Goal: Task Accomplishment & Management: Manage account settings

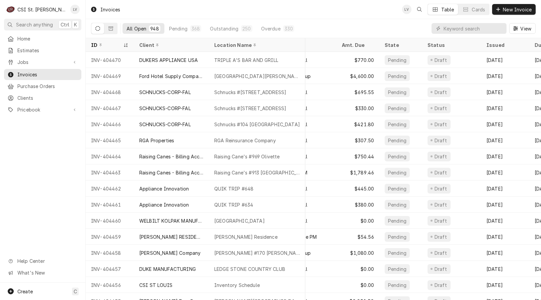
scroll to position [0, 284]
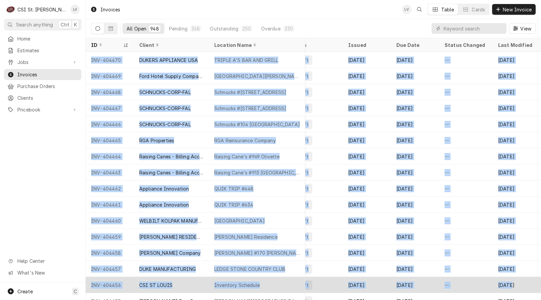
drag, startPoint x: 88, startPoint y: 59, endPoint x: 525, endPoint y: 281, distance: 489.9
click at [263, 281] on tbody "INV-404470 DUKERS APPLIANCE [GEOGRAPHIC_DATA] TRIPLE A'S BAR AND GRILL [STREET_…" at bounding box center [34, 176] width 455 height 248
copy tbody "LOR-047829 IPSUMD SITAMETCO ADI ELITSE D'E TEM INC UTLAB 6378 E Do Magnaa Enim,…"
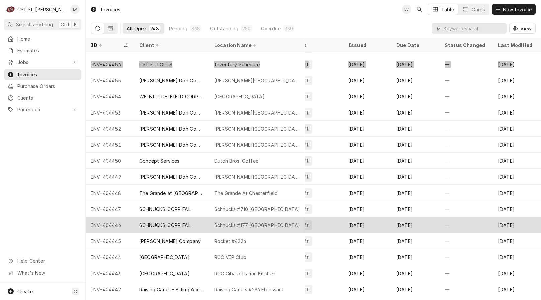
scroll to position [225, 284]
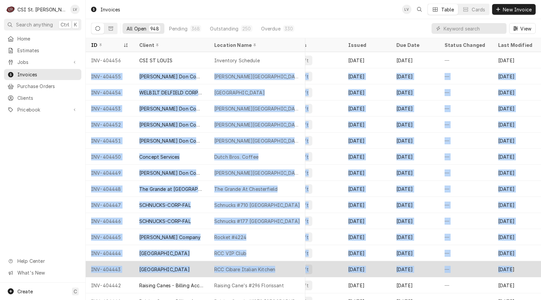
drag, startPoint x: 87, startPoint y: 75, endPoint x: 530, endPoint y: 272, distance: 484.6
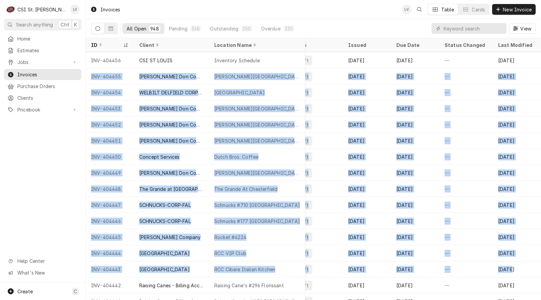
copy tbody "INV-404455 Edward Don Company Francis Howell Central High School 5199 Highway N…"
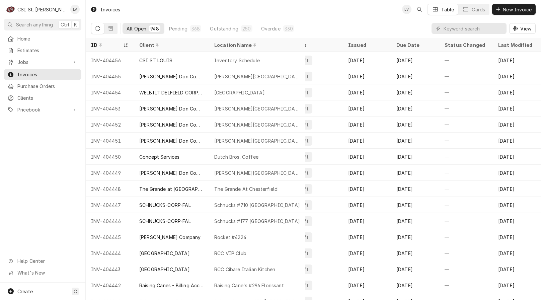
click at [21, 166] on div "Home Estimates Jobs Jobs Job Series Invoices Purchase Orders Clients Pricebook …" at bounding box center [42, 158] width 85 height 250
click at [447, 27] on input "Dynamic Content Wrapper" at bounding box center [474, 28] width 60 height 11
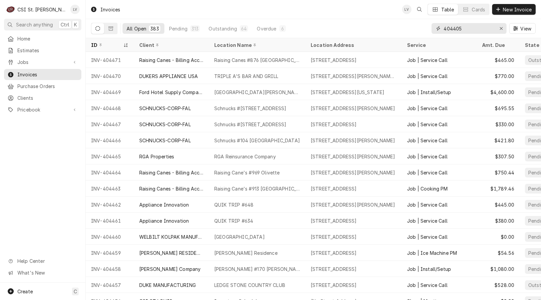
type input "404405"
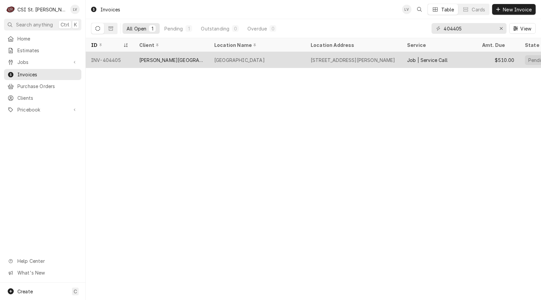
click at [156, 59] on div "[PERSON_NAME][GEOGRAPHIC_DATA]" at bounding box center [171, 60] width 64 height 7
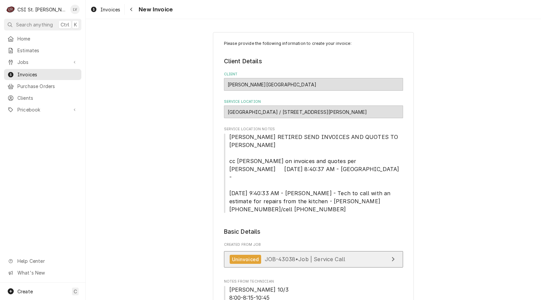
click at [308, 255] on div "Uninvoiced JOB-43038 • Job | Service Call" at bounding box center [288, 259] width 116 height 9
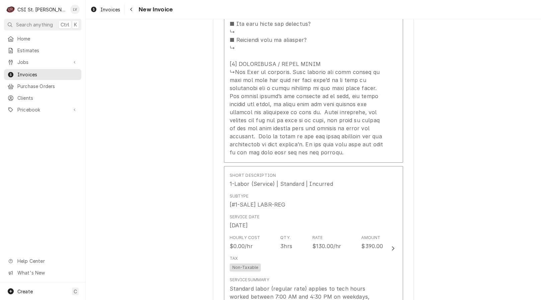
scroll to position [1005, 0]
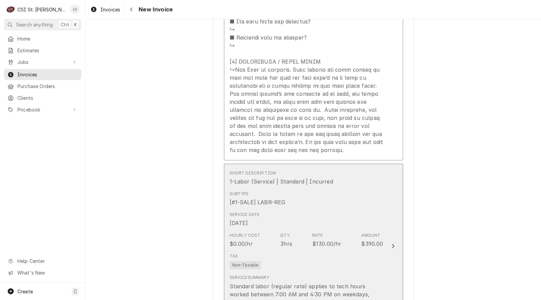
click at [304, 209] on div "Service Date Oct 3, 2025" at bounding box center [307, 219] width 154 height 21
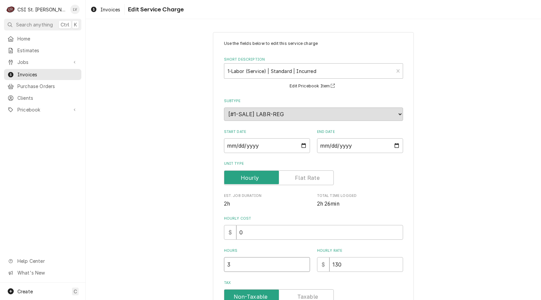
drag, startPoint x: 240, startPoint y: 264, endPoint x: 210, endPoint y: 270, distance: 30.2
click at [213, 270] on div "Use the fields below to edit this service charge Short Description 1-Labor (Ser…" at bounding box center [313, 222] width 201 height 380
type textarea "x"
type input "2"
type textarea "x"
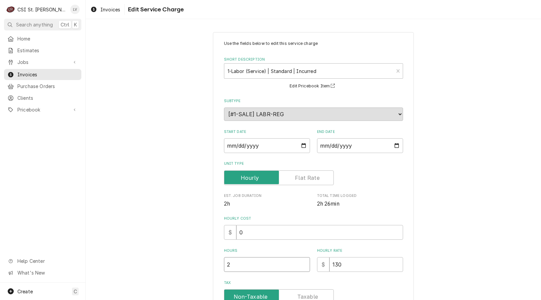
type input "2.7"
type textarea "x"
type input "2.75"
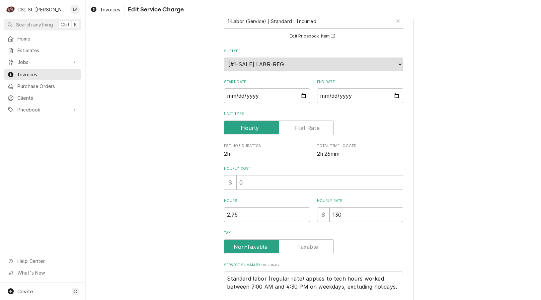
scroll to position [118, 0]
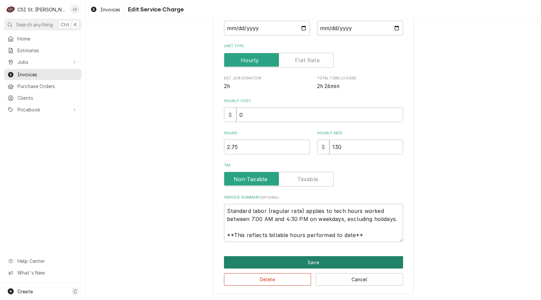
click at [268, 260] on button "Save" at bounding box center [313, 262] width 179 height 12
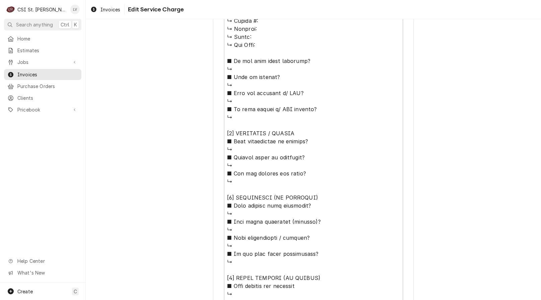
scroll to position [569, 0]
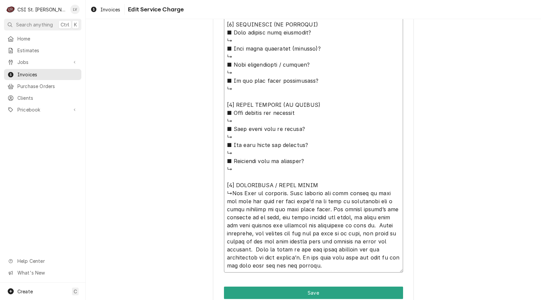
drag, startPoint x: 287, startPoint y: 193, endPoint x: 381, endPoint y: 244, distance: 107.0
click at [381, 244] on textarea "Service Summary ( optional )" at bounding box center [313, 12] width 179 height 520
drag, startPoint x: 272, startPoint y: 265, endPoint x: 286, endPoint y: 192, distance: 74.6
click at [286, 192] on textarea "Service Summary ( optional )" at bounding box center [313, 12] width 179 height 520
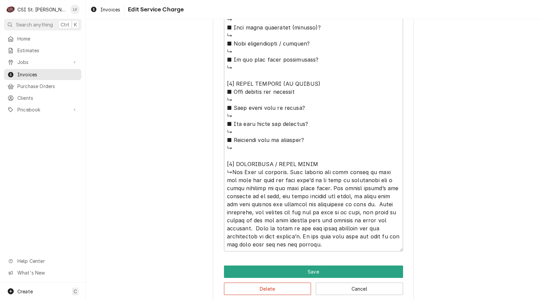
scroll to position [600, 0]
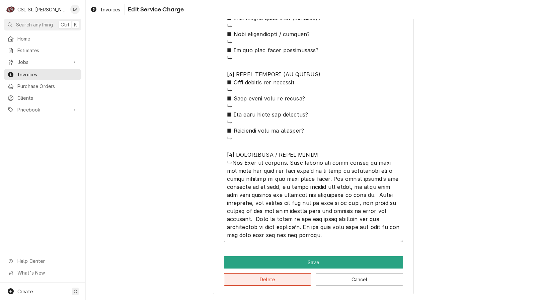
click at [277, 281] on button "Delete" at bounding box center [267, 279] width 87 height 12
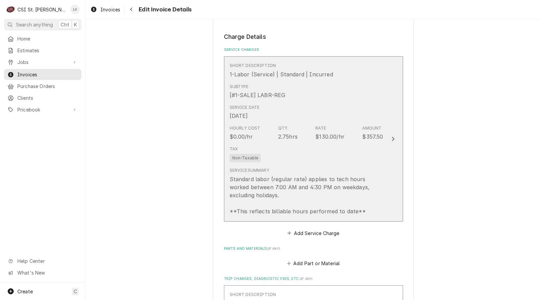
click at [298, 143] on div "Tax Non-Taxable" at bounding box center [307, 153] width 154 height 21
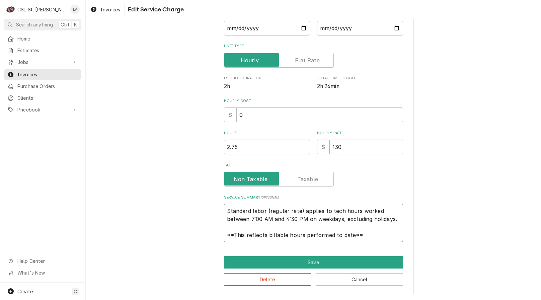
scroll to position [8, 0]
drag, startPoint x: 225, startPoint y: 210, endPoint x: 388, endPoint y: 235, distance: 164.4
click at [386, 236] on textarea "Standard labor (regular rate) applies to tech hours worked between 7:00 AM and …" at bounding box center [313, 223] width 179 height 38
paste textarea "Inspected the hood system to assess condition for repair quoting. Found all saf…"
type textarea "x"
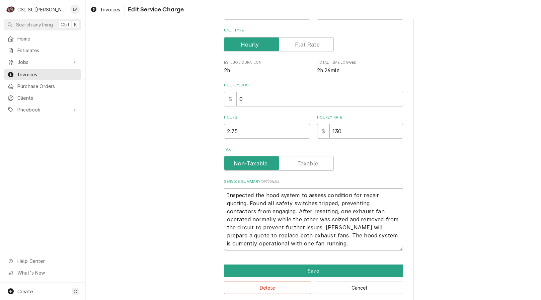
scroll to position [142, 0]
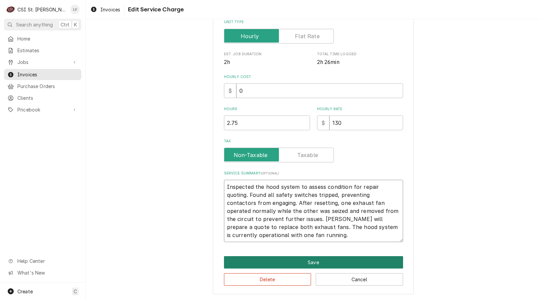
type textarea "Inspected the hood system to assess condition for repair quoting. Found all saf…"
click at [299, 262] on button "Save" at bounding box center [313, 262] width 179 height 12
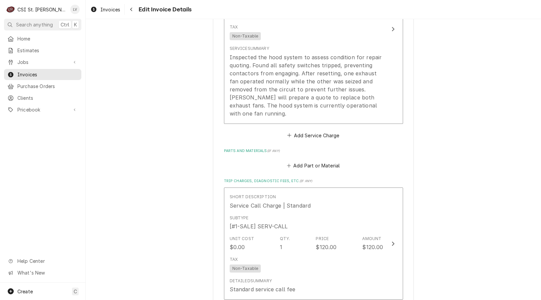
scroll to position [688, 0]
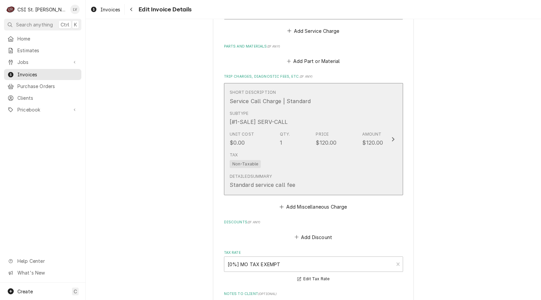
click at [293, 149] on div "Tax Non-Taxable" at bounding box center [307, 159] width 154 height 21
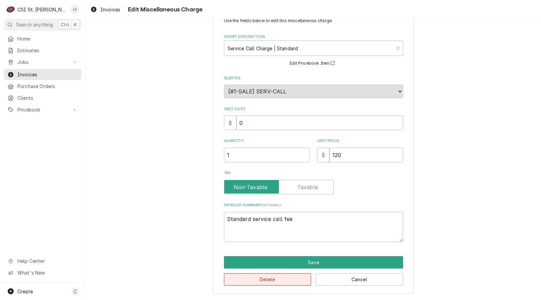
click at [281, 280] on button "Delete" at bounding box center [267, 279] width 87 height 12
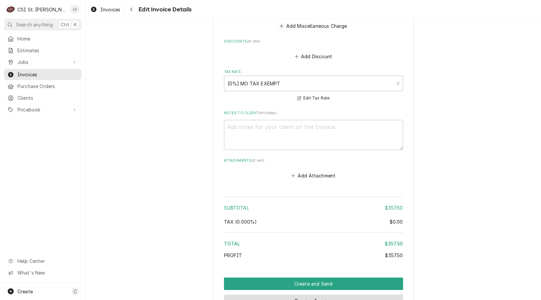
scroll to position [799, 0]
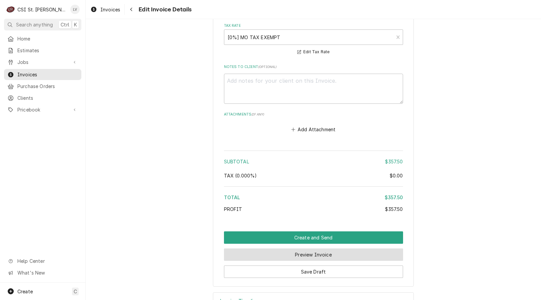
click at [288, 249] on button "Preview Invoice" at bounding box center [313, 255] width 179 height 12
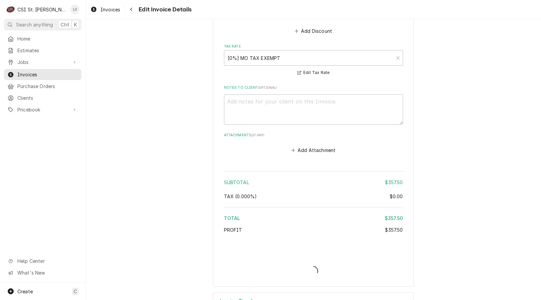
type textarea "x"
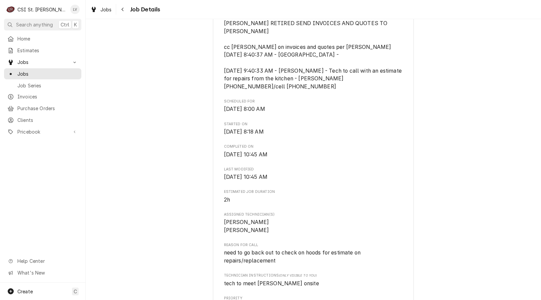
scroll to position [234, 0]
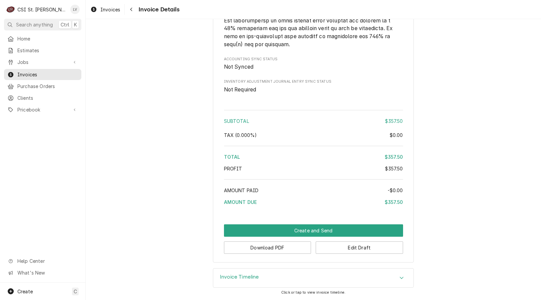
scroll to position [918, 0]
click at [276, 247] on button "Download PDF" at bounding box center [267, 247] width 87 height 12
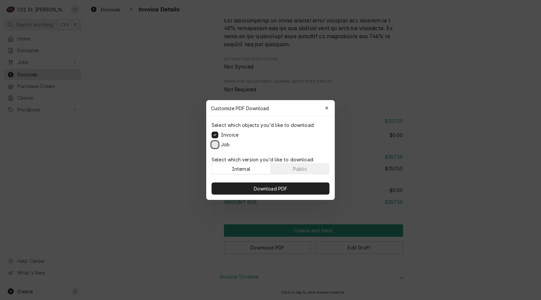
drag, startPoint x: 216, startPoint y: 145, endPoint x: 216, endPoint y: 151, distance: 6.0
click at [216, 144] on button "Job" at bounding box center [215, 144] width 7 height 7
click at [265, 189] on span "Download PDF" at bounding box center [271, 188] width 37 height 7
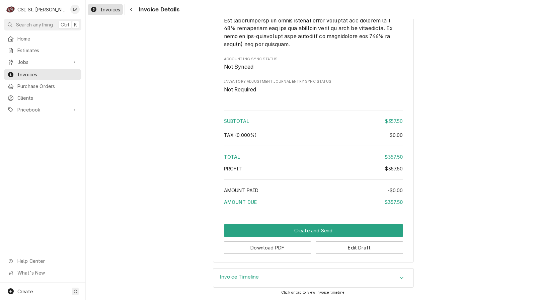
click at [101, 10] on span "Invoices" at bounding box center [110, 9] width 20 height 7
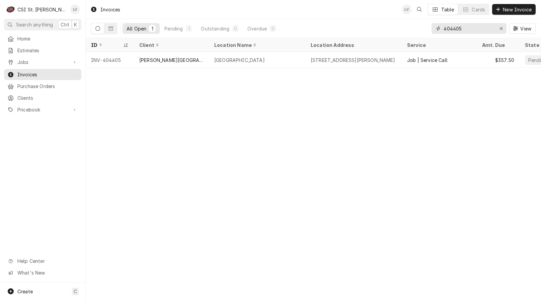
click at [472, 28] on input "404405" at bounding box center [469, 28] width 50 height 11
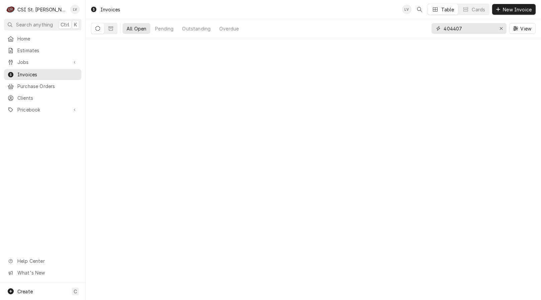
type input "404407"
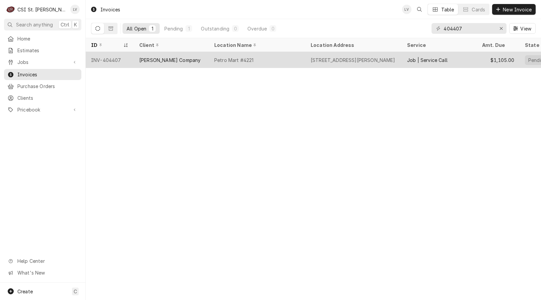
click at [231, 60] on div "Petro Mart #4221" at bounding box center [234, 60] width 40 height 7
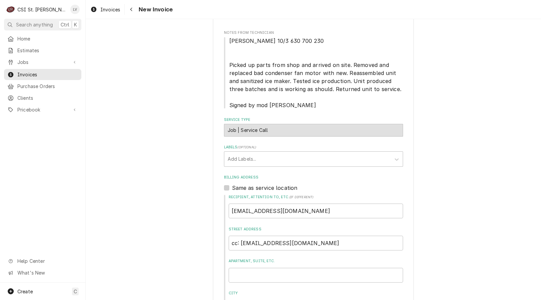
scroll to position [234, 0]
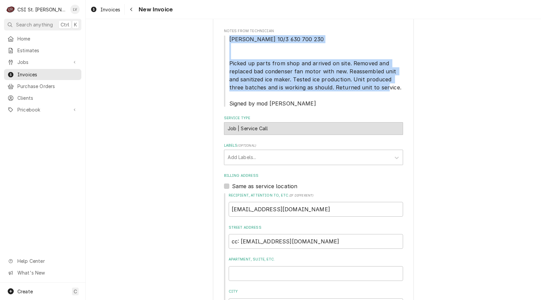
drag, startPoint x: 227, startPoint y: 39, endPoint x: 399, endPoint y: 96, distance: 181.1
click at [399, 96] on span "Eric G 10/3 630 700 230 Picked up parts from shop and arrived on site. Removed …" at bounding box center [313, 71] width 179 height 72
copy span "Eric G 10/3 630 700 230 Picked up parts from shop and arrived on site. Removed …"
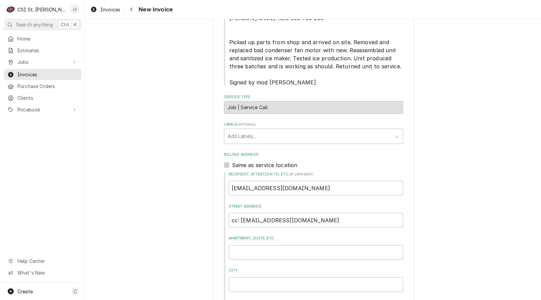
scroll to position [167, 0]
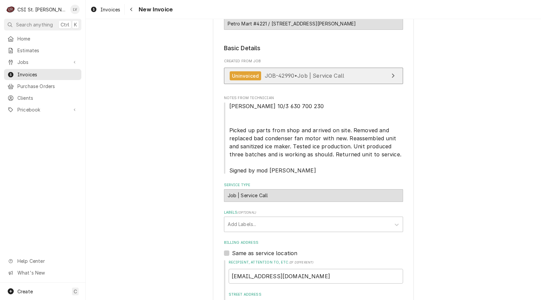
click at [297, 80] on link "Uninvoiced JOB-42990 • Job | Service Call" at bounding box center [313, 76] width 179 height 16
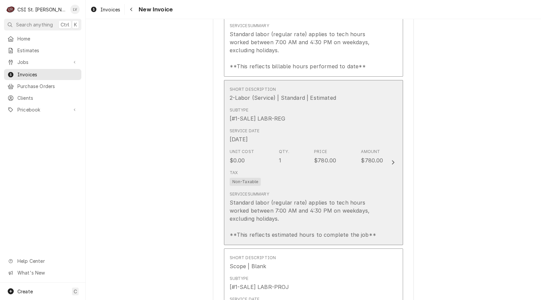
scroll to position [804, 0]
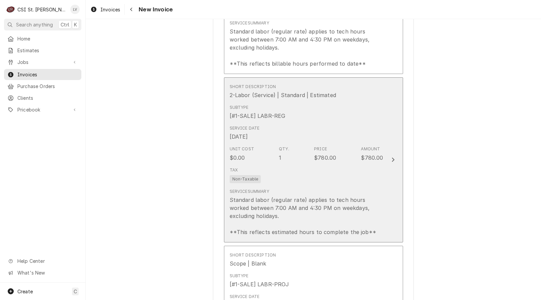
click at [311, 201] on div "Standard labor (regular rate) applies to tech hours worked between 7:00 AM and …" at bounding box center [307, 216] width 154 height 40
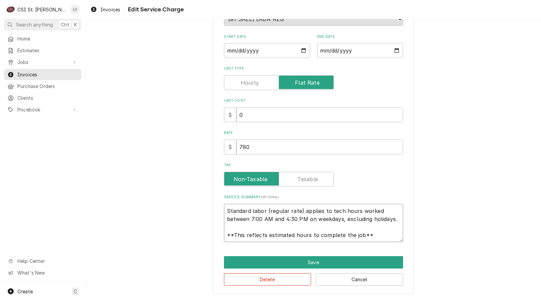
scroll to position [8, 0]
drag, startPoint x: 225, startPoint y: 212, endPoint x: 381, endPoint y: 238, distance: 158.6
click at [381, 238] on textarea "Standard labor (regular rate) applies to tech hours worked between 7:00 AM and …" at bounding box center [313, 223] width 179 height 38
type textarea "x"
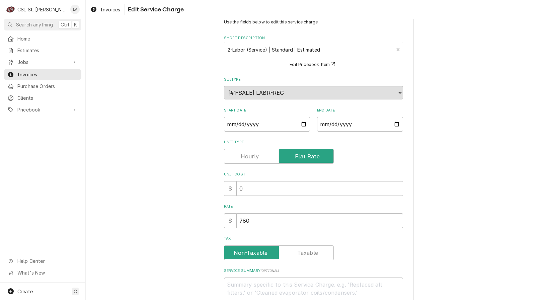
scroll to position [20, 0]
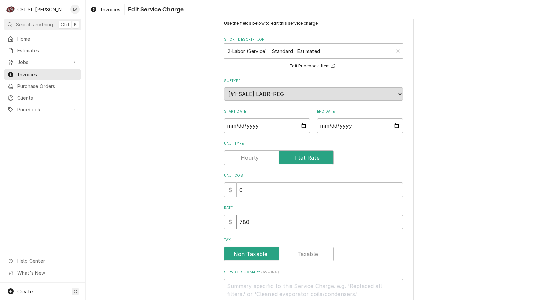
drag, startPoint x: 259, startPoint y: 221, endPoint x: 213, endPoint y: 233, distance: 47.5
click at [213, 233] on div "Use the fields below to edit this service charge Short Description 2-Labor (Ser…" at bounding box center [313, 186] width 201 height 349
type textarea "x"
type input "1"
type textarea "x"
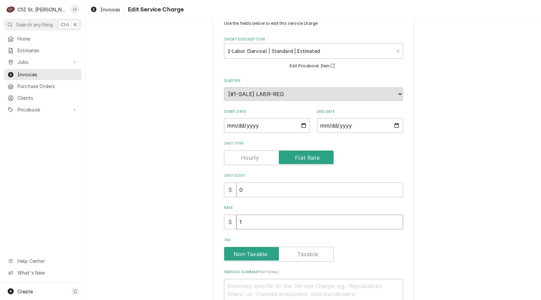
type input "10"
type textarea "x"
type input "108"
type textarea "x"
type input "1080"
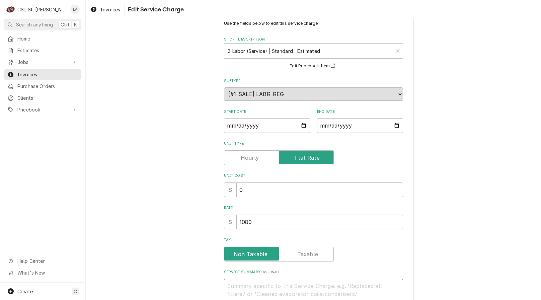
click at [238, 284] on textarea "Service Summary ( optional )" at bounding box center [313, 294] width 179 height 30
paste textarea "Quote to repair Manitowoc ice machine Model JC0895 Serial # 1101056537. To repl…"
type textarea "x"
type textarea "Quote to repair Manitowoc ice machine Model JC0895 Serial # 1101056537. To repl…"
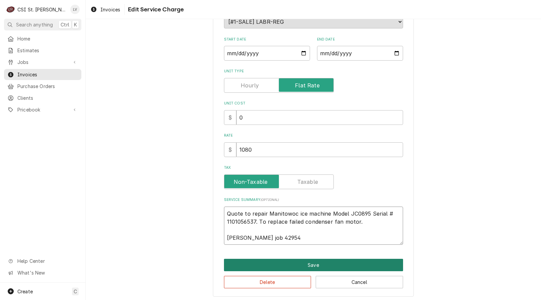
scroll to position [95, 0]
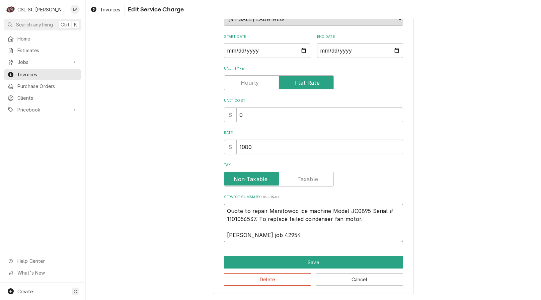
drag, startPoint x: 294, startPoint y: 211, endPoint x: 318, endPoint y: 206, distance: 23.6
click at [297, 208] on textarea "Quote to repair Manitowoc ice machine Model JC0895 Serial # 1101056537. To repl…" at bounding box center [313, 223] width 179 height 38
type textarea "x"
type textarea "Quote to repair Manitowoc ce machine Model JC0895 Serial # 1101056537. To repla…"
type textarea "x"
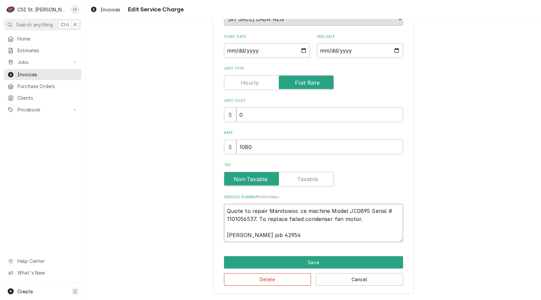
type textarea "Quote to repair Manitowoc e machine Model JC0895 Serial # 1101056537. To replac…"
type textarea "x"
type textarea "Quote to repair Manitowoc machine Model JC0895 Serial # 1101056537. To replace …"
type textarea "x"
type textarea "Quote to repair Manitowoc machine Model JC0895 Serial # 1101056537. To replace …"
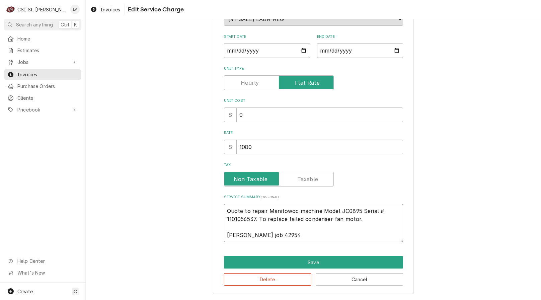
type textarea "x"
type textarea "Quote to repair Manitowoc achine Model JC0895 Serial # 1101056537. To replace f…"
type textarea "x"
type textarea "Quote to repair Manitowoc chine Model JC0895 Serial # 1101056537. To replace fa…"
type textarea "x"
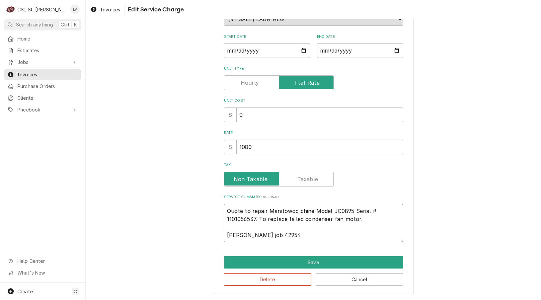
type textarea "Quote to repair Manitowoc hine Model JC0895 Serial # 1101056537. To replace fai…"
type textarea "x"
type textarea "Quote to repair Manitowoc ine Model JC0895 Serial # 1101056537. To replace fail…"
type textarea "x"
type textarea "Quote to repair Manitowoc ne Model JC0895 Serial # 1101056537. To replace faile…"
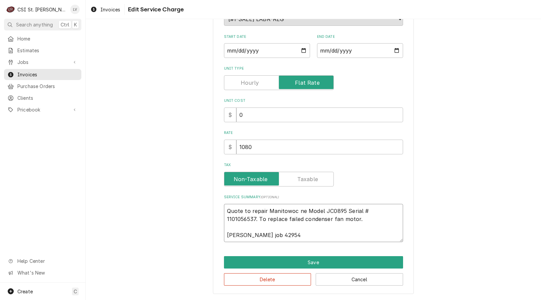
type textarea "x"
type textarea "Quote to repair Manitowoc e Model JC0895 Serial # 1101056537. To replace failed…"
type textarea "x"
type textarea "Quote to repair Manitowoc Model JC0895 Serial # 1101056537. To replace failed c…"
type textarea "x"
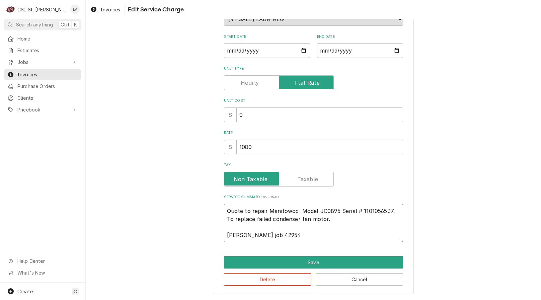
type textarea "Quote to repair Manitowoc Model JC0895 Serial # 1101056537. To replace failed c…"
type textarea "x"
type textarea "Quote to repair Manitowoc /Model JC0895 Serial # 1101056537. To replace failed …"
type textarea "x"
type textarea "Quote to repair Manitowoc / Model JC0895 Serial # 1101056537. To replace failed…"
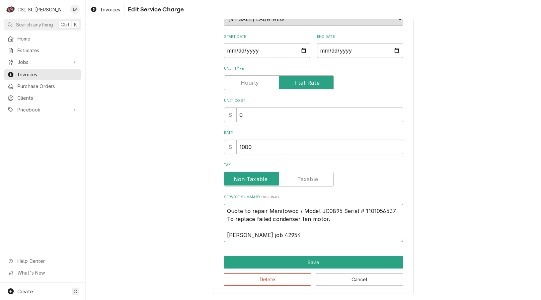
click at [336, 212] on textarea "Quote to repair Manitowoc / Model JC0895 Serial # 1101056537. To replace failed…" at bounding box center [313, 223] width 179 height 38
type textarea "x"
type textarea "Quote to repair Manitowoc / Model JC0895 Serial # 1101056537. To replace failed…"
type textarea "x"
type textarea "Quote to repair Manitowoc / Model JC0895 / Serial # 1101056537. To replace fail…"
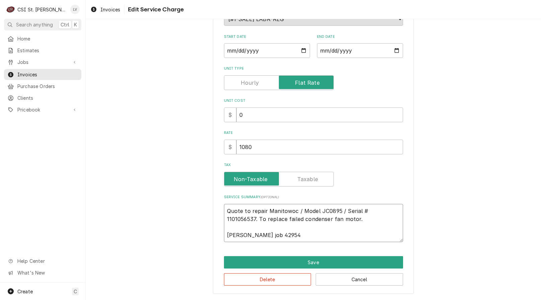
click at [357, 212] on textarea "Quote to repair Manitowoc / Model JC0895 / Serial # 1101056537. To replace fail…" at bounding box center [313, 223] width 179 height 38
type textarea "x"
type textarea "Quote to repair Manitowoc / Model JC0895 / Serial# 1101056537. To replace faile…"
type textarea "x"
type textarea "Quote to repair Manitowoc / Model JC0895 / Serial:# 1101056537. To replace fail…"
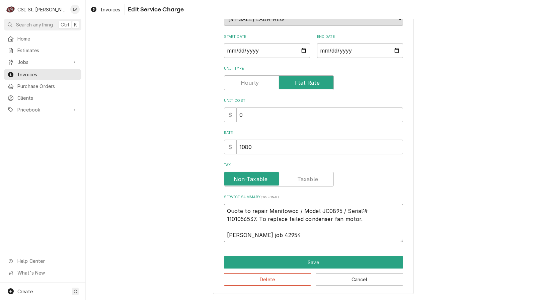
type textarea "x"
type textarea "Quote to repair Manitowoc / Model JC0895 / Serial: # 1101056537. To replace fai…"
type textarea "x"
type textarea "Quote to repair Manitowoc / Model JC0895 / Serial: 1101056537. To replace faile…"
type textarea "x"
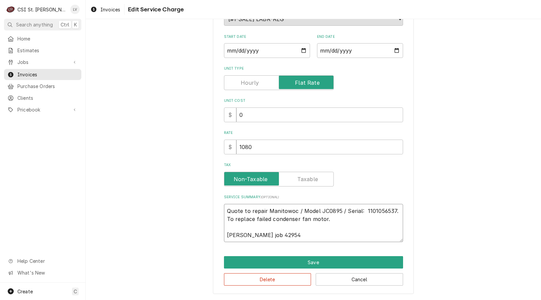
type textarea "Quote to repair Manitowoc / Model JC0895 / Serial: 1101056537. To replace faile…"
click at [314, 211] on textarea "Quote to repair Manitowoc / Model JC0895 / Serial: 1101056537. To replace faile…" at bounding box center [313, 223] width 179 height 38
type textarea "x"
type textarea "Quote to repair Manitowoc / Model: JC0895 / Serial: 1101056537. To replace fail…"
click at [393, 212] on textarea "Quote to repair Manitowoc / Model: JC0895 / Serial: 1101056537. To replace fail…" at bounding box center [313, 223] width 179 height 38
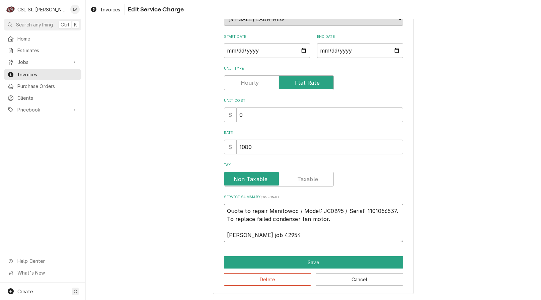
type textarea "x"
type textarea "Quote to repair Manitowoc / Model: JC0895 / Serial: 1101056537. RTo replace fai…"
type textarea "x"
type textarea "Quote to repair Manitowoc / Model: JC0895 / Serial: 1101056537. ReTo replace fa…"
type textarea "x"
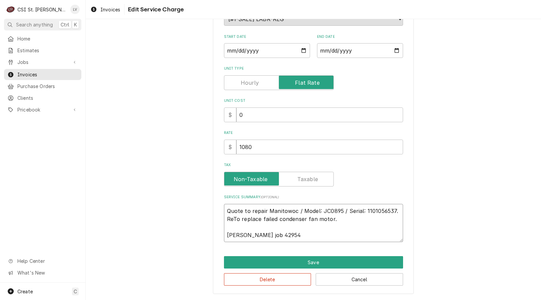
type textarea "Quote to repair Manitowoc / Model: JC0895 / Serial: 1101056537. RepTo replace f…"
type textarea "x"
type textarea "Quote to repair Manitowoc / Model: JC0895 / Serial: 1101056537. ReplTo replace …"
type textarea "x"
type textarea "Quote to repair Manitowoc / Model: JC0895 / Serial: 1101056537. ReplaTo replace…"
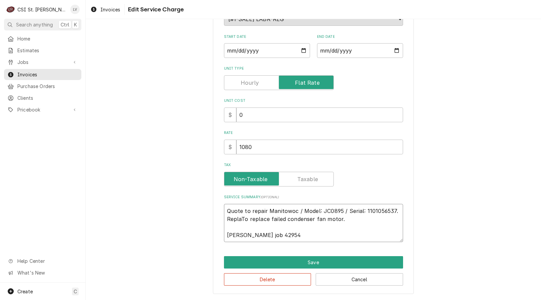
type textarea "x"
type textarea "Quote to repair Manitowoc / Model: JC0895 / Serial: 1101056537. ReplacTo replac…"
type textarea "x"
type textarea "Quote to repair Manitowoc / Model: JC0895 / Serial: 1101056537. ReplaceTo repla…"
type textarea "x"
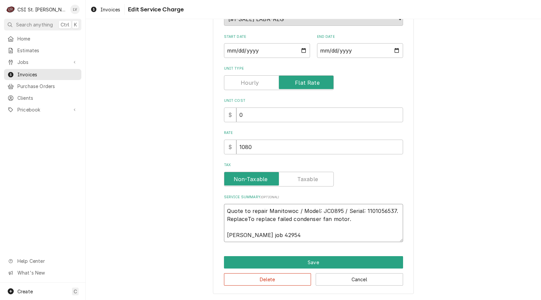
type textarea "Quote to repair Manitowoc / Model: JC0895 / Serial: 1101056537. ReplacedTo repl…"
type textarea "x"
type textarea "Quote to repair Manitowoc / Model: JC0895 / Serial: 1101056537. Replaced To rep…"
type textarea "x"
type textarea "Quote to repair Manitowoc / Model: JC0895 / Serial: 1101056537. Replaced fTo re…"
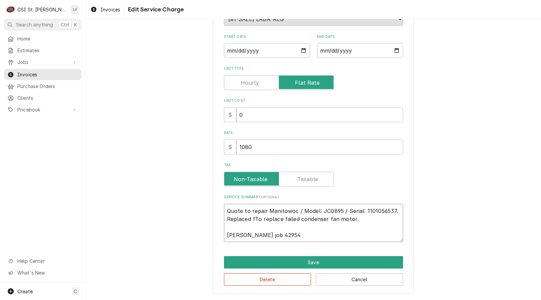
type textarea "x"
type textarea "Quote to repair Manitowoc / Model: JC0895 / Serial: 1101056537. Replaced faTo r…"
type textarea "x"
type textarea "Quote to repair Manitowoc / Model: JC0895 / Serial: 1101056537. Replaced faiTo …"
type textarea "x"
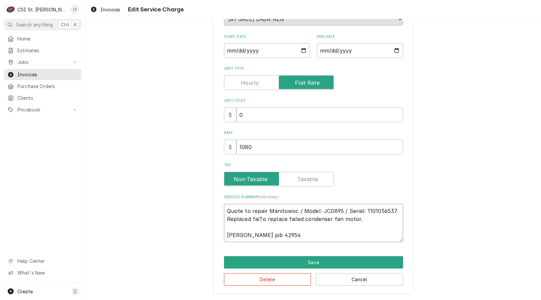
type textarea "Quote to repair Manitowoc / Model: JC0895 / Serial: 1101056537. Replaced failTo…"
type textarea "x"
type textarea "Quote to repair Manitowoc / Model: JC0895 / Serial: 1101056537. Replaced faileT…"
type textarea "x"
type textarea "Quote to repair Manitowoc / Model: JC0895 / Serial: 1101056537. Replaced failed…"
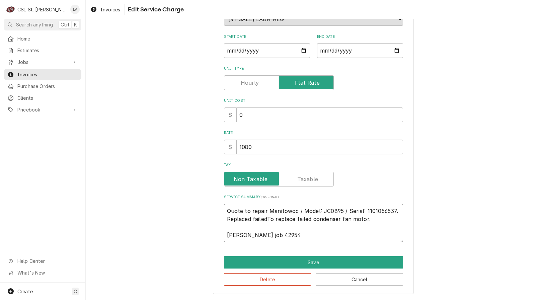
type textarea "x"
type textarea "Quote to repair Manitowoc / Model: JC0895 / Serial: 1101056537. Replaced failed…"
type textarea "x"
type textarea "Quote to repair Manitowoc / Model: JC0895 / Serial: 1101056537. Replaced failed…"
type textarea "x"
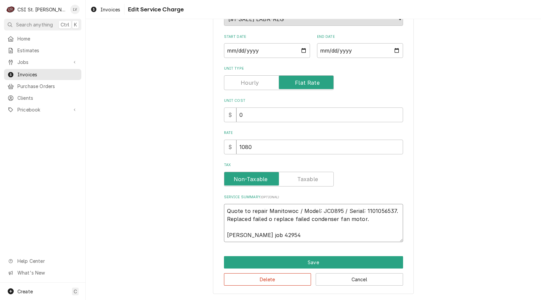
type textarea "Quote to repair Manitowoc / Model: JC0895 / Serial: 1101056537. Replaced failed…"
type textarea "x"
type textarea "Quote to repair Manitowoc / Model: JC0895 / Serial: 1101056537. Replaced failed…"
type textarea "x"
type textarea "Quote to repair Manitowoc / Model: JC0895 / Serial: 1101056537. Replaced failed…"
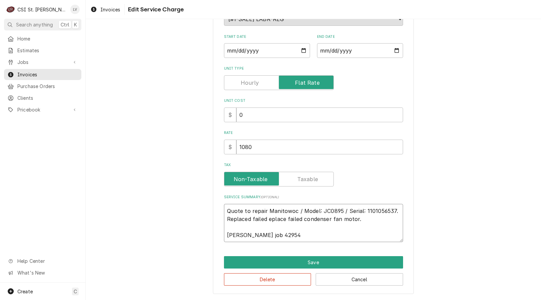
type textarea "x"
type textarea "Quote to repair Manitowoc / Model: JC0895 / Serial: 1101056537. Replaced failed…"
type textarea "x"
type textarea "Quote to repair Manitowoc / Model: JC0895 / Serial: 1101056537. Replaced failed…"
type textarea "x"
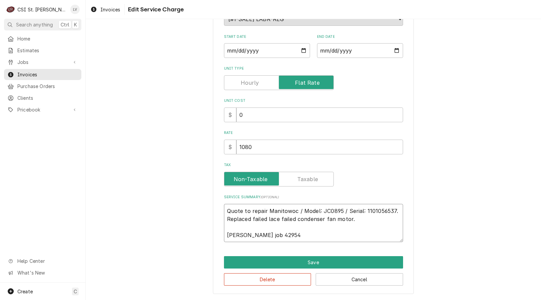
type textarea "Quote to repair Manitowoc / Model: JC0895 / Serial: 1101056537. Replaced failed…"
type textarea "x"
type textarea "Quote to repair Manitowoc / Model: JC0895 / Serial: 1101056537. Replaced failed…"
type textarea "x"
type textarea "Quote to repair Manitowoc / Model: JC0895 / Serial: 1101056537. Replaced failed…"
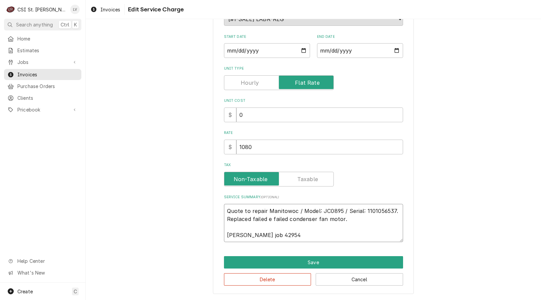
type textarea "x"
type textarea "Quote to repair Manitowoc / Model: JC0895 / Serial: 1101056537. Replaced failed…"
type textarea "x"
type textarea "Quote to repair Manitowoc / Model: JC0895 / Serial: 1101056537. Replaced failed…"
type textarea "x"
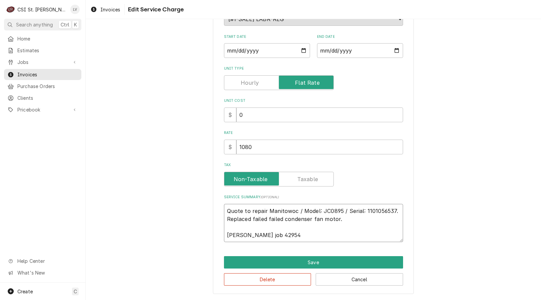
type textarea "Quote to repair Manitowoc / Model: JC0895 / Serial: 1101056537. Replaced failed…"
type textarea "x"
type textarea "Quote to repair Manitowoc / Model: JC0895 / Serial: 1101056537. Replaced failed…"
type textarea "x"
type textarea "Quote to repair Manitowoc / Model: JC0895 / Serial: 1101056537. Replaced failed…"
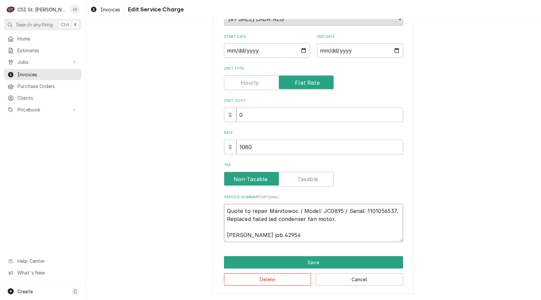
type textarea "x"
type textarea "Quote to repair Manitowoc / Model: JC0895 / Serial: 1101056537. Replaced failed…"
type textarea "x"
type textarea "Quote to repair Manitowoc / Model: JC0895 / Serial: 1101056537. Replaced failed…"
type textarea "x"
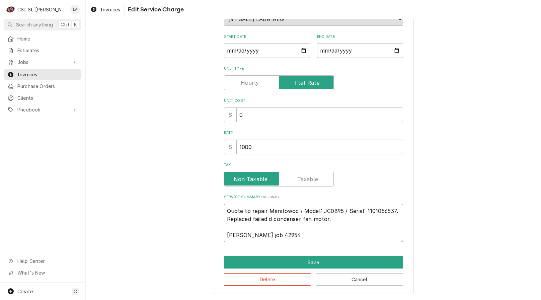
type textarea "Quote to repair Manitowoc / Model: JC0895 / Serial: 1101056537. Replaced failed…"
type textarea "x"
type textarea "Quote to repair Manitowoc / Model: JC0895 / Serial: 1101056537. Replaced failed…"
click at [266, 210] on textarea "Quote to repair Manitowoc / Model: JC0895 / Serial: 1101056537. Replaced failed…" at bounding box center [313, 223] width 179 height 38
type textarea "x"
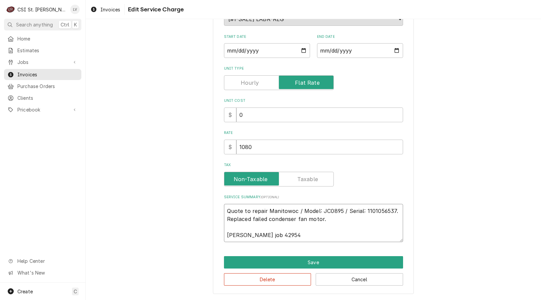
type textarea "Quote to repairManitowoc / Model: JC0895 / Serial: 1101056537. Replaced failed …"
type textarea "x"
type textarea "Quote to repaiManitowoc / Model: JC0895 / Serial: 1101056537. Replaced failed c…"
type textarea "x"
type textarea "Quote to repaManitowoc / Model: JC0895 / Serial: 1101056537. Replaced failed co…"
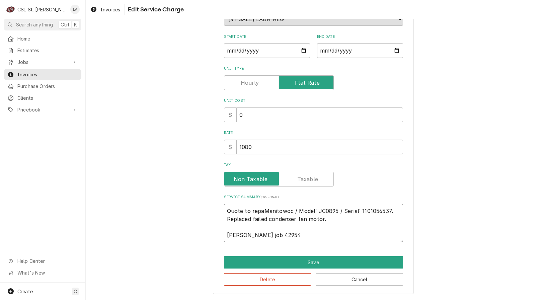
type textarea "x"
type textarea "Quote to repManitowoc / Model: JC0895 / Serial: 1101056537. Replaced failed con…"
type textarea "x"
type textarea "Quote to reManitowoc / Model: JC0895 / Serial: 1101056537. Replaced failed cond…"
type textarea "x"
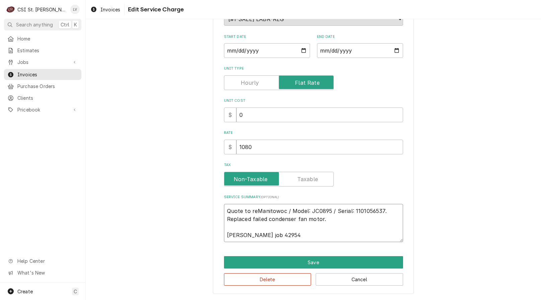
type textarea "Quote to rManitowoc / Model: JC0895 / Serial: 1101056537. Replaced failed conde…"
type textarea "x"
type textarea "Quote to Manitowoc / Model: JC0895 / Serial: 1101056537. Replaced failed conden…"
type textarea "x"
type textarea "Quote toManitowoc / Model: JC0895 / Serial: 1101056537. Replaced failed condens…"
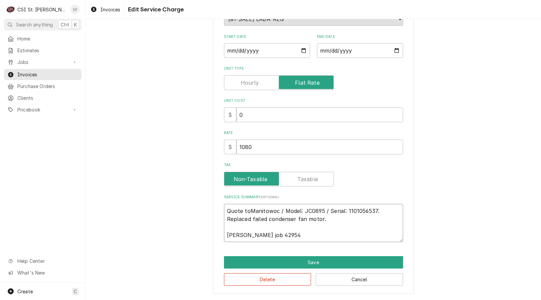
type textarea "x"
type textarea "Quote tManitowoc / Model: JC0895 / Serial: 1101056537. Replaced failed condense…"
type textarea "x"
type textarea "Quote Manitowoc / Model: JC0895 / Serial: 1101056537. Replaced failed condenser…"
type textarea "x"
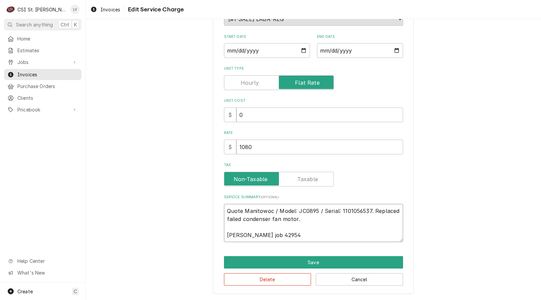
type textarea "QuoteManitowoc / Model: JC0895 / Serial: 1101056537. Replaced failed condenser …"
type textarea "x"
type textarea "QuotManitowoc / Model: JC0895 / Serial: 1101056537. Replaced failed condenser f…"
type textarea "x"
type textarea "QuoManitowoc / Model: JC0895 / Serial: 1101056537. Replaced failed condenser fa…"
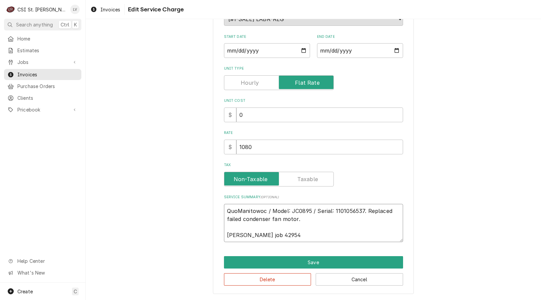
type textarea "x"
type textarea "QuManitowoc / Model: JC0895 / Serial: 1101056537. Replaced failed condenser fan…"
type textarea "x"
type textarea "QManitowoc / Model: JC0895 / Serial: 1101056537. Replaced failed condenser fan …"
type textarea "x"
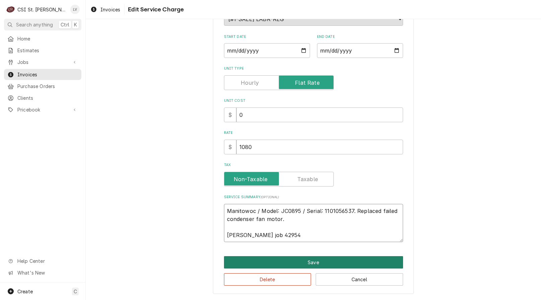
type textarea "Manitowoc / Model: JC0895 / Serial: 1101056537. Replaced failed condenser fan m…"
click at [285, 262] on button "Save" at bounding box center [313, 262] width 179 height 12
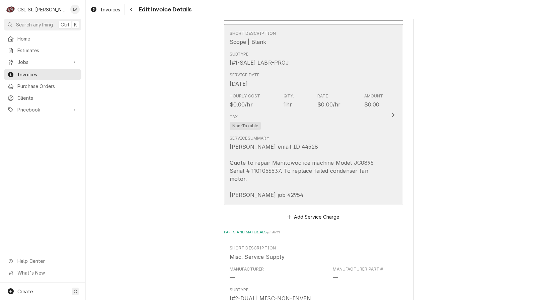
click at [319, 163] on div "Vivian email ID 44528 Quote to repair Manitowoc ice machine Model JC0895 Serial…" at bounding box center [307, 171] width 154 height 56
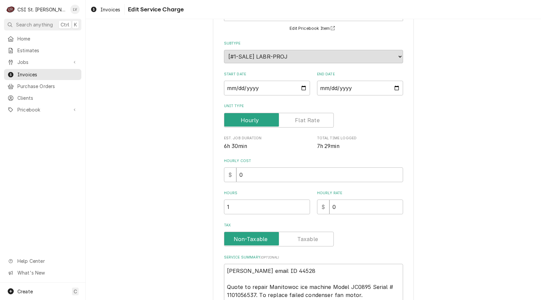
scroll to position [134, 0]
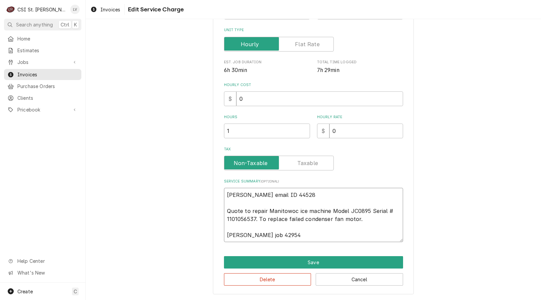
drag, startPoint x: 289, startPoint y: 195, endPoint x: 217, endPoint y: 199, distance: 72.1
click at [217, 199] on div "Use the fields below to edit this service charge Short Description Scope | Blan…" at bounding box center [313, 97] width 201 height 396
click at [253, 279] on button "Delete" at bounding box center [267, 279] width 87 height 12
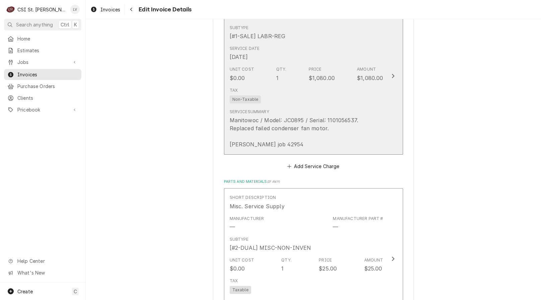
click at [286, 140] on div "Manitowoc / Model: JC0895 / Serial: 1101056537. Replaced failed condenser fan m…" at bounding box center [307, 132] width 154 height 32
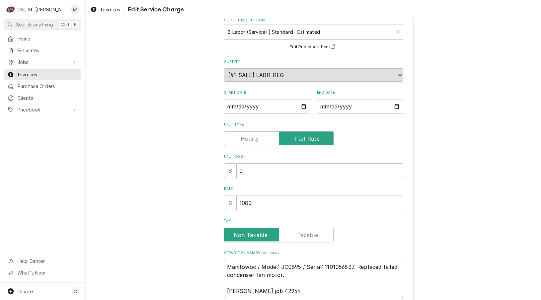
scroll to position [95, 0]
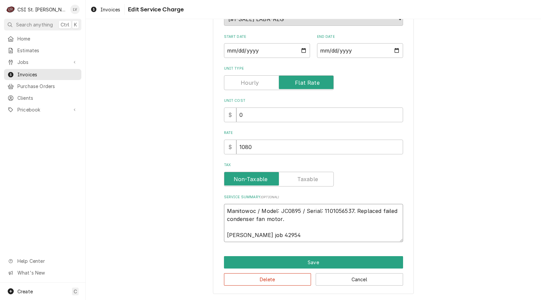
drag, startPoint x: 273, startPoint y: 236, endPoint x: 299, endPoint y: 237, distance: 26.2
click at [294, 237] on textarea "Manitowoc / Model: JC0895 / Serial: 1101056537. Replaced failed condenser fan m…" at bounding box center [313, 223] width 179 height 38
type textarea "x"
type textarea "Manitowoc / Model: JC0895 / Serial: 1101056537. Replaced failed condenser fan m…"
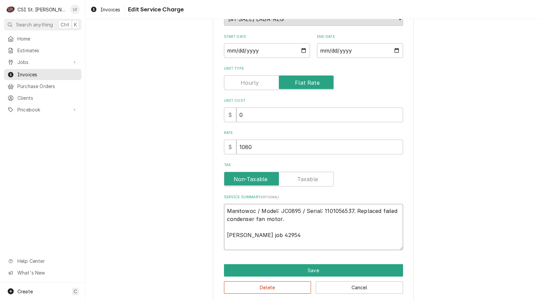
paste textarea "Vivian email ID 44528"
type textarea "x"
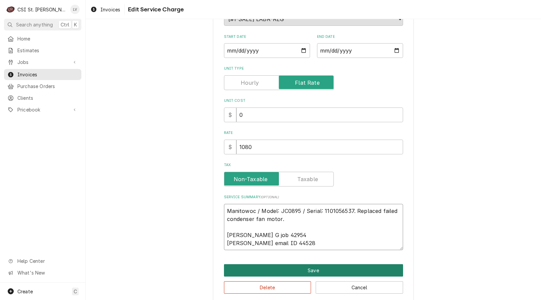
type textarea "Manitowoc / Model: JC0895 / Serial: 1101056537. Replaced failed condenser fan m…"
click at [300, 270] on button "Save" at bounding box center [313, 270] width 179 height 12
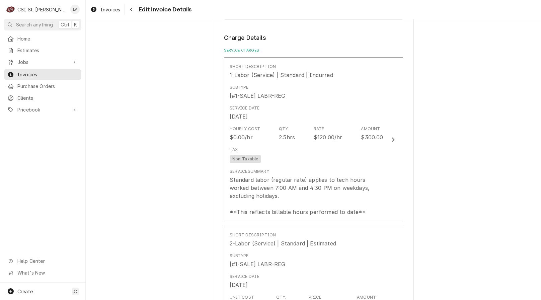
scroll to position [649, 0]
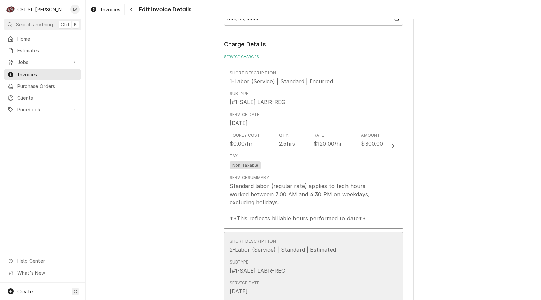
click at [312, 244] on div "Short Description 2-Labor (Service) | Standard | Estimated" at bounding box center [283, 245] width 107 height 15
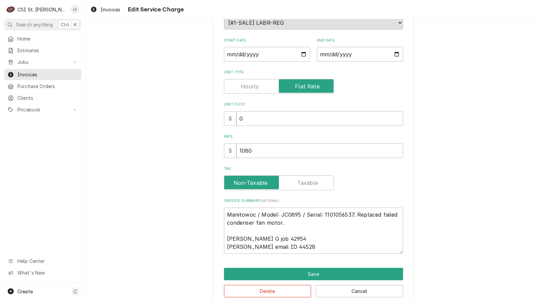
scroll to position [103, 0]
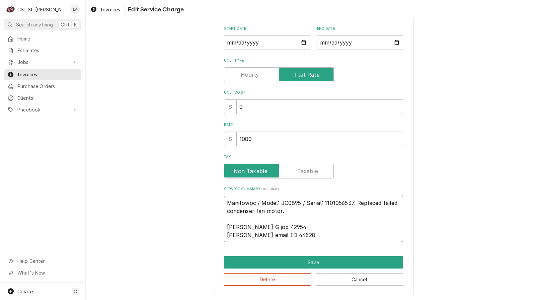
drag, startPoint x: 292, startPoint y: 236, endPoint x: 215, endPoint y: 198, distance: 86.4
click at [215, 198] on div "Use the fields below to edit this service charge Short Description 2-Labor (Ser…" at bounding box center [313, 111] width 201 height 365
click at [277, 283] on button "Delete" at bounding box center [267, 279] width 87 height 12
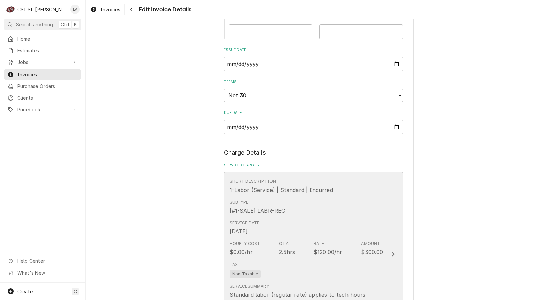
click at [285, 234] on div "Service Date Oct 3, 2025" at bounding box center [307, 227] width 154 height 21
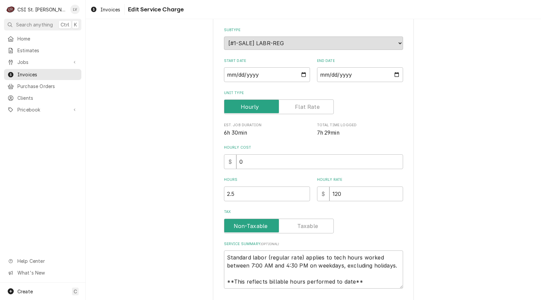
type textarea "x"
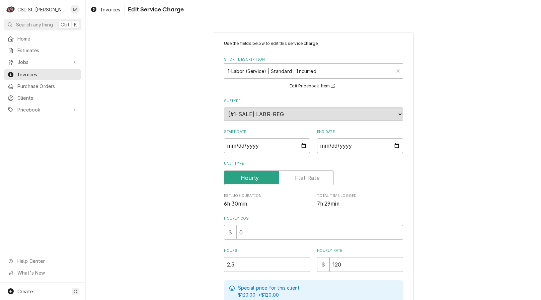
click at [304, 179] on label "Unit Type" at bounding box center [279, 177] width 110 height 15
click at [304, 179] on input "Unit Type" at bounding box center [279, 177] width 104 height 15
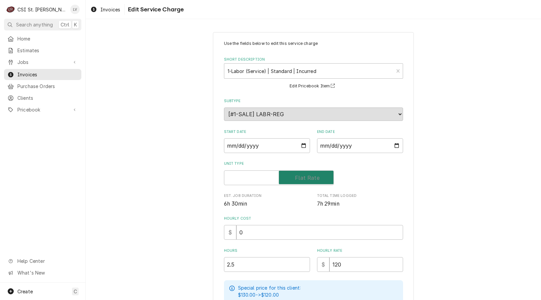
checkbox input "true"
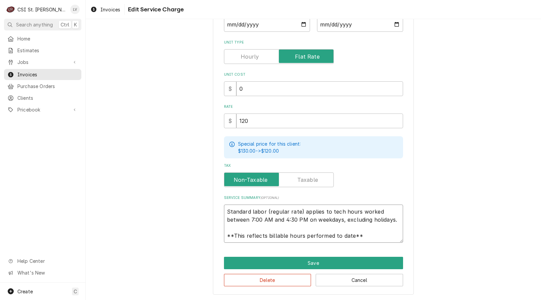
scroll to position [8, 0]
drag, startPoint x: 224, startPoint y: 213, endPoint x: 376, endPoint y: 237, distance: 154.0
click at [376, 239] on textarea "Standard labor (regular rate) applies to tech hours worked between 7:00 AM and …" at bounding box center [313, 224] width 179 height 38
paste textarea "Manitowoc / Model: JC0895 / Serial: 1101056537. Replaced failed condenser fan m…"
type textarea "x"
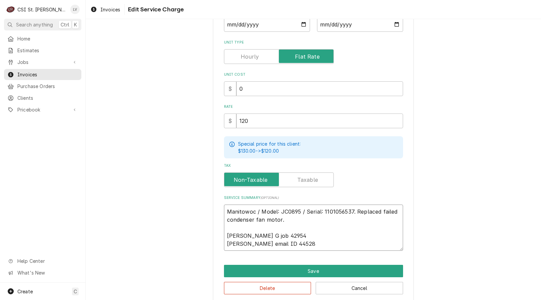
scroll to position [0, 0]
type textarea "Manitowoc / Model: JC0895 / Serial: 1101056537. Replaced failed condenser fan m…"
drag, startPoint x: 240, startPoint y: 123, endPoint x: 233, endPoint y: 112, distance: 13.6
click at [233, 112] on div "Rate $ 120" at bounding box center [313, 116] width 179 height 24
type textarea "x"
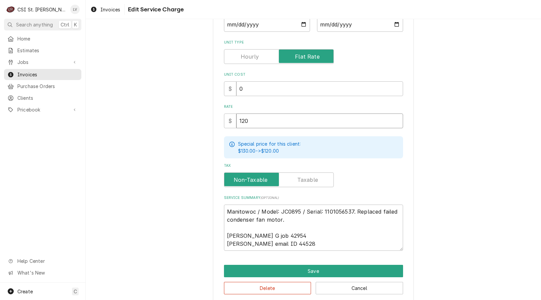
type input "1"
type textarea "x"
type input "10"
type textarea "x"
type input "108"
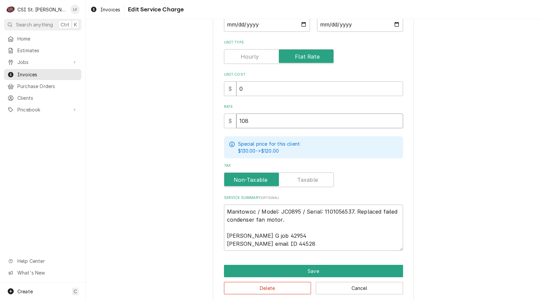
type textarea "x"
type input "1080"
click at [305, 268] on button "Save" at bounding box center [313, 271] width 179 height 12
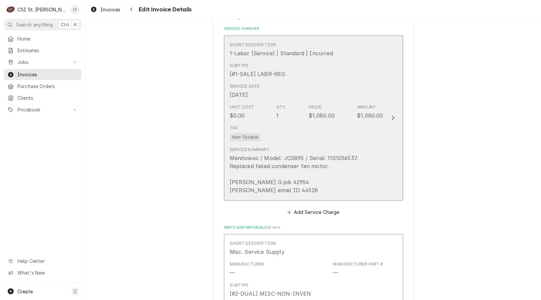
scroll to position [666, 0]
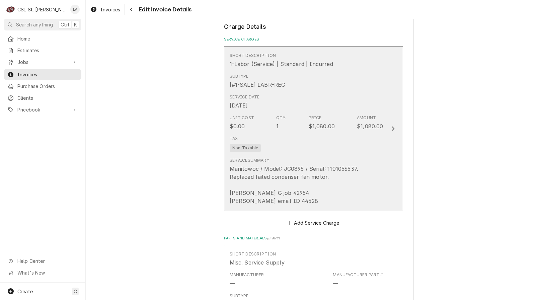
click at [308, 136] on div "Tax Non-Taxable" at bounding box center [307, 143] width 154 height 21
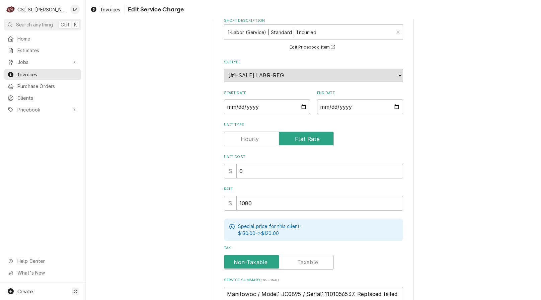
scroll to position [129, 0]
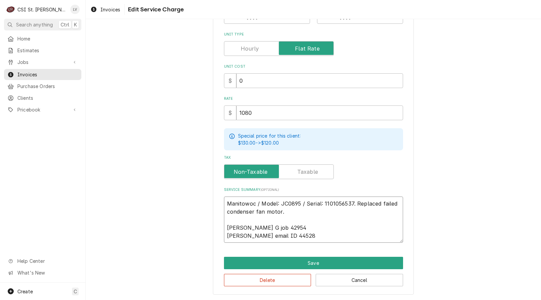
click at [224, 204] on textarea "Manitowoc / Model: JC0895 / Serial: 1101056537. Replaced failed condenser fan m…" at bounding box center [313, 220] width 179 height 46
type textarea "x"
type textarea "Manitowoc / Model: JC0895 / Serial: 1101056537. Replaced failed condenser fan m…"
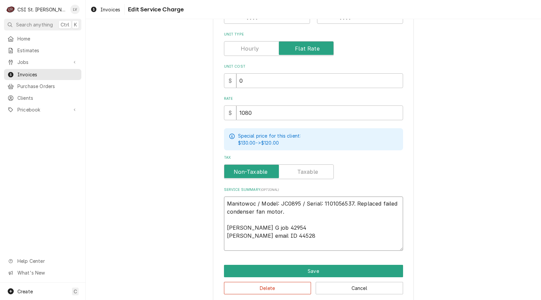
type textarea "x"
type textarea "Manitowoc / Model: JC0895 / Serial: 1101056537. Replaced failed condenser fan m…"
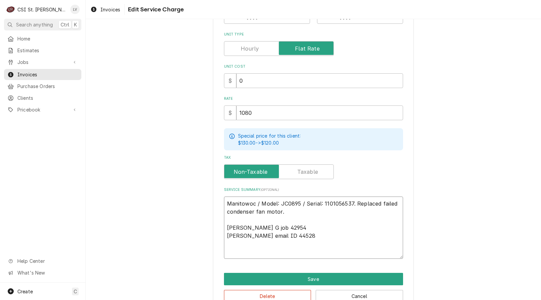
type textarea "x"
type textarea "Manitowoc / Model: JC0895 / Serial: 1101056537. Replaced failed condenser fan m…"
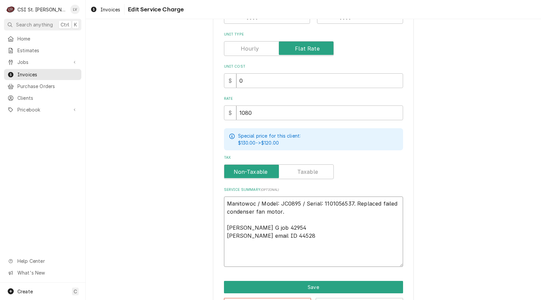
paste textarea "Manitowoc / Model: JC0895 / Serial: 110949826 Customer reported ice machine not…"
type textarea "x"
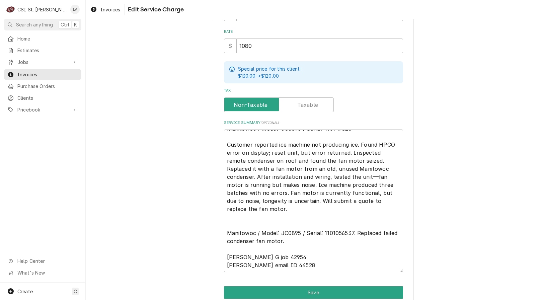
scroll to position [0, 0]
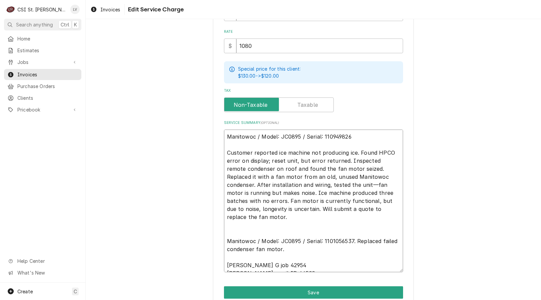
type textarea "Manitowoc / Model: JC0895 / Serial: 110949826 Customer reported ice machine not…"
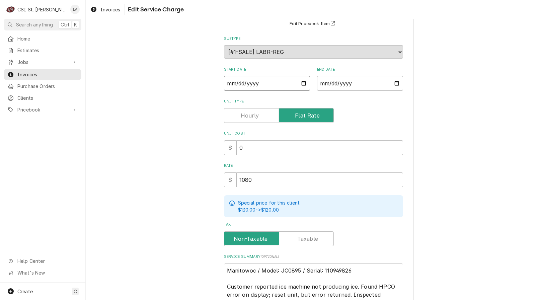
click at [225, 84] on input "[DATE]" at bounding box center [267, 83] width 86 height 15
type textarea "x"
type input "2025-09-03"
type textarea "x"
type input "2025-09-02"
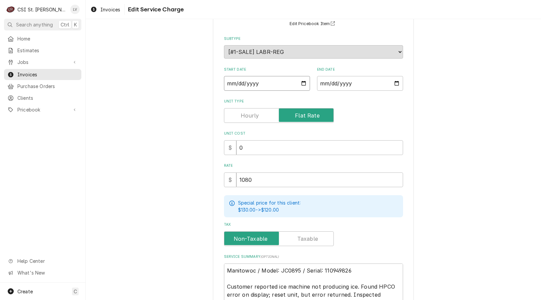
type textarea "x"
type input "2025-09-29"
click at [159, 162] on div "Use the fields below to edit this service charge Short Description 1-Labor (Ser…" at bounding box center [313, 214] width 455 height 500
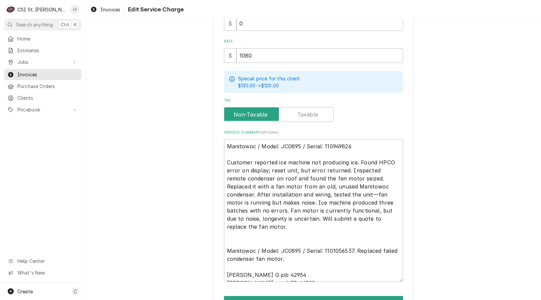
scroll to position [226, 0]
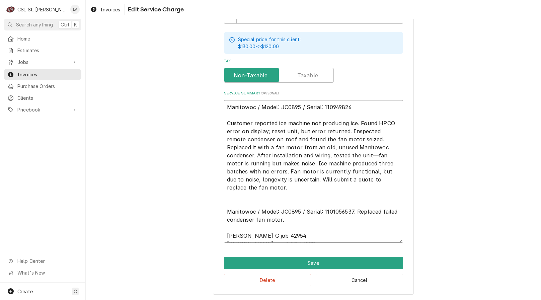
click at [224, 124] on textarea "Manitowoc / Model: JC0895 / Serial: 110949826 Customer reported ice machine not…" at bounding box center [313, 171] width 179 height 143
type textarea "x"
type textarea "Manitowoc / Model: JC0895 / Serial: 110949826 9Customer reported ice machine no…"
type textarea "x"
type textarea "Manitowoc / Model: JC0895 / Serial: 110949826 9/Customer reported ice machine n…"
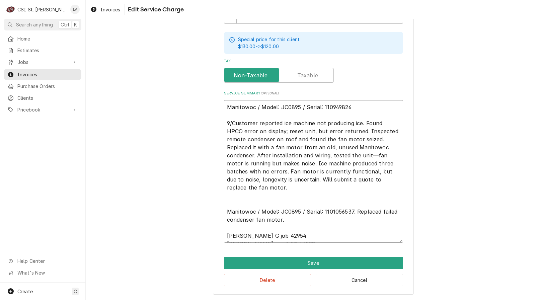
type textarea "x"
type textarea "Manitowoc / Model: JC0895 / Serial: 110949826 9/2Customer reported ice machine …"
type textarea "x"
type textarea "Manitowoc / Model: JC0895 / Serial: 110949826 9/29Customer reported ice machine…"
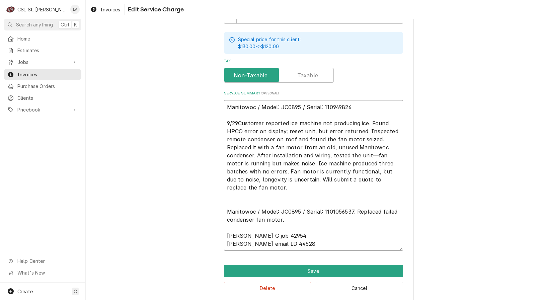
type textarea "x"
type textarea "Manitowoc / Model: JC0895 / Serial: 110949826 9/29 Customer reported ice machin…"
type textarea "x"
type textarea "Manitowoc / Model: JC0895 / Serial: 110949826 9/29 -Customer reported ice machi…"
type textarea "x"
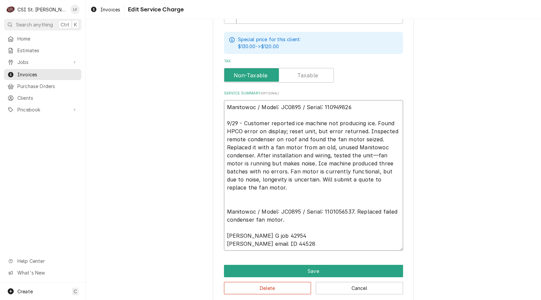
click at [350, 108] on textarea "Manitowoc / Model: JC0895 / Serial: 110949826 9/29 - Customer reported ice mach…" at bounding box center [313, 175] width 179 height 151
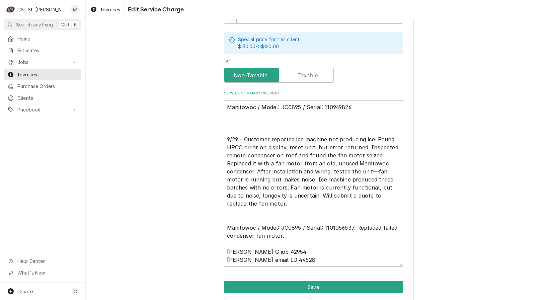
paste textarea "M# IY0694N-161 S# 1101056537"
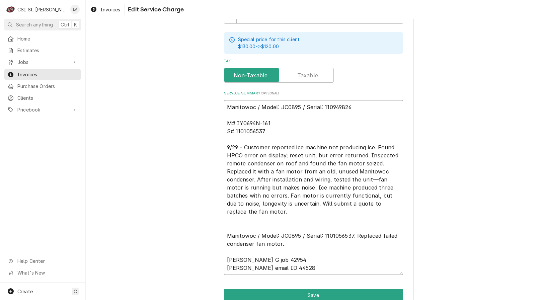
drag, startPoint x: 234, startPoint y: 122, endPoint x: 268, endPoint y: 120, distance: 33.5
click at [268, 120] on textarea "Manitowoc / Model: JC0895 / Serial: 110949826 M# IY0694N-161 S# 1101056537 9/29…" at bounding box center [313, 187] width 179 height 175
drag, startPoint x: 278, startPoint y: 106, endPoint x: 297, endPoint y: 107, distance: 19.1
click at [297, 107] on textarea "Manitowoc / Model: JC0895 / Serial: 110949826 M# IY0694N-161 S# 1101056537 9/29…" at bounding box center [313, 187] width 179 height 175
paste textarea "IY0694N-161"
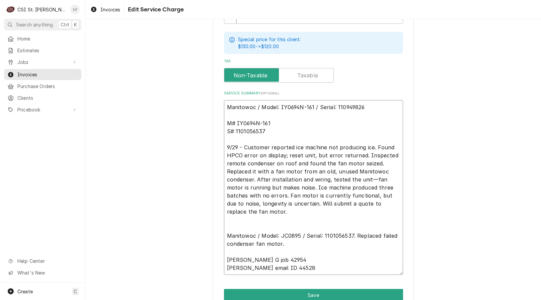
drag, startPoint x: 233, startPoint y: 131, endPoint x: 265, endPoint y: 132, distance: 32.2
click at [265, 133] on textarea "Manitowoc / Model: IY0694N-161 / Serial: 110949826 M# IY0694N-161 S# 1101056537…" at bounding box center [313, 187] width 179 height 175
drag, startPoint x: 333, startPoint y: 108, endPoint x: 364, endPoint y: 112, distance: 31.4
click at [363, 113] on textarea "Manitowoc / Model: IY0694N-161 / Serial: 110949826 M# IY0694N-161 S# 1101056537…" at bounding box center [313, 187] width 179 height 175
paste textarea "1056537"
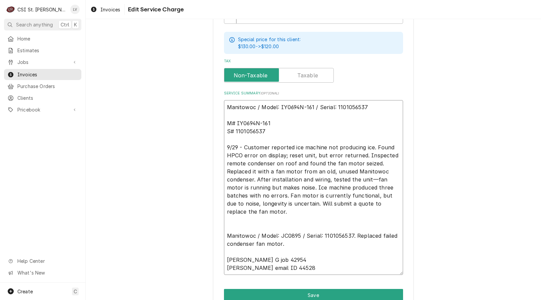
drag, startPoint x: 224, startPoint y: 121, endPoint x: 281, endPoint y: 135, distance: 59.4
click at [281, 135] on textarea "Manitowoc / Model: IY0694N-161 / Serial: 1101056537 M# IY0694N-161 S# 110105653…" at bounding box center [313, 187] width 179 height 175
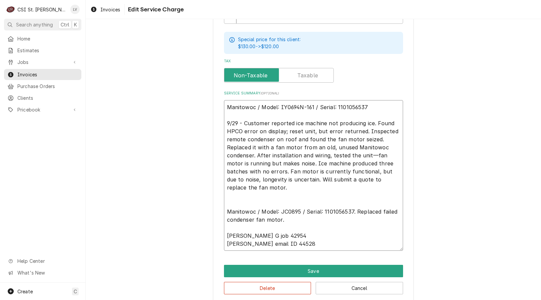
drag, startPoint x: 351, startPoint y: 212, endPoint x: 225, endPoint y: 208, distance: 126.0
click at [225, 208] on textarea "Manitowoc / Model: IY0694N-161 / Serial: 1101056537 9/29 - Customer reported ic…" at bounding box center [313, 175] width 179 height 151
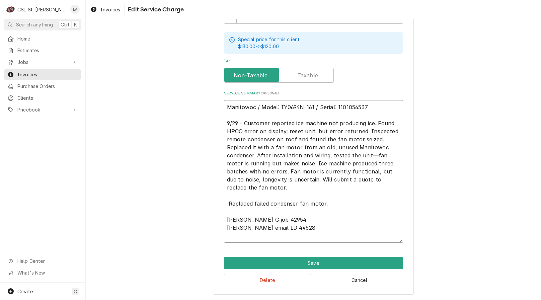
scroll to position [218, 0]
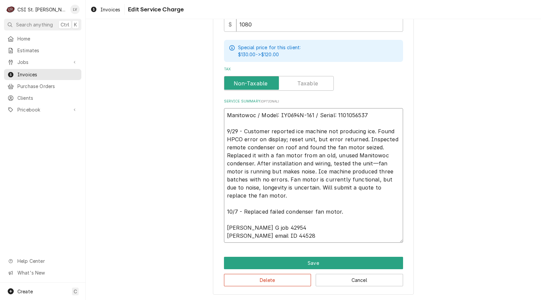
click at [348, 211] on textarea "Manitowoc / Model: IY0694N-161 / Serial: 1101056537 9/29 - Customer reported ic…" at bounding box center [313, 175] width 179 height 135
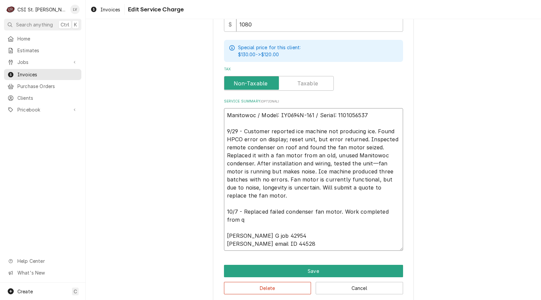
scroll to position [226, 0]
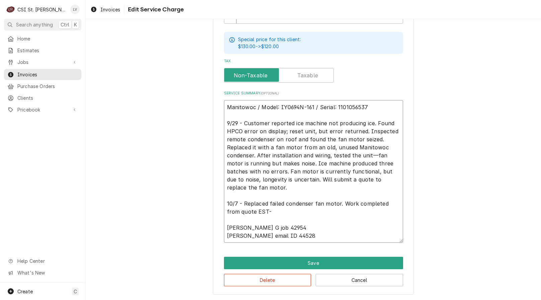
click at [254, 211] on textarea "Manitowoc / Model: IY0694N-161 / Serial: 1101056537 9/29 - Customer reported ic…" at bounding box center [313, 171] width 179 height 143
drag, startPoint x: 370, startPoint y: 106, endPoint x: 218, endPoint y: 102, distance: 152.1
click at [218, 102] on div "Use the fields below to edit this service charge Short Description 1-Labor (Ser…" at bounding box center [313, 50] width 201 height 489
click at [233, 204] on textarea "Manitowoc / Model: IY0694N-161 / Serial: 1101056537 9/29 - Customer reported ic…" at bounding box center [313, 171] width 179 height 143
drag, startPoint x: 226, startPoint y: 221, endPoint x: 279, endPoint y: 230, distance: 53.0
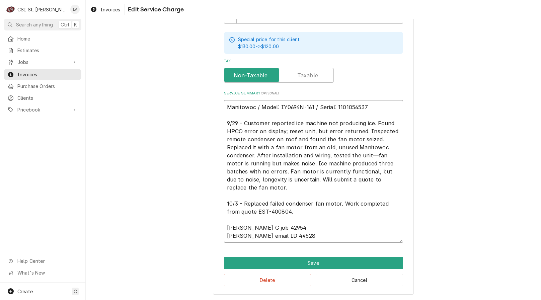
click at [279, 229] on textarea "Manitowoc / Model: IY0694N-161 / Serial: 1101056537 9/29 - Customer reported ic…" at bounding box center [313, 171] width 179 height 143
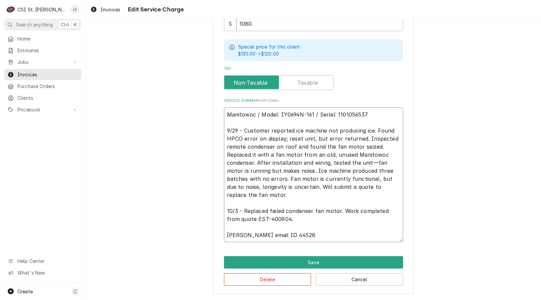
scroll to position [218, 0]
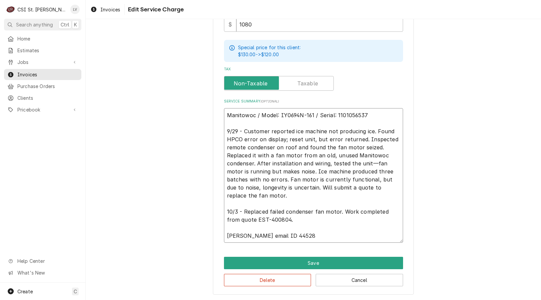
drag, startPoint x: 283, startPoint y: 236, endPoint x: 219, endPoint y: 234, distance: 64.0
click at [219, 234] on div "Use the fields below to edit this service charge Short Description 1-Labor (Ser…" at bounding box center [313, 54] width 201 height 481
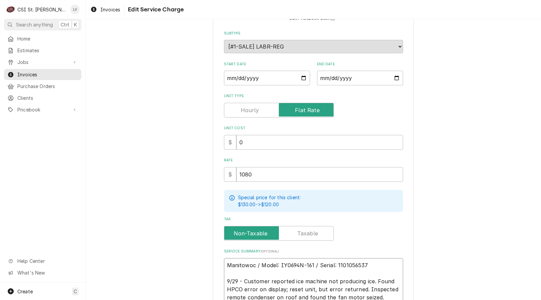
scroll to position [202, 0]
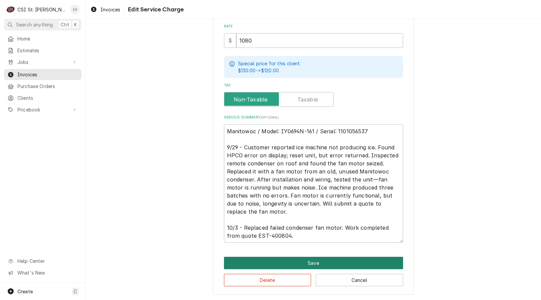
click at [305, 260] on button "Save" at bounding box center [313, 263] width 179 height 12
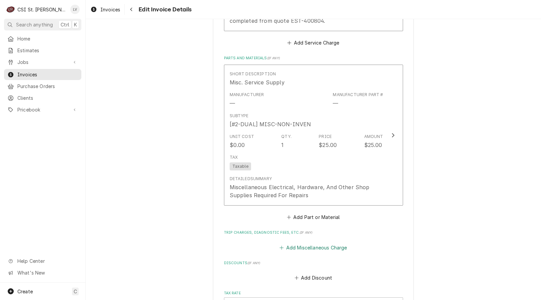
scroll to position [1127, 0]
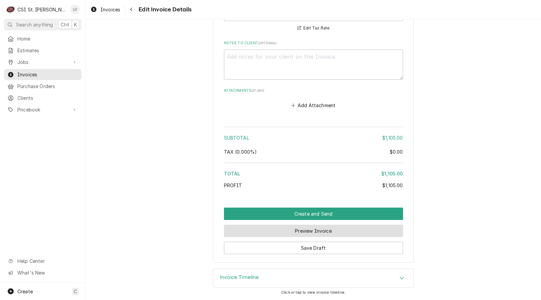
click at [263, 233] on button "Preview Invoice" at bounding box center [313, 231] width 179 height 12
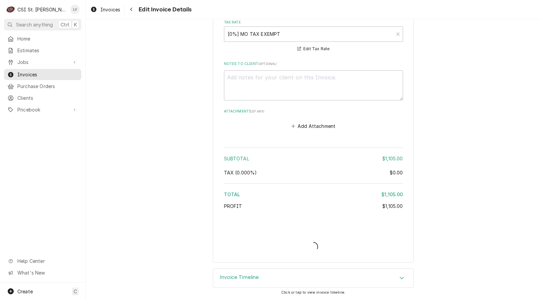
scroll to position [1198, 0]
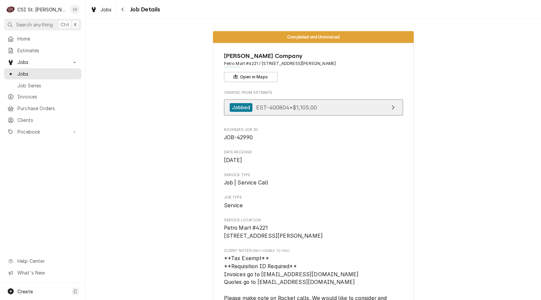
click at [286, 105] on span "EST-400804 • $1,105.00" at bounding box center [286, 107] width 61 height 7
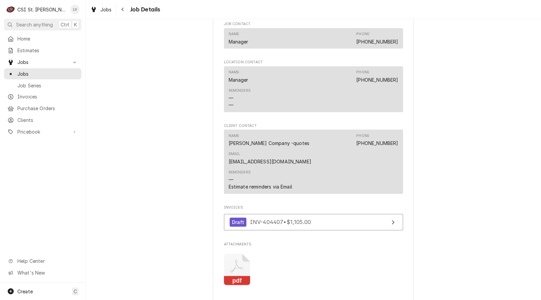
scroll to position [804, 0]
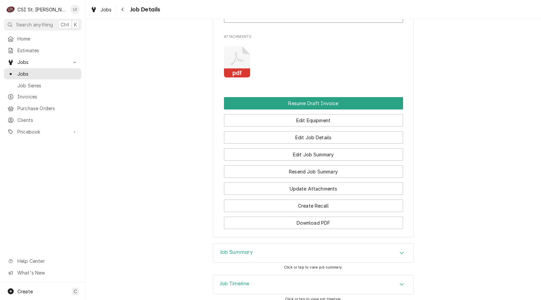
click at [245, 281] on h3 "Job Timeline" at bounding box center [234, 284] width 29 height 6
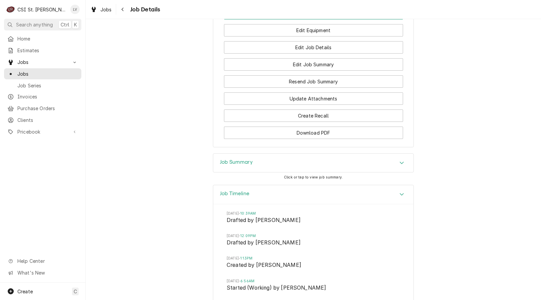
scroll to position [984, 0]
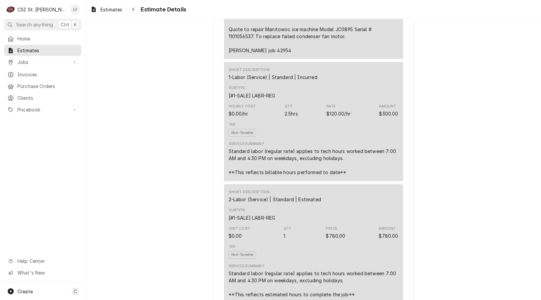
scroll to position [502, 0]
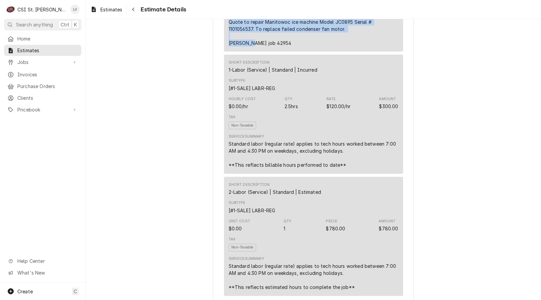
drag, startPoint x: 226, startPoint y: 37, endPoint x: 341, endPoint y: 61, distance: 116.9
click at [341, 47] on div "[PERSON_NAME] email ID 44528 Quote to repair Manitowoc ice machine Model JC0895…" at bounding box center [314, 25] width 170 height 42
copy div "Quote to repair Manitowoc ice machine Model JC0895 Serial # 1101056537. To repl…"
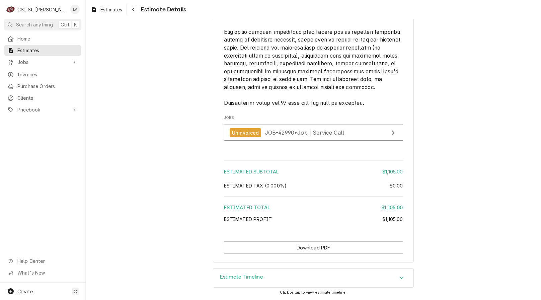
scroll to position [1208, 0]
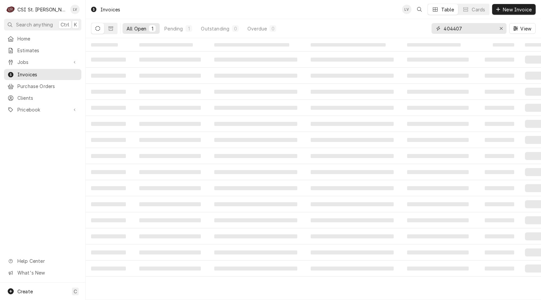
drag, startPoint x: 476, startPoint y: 29, endPoint x: 452, endPoint y: 29, distance: 23.8
click at [452, 29] on input "404407" at bounding box center [469, 28] width 50 height 11
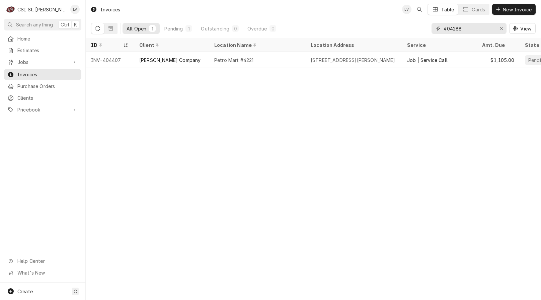
type input "404288"
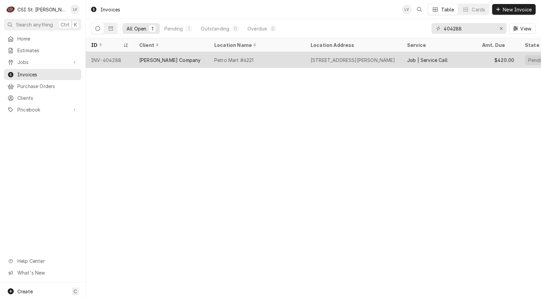
click at [257, 59] on div "Petro Mart #4221" at bounding box center [257, 60] width 96 height 16
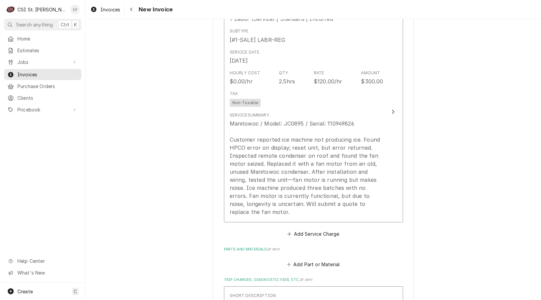
scroll to position [636, 0]
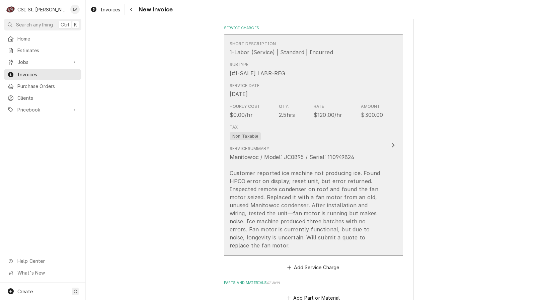
click at [296, 191] on div "Manitowoc / Model: JC0895 / Serial: 110949826 Customer reported ice machine not…" at bounding box center [307, 201] width 154 height 96
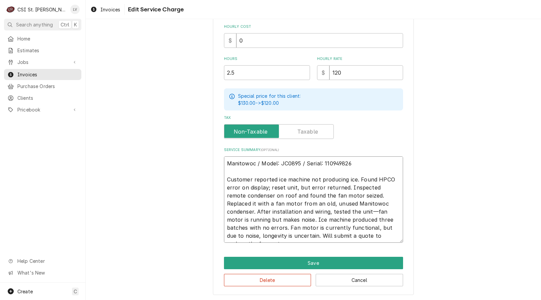
scroll to position [8, 0]
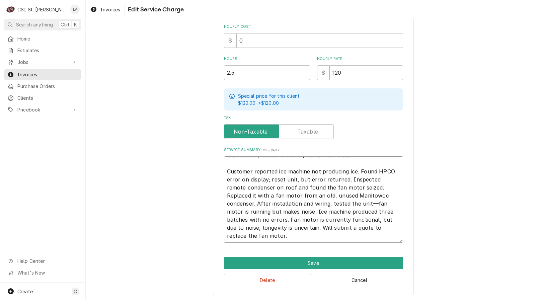
drag, startPoint x: 225, startPoint y: 163, endPoint x: 393, endPoint y: 239, distance: 184.8
click at [392, 241] on textarea "Manitowoc / Model: JC0895 / Serial: 110949826 Customer reported ice machine not…" at bounding box center [313, 199] width 179 height 86
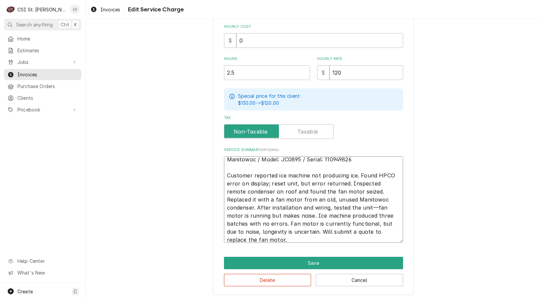
scroll to position [0, 0]
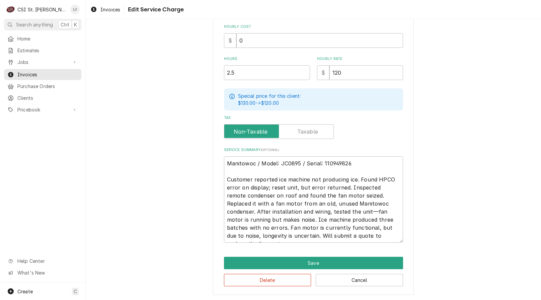
click at [171, 204] on div "Use the fields below to edit this service charge Short Description 1-Labor (Ser…" at bounding box center [313, 67] width 455 height 467
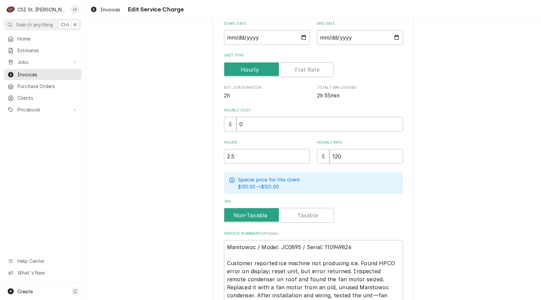
scroll to position [192, 0]
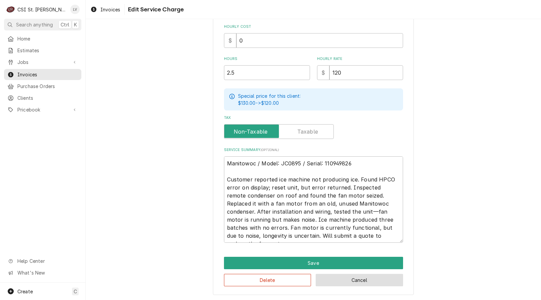
click at [358, 278] on button "Cancel" at bounding box center [359, 280] width 87 height 12
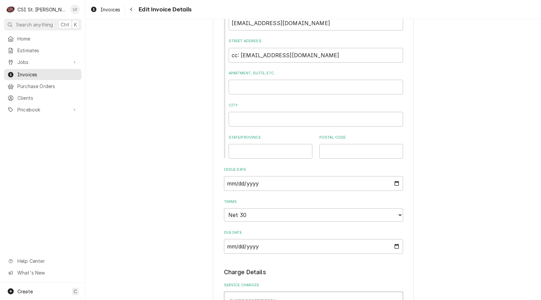
scroll to position [212, 0]
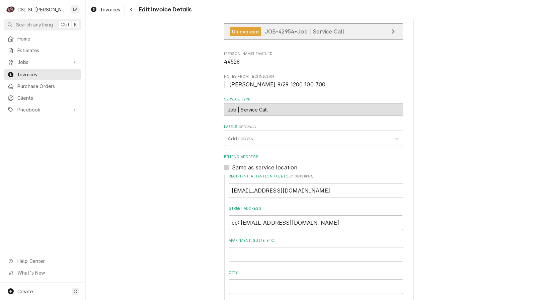
click at [356, 36] on link "Uninvoiced JOB-42954 • Job | Service Call" at bounding box center [313, 31] width 179 height 16
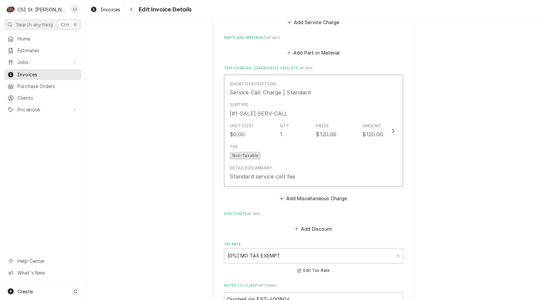
scroll to position [681, 0]
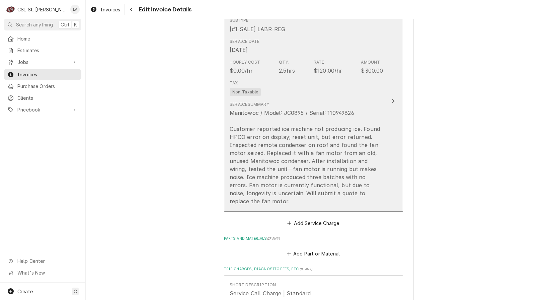
click at [354, 111] on div "Manitowoc / Model: JC0895 / Serial: 110949826 Customer reported ice machine not…" at bounding box center [307, 157] width 154 height 96
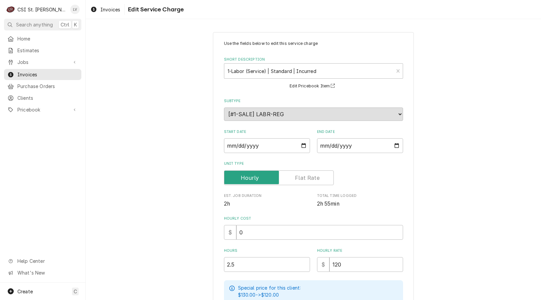
scroll to position [192, 0]
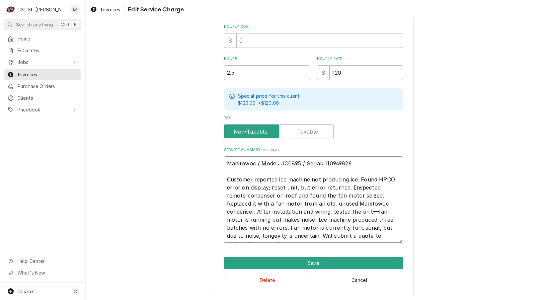
drag, startPoint x: 356, startPoint y: 162, endPoint x: 196, endPoint y: 162, distance: 160.4
click at [197, 163] on div "Use the fields below to edit this service charge Short Description 1-Labor (Ser…" at bounding box center [313, 67] width 455 height 467
paste textarea "IY0694N-161 / Serial: 1101056537"
type textarea "x"
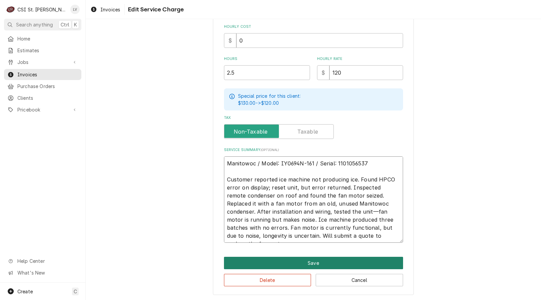
type textarea "Manitowoc / Model: IY0694N-161 / Serial: 1101056537 Customer reported ice machi…"
click at [308, 263] on button "Save" at bounding box center [313, 263] width 179 height 12
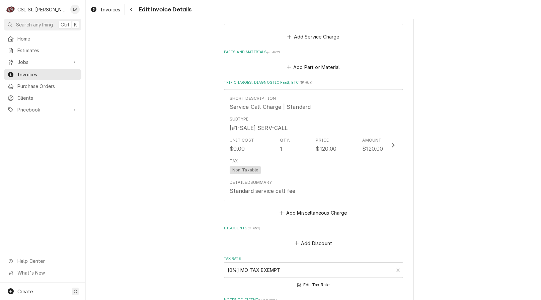
scroll to position [940, 0]
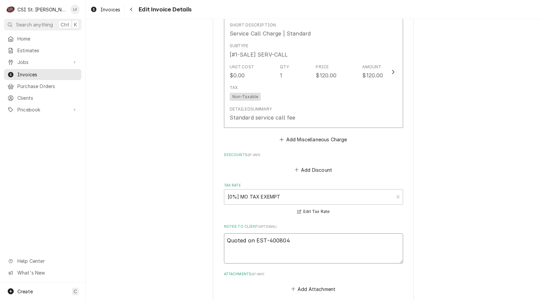
click at [300, 234] on textarea "Quoted on EST-400804" at bounding box center [313, 248] width 179 height 30
type textarea "x"
type textarea "Quoted on EST-400804;"
type textarea "x"
type textarea "Quoted on EST-400804;"
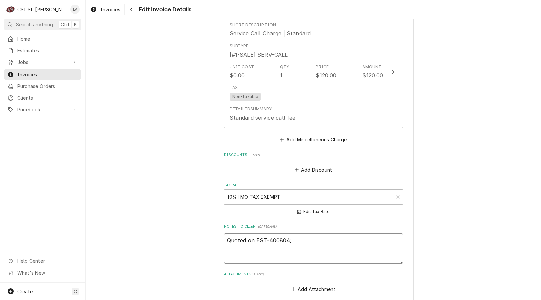
type textarea "x"
type textarea "Quoted on EST-400804; q"
type textarea "x"
type textarea "Quoted on EST-400804; qu"
type textarea "x"
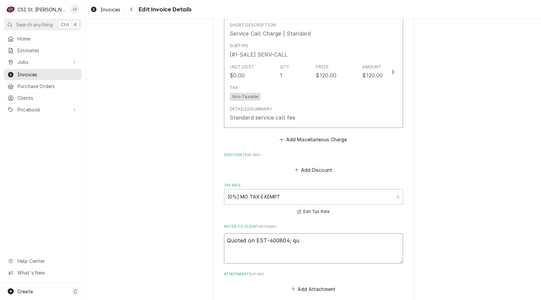
type textarea "Quoted on EST-400804; quo"
type textarea "x"
type textarea "Quoted on EST-400804; quot"
type textarea "x"
type textarea "Quoted on EST-400804; quote"
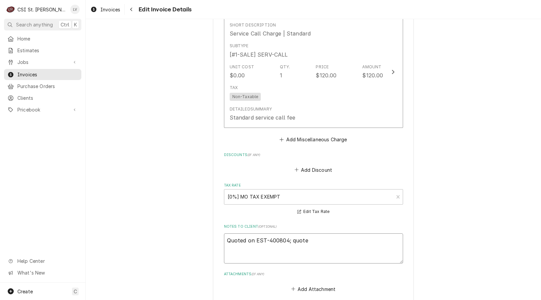
type textarea "x"
type textarea "Quoted on EST-400804; quote"
type textarea "x"
type textarea "Quoted on EST-400804; quote a"
type textarea "x"
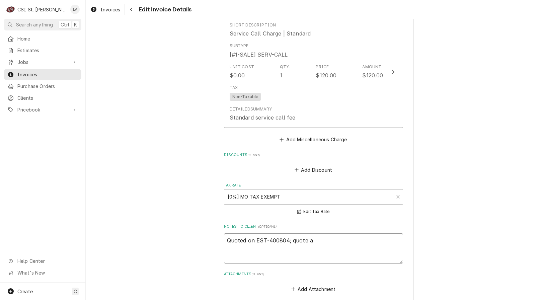
type textarea "Quoted on EST-400804; quote ap"
type textarea "x"
type textarea "Quoted on EST-400804; quote app"
type textarea "x"
type textarea "Quoted on EST-400804; quote appr"
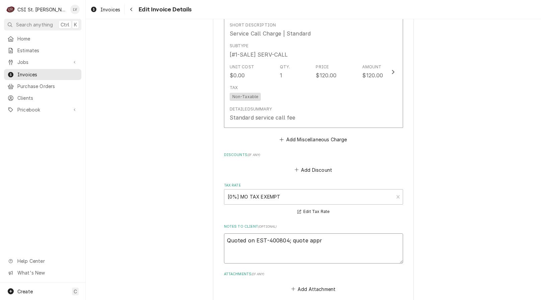
type textarea "x"
type textarea "Quoted on EST-400804; quote appro"
type textarea "x"
type textarea "Quoted on EST-400804; quote approv"
type textarea "x"
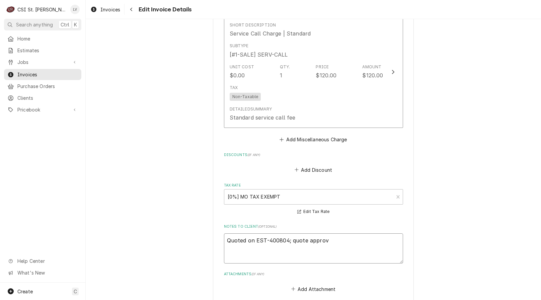
type textarea "Quoted on EST-400804; quote approve"
type textarea "x"
type textarea "Quoted on EST-400804; quote approved"
click at [346, 233] on textarea "Quoted on EST-400804; quote approved" at bounding box center [313, 248] width 179 height 30
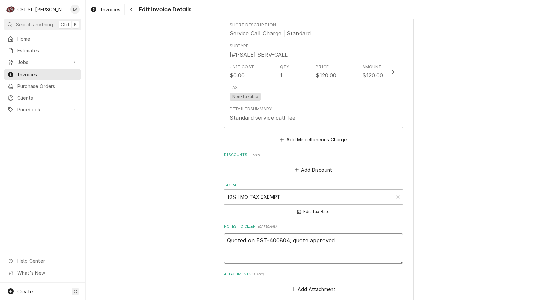
type textarea "x"
type textarea "Quoted on EST-400804; quote approved"
type textarea "x"
type textarea "Quoted on EST-400804; quote approved a"
type textarea "x"
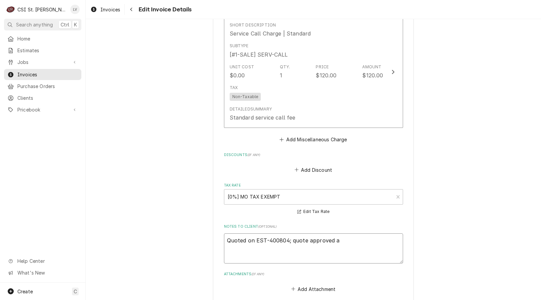
type textarea "Quoted on EST-400804; quote approved an"
type textarea "x"
type textarea "Quoted on EST-400804; quote approved and"
type textarea "x"
type textarea "Quoted on EST-400804; quote approved and"
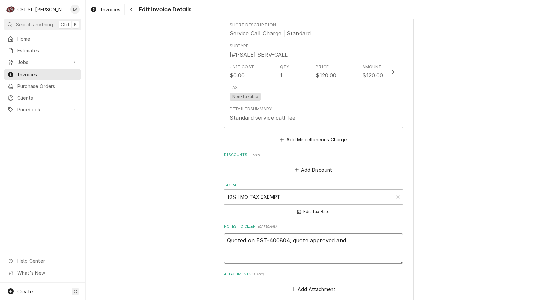
type textarea "x"
type textarea "Quoted on EST-400804; quote approved and c"
type textarea "x"
type textarea "Quoted on EST-400804; quote approved and co"
type textarea "x"
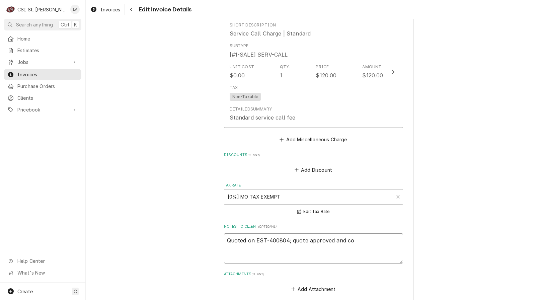
type textarea "Quoted on EST-400804; quote approved and com"
type textarea "x"
type textarea "Quoted on EST-400804; quote approved and comp"
type textarea "x"
type textarea "Quoted on EST-400804; quote approved and compl"
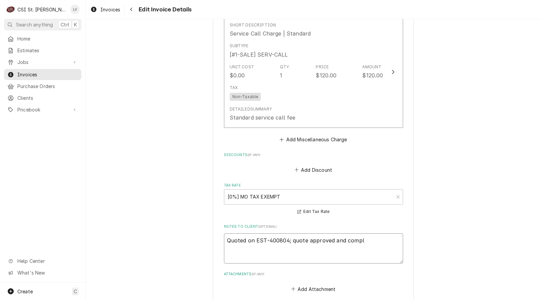
type textarea "x"
type textarea "Quoted on EST-400804; quote approved and comple"
type textarea "x"
type textarea "Quoted on EST-400804; quote approved and complet"
type textarea "x"
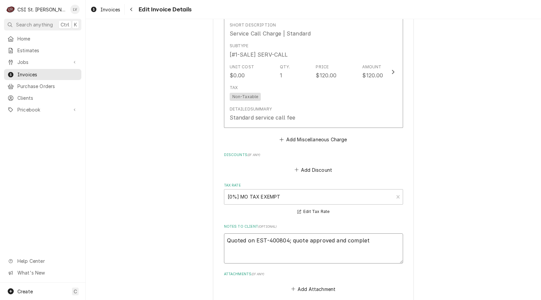
type textarea "Quoted on EST-400804; quote approved and complete"
type textarea "x"
type textarea "Quoted on EST-400804; quote approved and completed"
type textarea "x"
type textarea "Quoted on EST-400804; quote approved and completed"
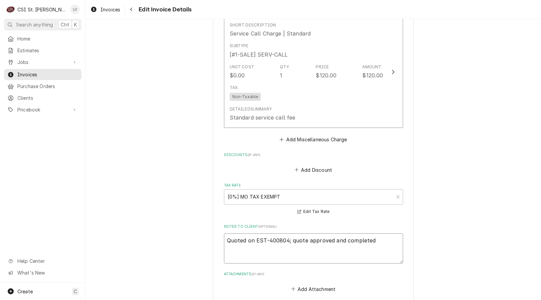
type textarea "x"
type textarea "Quoted on EST-400804; quote approved and completed o"
type textarea "x"
type textarea "Quoted on EST-400804; quote approved and completed on"
type textarea "x"
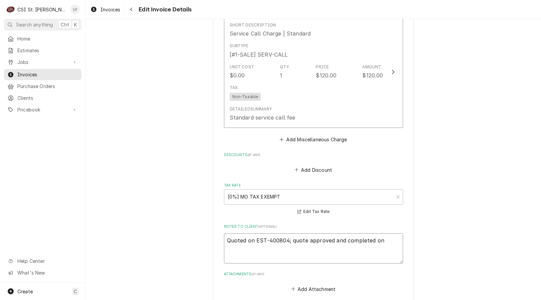
type textarea "Quoted on EST-400804; quote approved and completed on"
type textarea "x"
type textarea "Quoted on EST-400804; quote approved and completed on I"
type textarea "x"
type textarea "Quoted on EST-400804; quote approved and completed on IN"
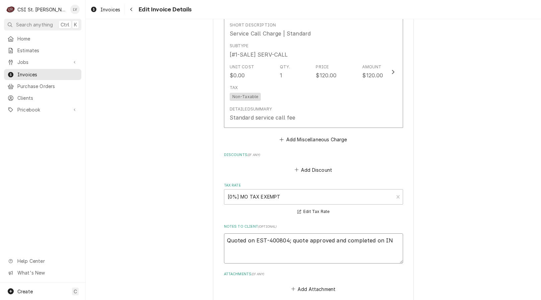
type textarea "x"
type textarea "Quoted on EST-400804; quote approved and completed on INV"
type textarea "x"
type textarea "Quoted on EST-400804; quote approved and completed on INV-"
type textarea "x"
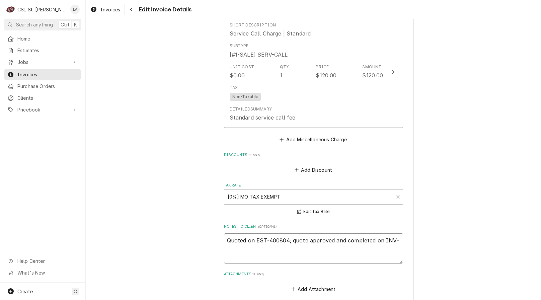
type textarea "Quoted on EST-400804; quote approved and completed on INV-4"
type textarea "x"
type textarea "Quoted on EST-400804; quote approved and completed on INV-40"
type textarea "x"
type textarea "Quoted on EST-400804; quote approved and completed on INV-404"
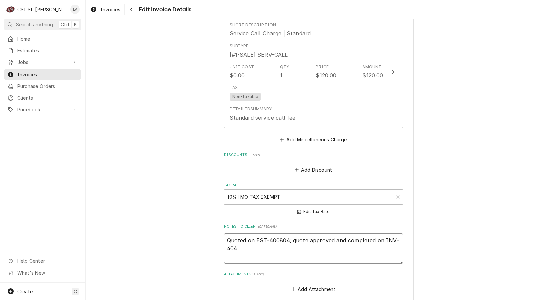
type textarea "x"
type textarea "Quoted on EST-400804; quote approved and completed on INV-4044"
click at [244, 241] on textarea "Quoted on EST-400804; quote approved and completed on INV-4044" at bounding box center [313, 248] width 179 height 30
type textarea "x"
type textarea "Quoted on EST-400804; quote approved and completed on INV-40440"
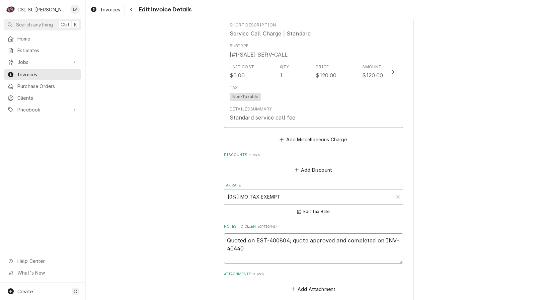
type textarea "x"
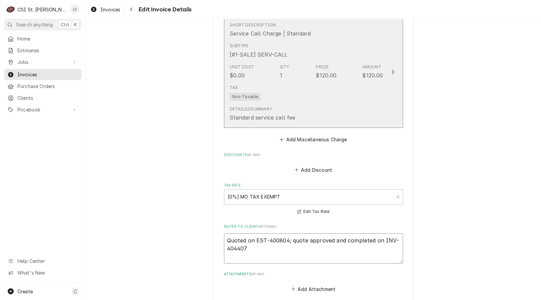
type textarea "Quoted on EST-400804; quote approved and completed on INV-404407"
click at [360, 82] on div "Tax Non-Taxable" at bounding box center [307, 92] width 154 height 21
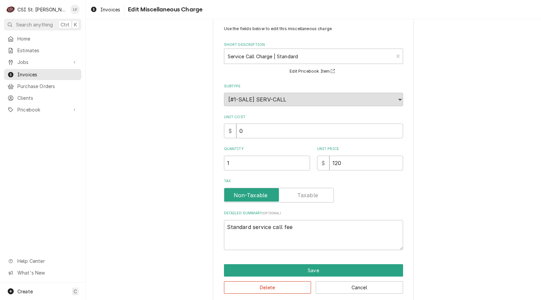
scroll to position [23, 0]
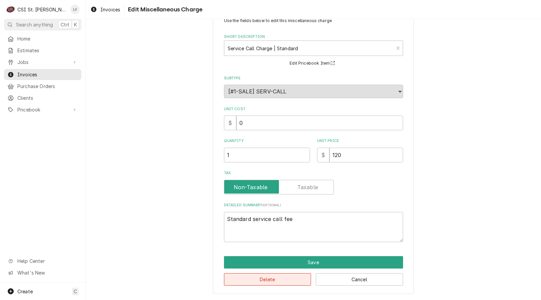
click at [283, 280] on button "Delete" at bounding box center [267, 279] width 87 height 12
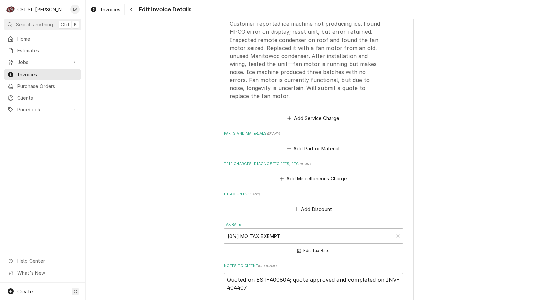
scroll to position [652, 0]
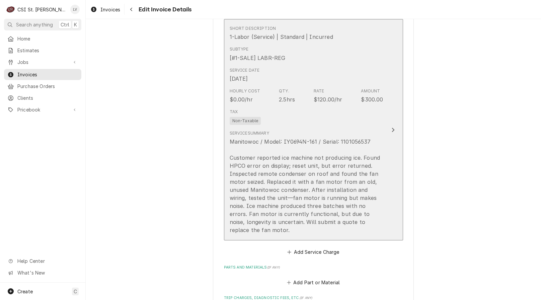
click at [347, 163] on div "Manitowoc / Model: IY0694N-161 / Serial: 1101056537 Customer reported ice machi…" at bounding box center [307, 186] width 154 height 96
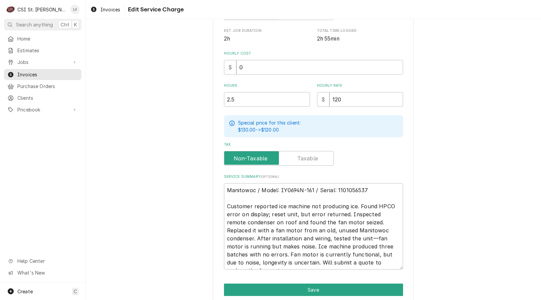
scroll to position [192, 0]
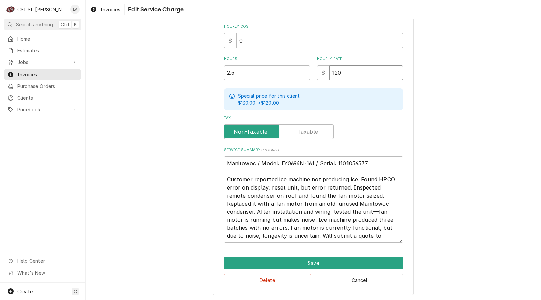
drag, startPoint x: 361, startPoint y: 73, endPoint x: 309, endPoint y: 72, distance: 51.6
click at [309, 72] on div "Hours 2.5 Hourly Rate $ 120" at bounding box center [313, 68] width 179 height 24
type textarea "x"
type input "0"
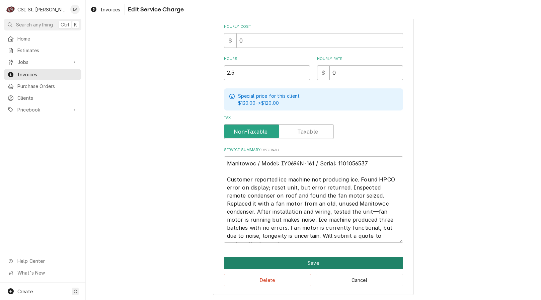
click at [372, 261] on button "Save" at bounding box center [313, 263] width 179 height 12
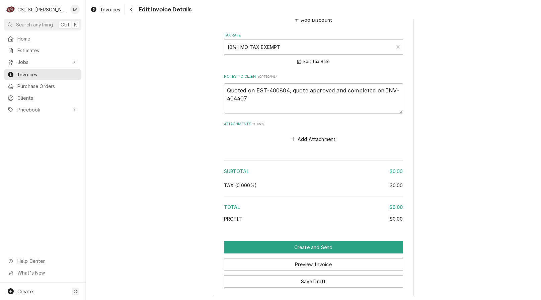
scroll to position [1000, 0]
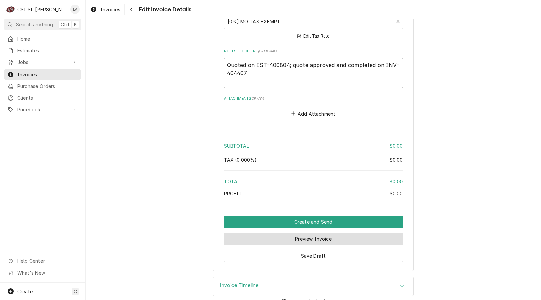
click at [296, 233] on button "Preview Invoice" at bounding box center [313, 239] width 179 height 12
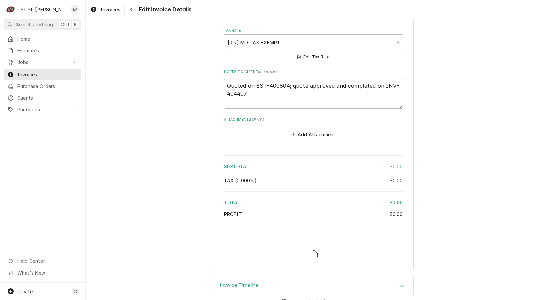
type textarea "x"
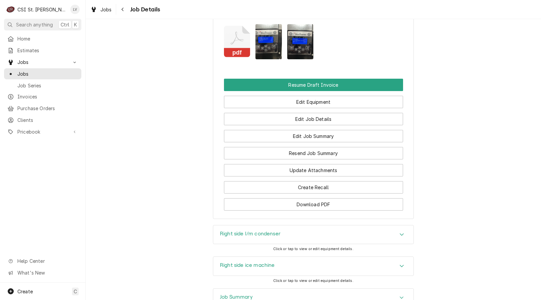
scroll to position [814, 0]
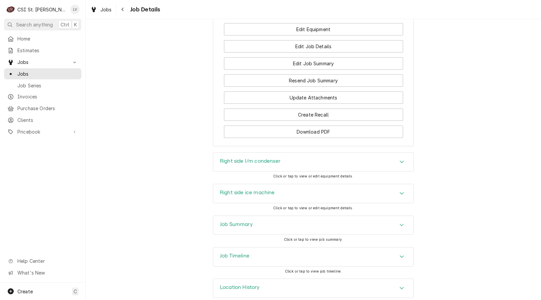
click at [339, 216] on div "Job Summary" at bounding box center [313, 225] width 200 height 19
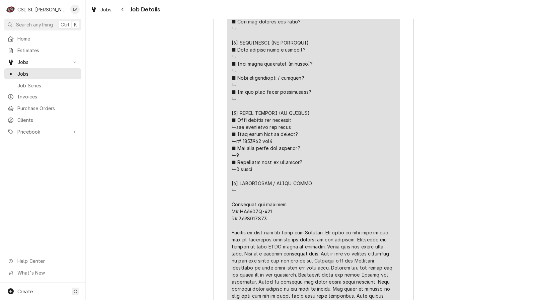
scroll to position [1618, 0]
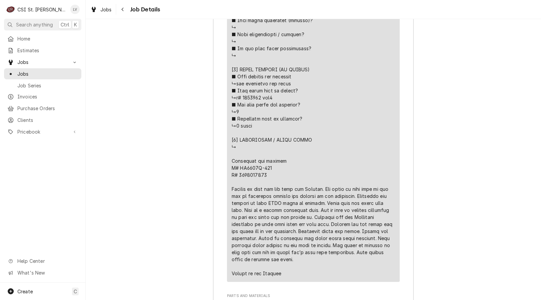
click at [266, 165] on div "Line Item" at bounding box center [313, 20] width 163 height 513
drag, startPoint x: 267, startPoint y: 165, endPoint x: 229, endPoint y: 158, distance: 38.4
click at [232, 158] on div "Line Item" at bounding box center [313, 20] width 163 height 513
copy div "no errors. Fan motor is work"
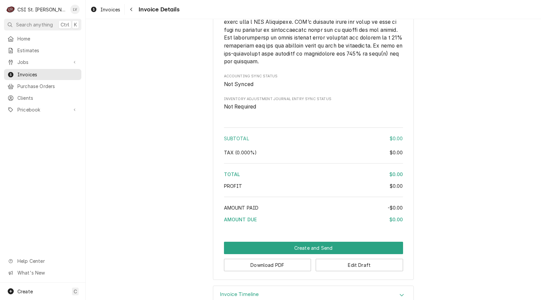
scroll to position [992, 0]
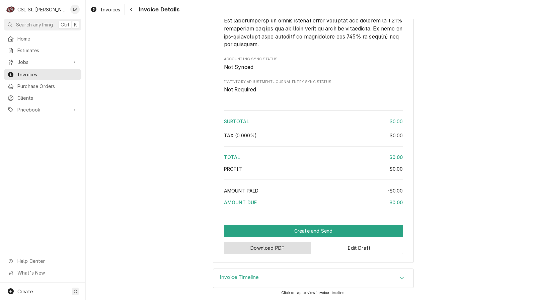
click at [277, 249] on button "Download PDF" at bounding box center [267, 248] width 87 height 12
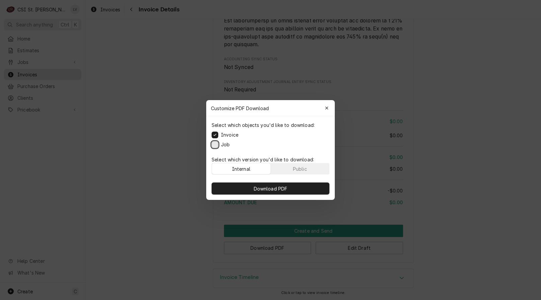
click at [214, 146] on button "Job" at bounding box center [215, 144] width 7 height 7
click at [243, 186] on button "Download PDF" at bounding box center [271, 189] width 118 height 12
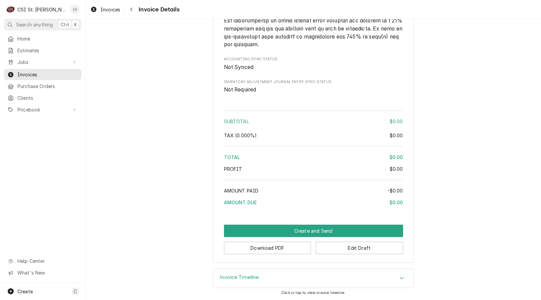
drag, startPoint x: 125, startPoint y: 121, endPoint x: 127, endPoint y: 118, distance: 3.9
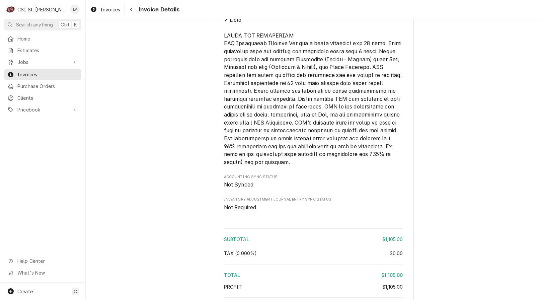
scroll to position [1087, 0]
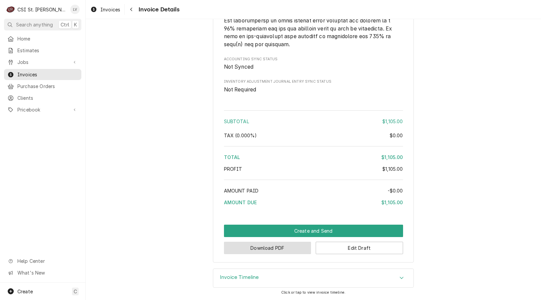
click at [278, 250] on button "Download PDF" at bounding box center [267, 248] width 87 height 12
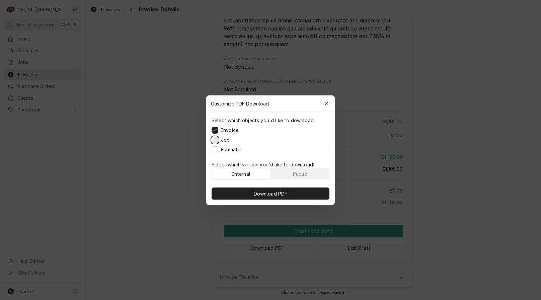
click at [216, 141] on button "Job" at bounding box center [215, 139] width 7 height 7
click at [216, 148] on button "Estimate" at bounding box center [215, 149] width 7 height 7
click at [265, 194] on span "Download PDF" at bounding box center [271, 193] width 37 height 7
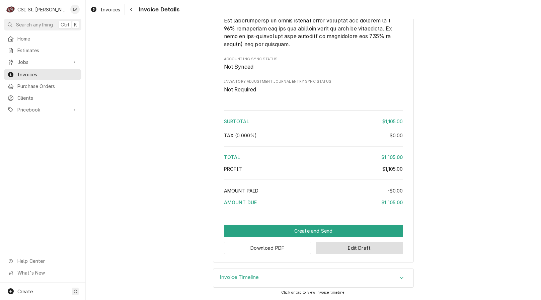
click at [340, 250] on button "Edit Draft" at bounding box center [359, 248] width 87 height 12
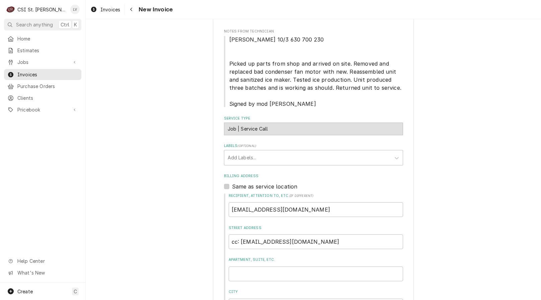
scroll to position [234, 0]
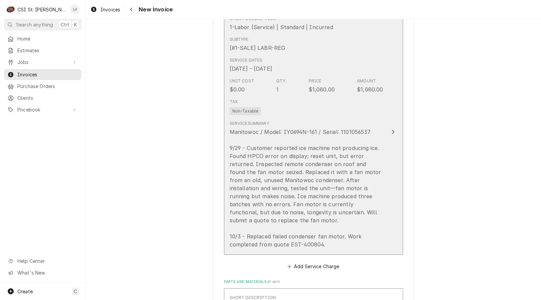
click at [253, 175] on div "Manitowoc / Model: IY0694N-161 / Serial: 1101056537 9/29 - Customer reported ic…" at bounding box center [307, 188] width 154 height 121
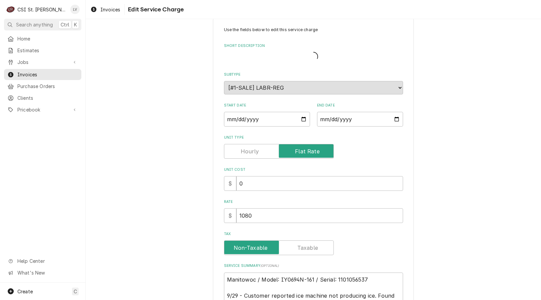
scroll to position [165, 0]
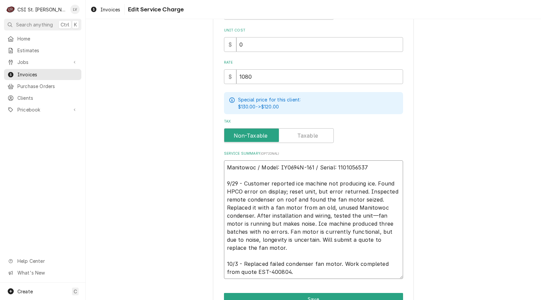
click at [224, 168] on textarea "Manitowoc / Model: IY0694N-161 / Serial: 1101056537 9/29 - Customer reported ic…" at bounding box center [313, 219] width 179 height 119
type textarea "x"
type textarea "Manitowoc / Model: IY0694N-161 / Serial: 1101056537 9/29 - Customer reported ic…"
paste textarea "[PERSON_NAME] email ID 44528"
type textarea "x"
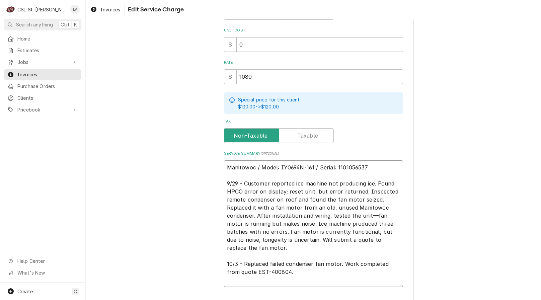
type textarea "[PERSON_NAME] email ID 44528 Manitowoc / Model: IY0694N-161 / Serial: 110105653…"
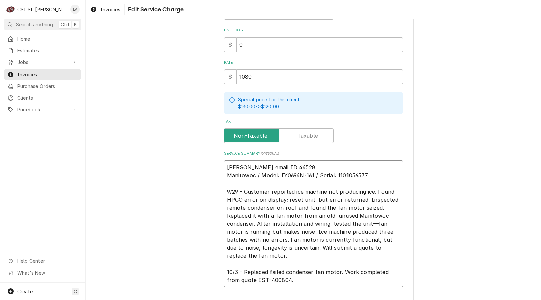
click at [262, 166] on textarea "[PERSON_NAME] email ID 44528 Manitowoc / Model: IY0694N-161 / Serial: 110105653…" at bounding box center [313, 223] width 179 height 127
type textarea "x"
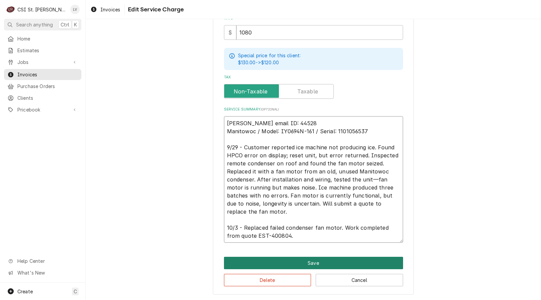
type textarea "[PERSON_NAME] email ID: 44528 Manitowoc / Model: IY0694N-161 / Serial: 11010565…"
click at [296, 264] on button "Save" at bounding box center [313, 263] width 179 height 12
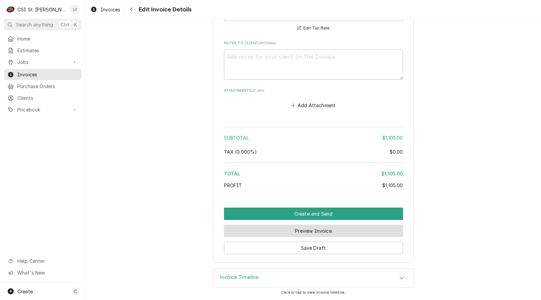
click at [288, 229] on button "Preview Invoice" at bounding box center [313, 231] width 179 height 12
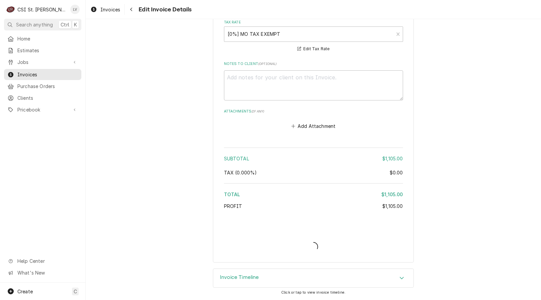
type textarea "x"
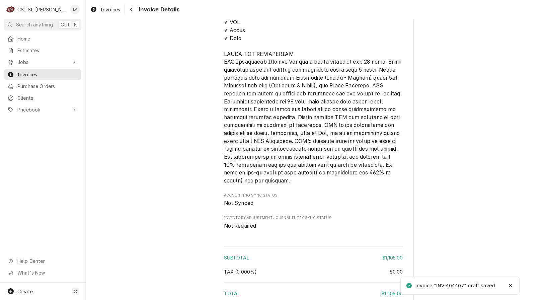
scroll to position [1094, 0]
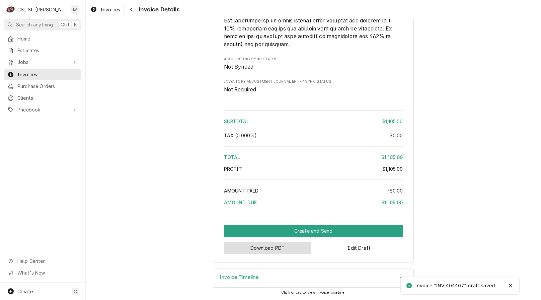
click at [271, 248] on button "Download PDF" at bounding box center [267, 248] width 87 height 12
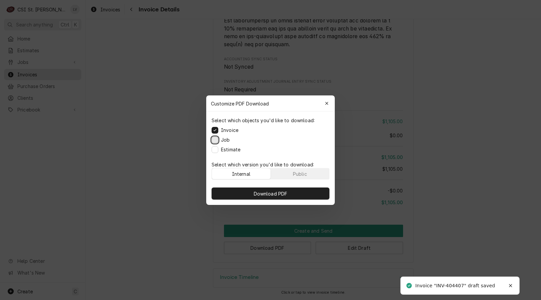
click at [217, 140] on button "Job" at bounding box center [215, 139] width 7 height 7
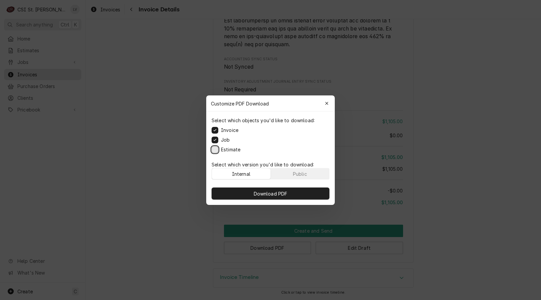
click at [214, 148] on button "Estimate" at bounding box center [215, 149] width 7 height 7
click at [253, 192] on span "Download PDF" at bounding box center [271, 193] width 37 height 7
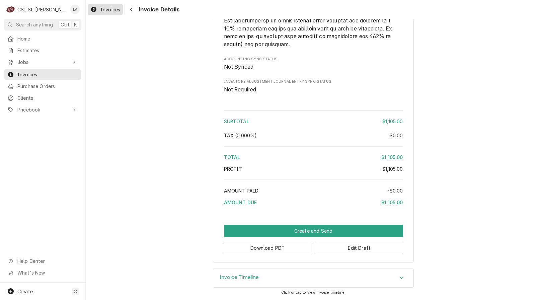
click at [105, 10] on span "Invoices" at bounding box center [110, 9] width 20 height 7
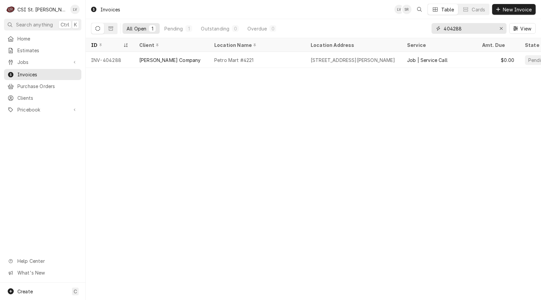
click at [470, 27] on input "404288" at bounding box center [469, 28] width 50 height 11
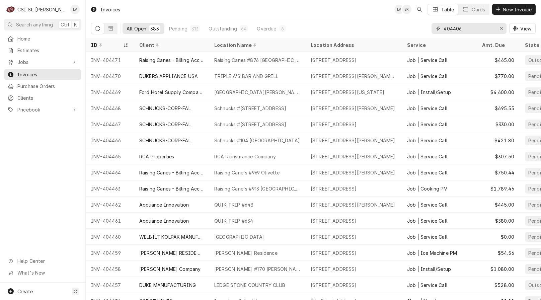
type input "404406"
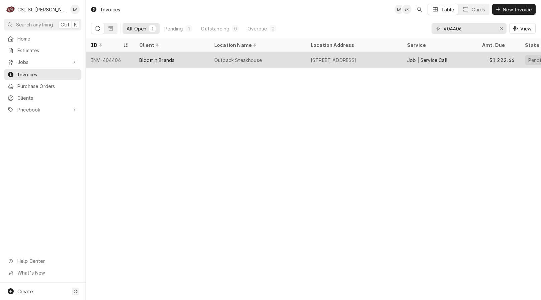
click at [216, 59] on div "Outback Steakhouse" at bounding box center [238, 60] width 48 height 7
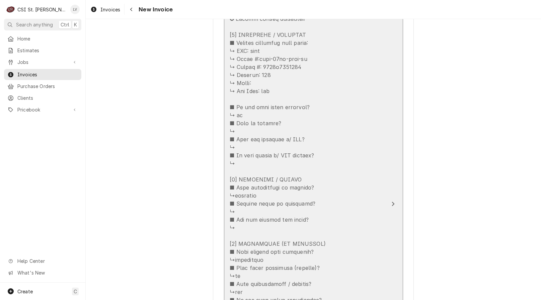
scroll to position [770, 0]
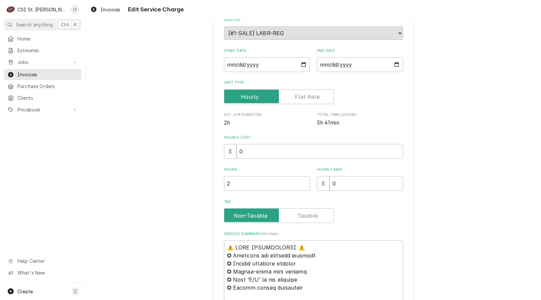
scroll to position [234, 0]
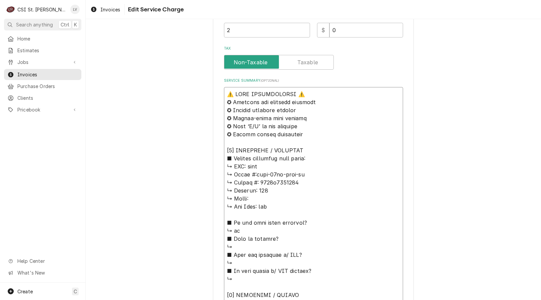
drag, startPoint x: 263, startPoint y: 166, endPoint x: 199, endPoint y: 76, distance: 110.3
click at [199, 76] on div "Use the fields below to edit this service charge Short Description Job | Servic…" at bounding box center [313, 253] width 455 height 922
type textarea "x"
type textarea "L ↳ Ipsum #:dolo-14si-amet-co ↳ Adipis #: 3548e8281329 ↳ Seddoei: 914 ↳ Tempo: …"
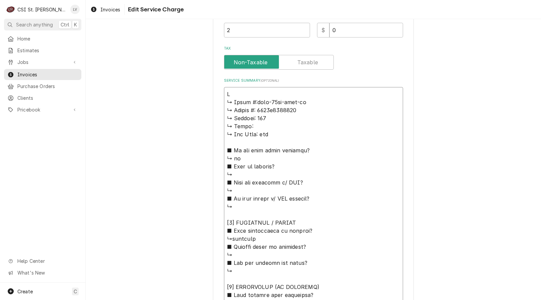
type textarea "x"
type textarea "Lo ↳ Ipsum #:dolo-05si-amet-co ↳ Adipis #: 4326e4611146 ↳ Seddoei: 091 ↳ Tempo:…"
type textarea "x"
type textarea "Lor ↳ Ipsum #:dolo-30si-amet-co ↳ Adipis #: 6417e3689308 ↳ Seddoei: 808 ↳ Tempo…"
type textarea "x"
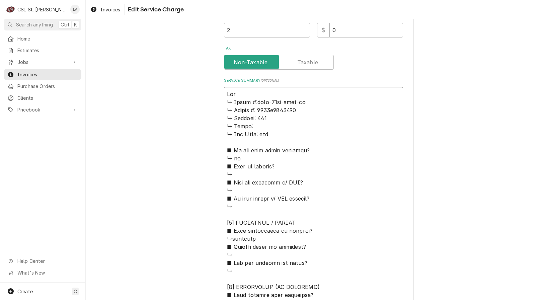
type textarea "Lore ↳ Ipsum #:dolo-10si-amet-co ↳ Adipis #: 1258e7190278 ↳ Seddoei: 318 ↳ Temp…"
type textarea "x"
type textarea "Lore ↳ Ipsum #:dolo-87si-amet-co ↳ Adipis #: 0915e1477543 ↳ Seddoei: 086 ↳ Temp…"
type textarea "x"
type textarea "Lore / ↳ Ipsum #:dolo-89si-amet-co ↳ Adipis #: 0988e3992814 ↳ Seddoei: 293 ↳ Te…"
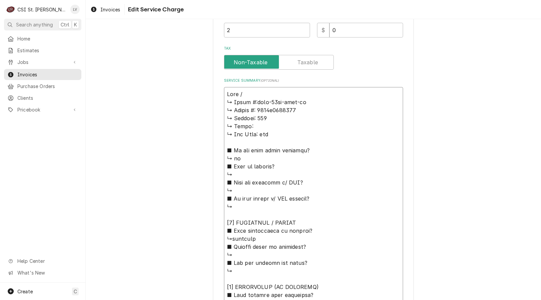
type textarea "x"
type textarea "Lore / ↳ Ipsum #:dolo-45si-amet-co ↳ Adipis #: 3201e4060781 ↳ Seddoei: 778 ↳ Te…"
type textarea "x"
type textarea "Lore / I ↳ Dolor #:sita-91co-adip-el ↳ Seddoe #: 1200t5694751 ↳ Incidid: 000 ↳ …"
type textarea "x"
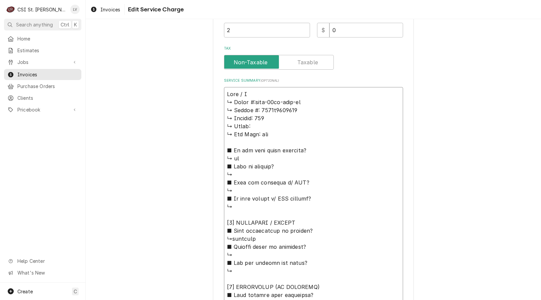
type textarea "Lore / Ip ↳ Dolor #:sita-89co-adip-el ↳ Seddoe #: 1144t8714398 ↳ Incidid: 437 ↳…"
type textarea "x"
type textarea "Lore / Ips ↳ Dolor #:sita-65co-adip-el ↳ Seddoe #: 1500t0528005 ↳ Incidid: 196 …"
type textarea "x"
type textarea "Unox / Mode ↳ 𝗠𝗼𝗱𝗲𝗹 #:xavc-06fs-gplm-bb ↳ 𝗦𝗲𝗿𝗶𝗮𝗹 #: 2022k0122612 ↳ 𝗩𝗼𝗹𝘁𝗮𝗴𝗲: 120…"
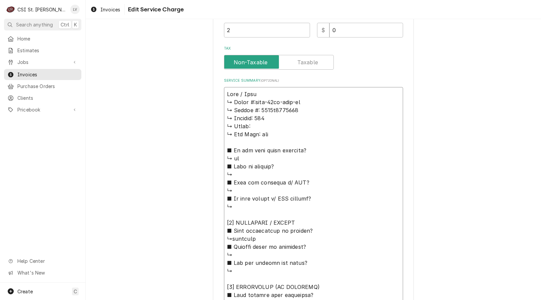
type textarea "x"
type textarea "Unox / Model ↳ 𝗠𝗼𝗱𝗲𝗹 #:xavc-06fs-gplm-bb ↳ 𝗦𝗲𝗿𝗶𝗮𝗹 #: 2022k0122612 ↳ 𝗩𝗼𝗹𝘁𝗮𝗴𝗲: 12…"
type textarea "x"
type textarea "Unox / Model: ↳ 𝗠𝗼𝗱𝗲𝗹 #:xavc-06fs-gplm-bb ↳ 𝗦𝗲𝗿𝗶𝗮𝗹 #: 2022k0122612 ↳ 𝗩𝗼𝗹𝘁𝗮𝗴𝗲: 1…"
type textarea "x"
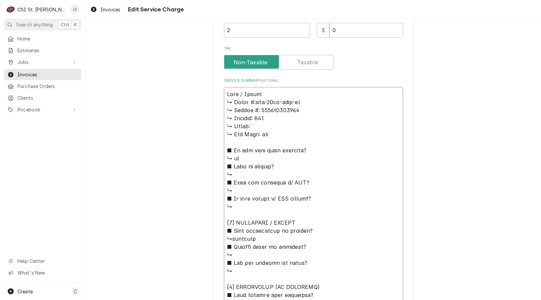
type textarea "Unox / Model: ↳ 𝗠𝗼𝗱𝗲𝗹 #:xavc-06fs-gplm-bb ↳ 𝗦𝗲𝗿𝗶𝗮𝗹 #: 2022k0122612 ↳ 𝗩𝗼𝗹𝘁𝗮𝗴𝗲: 1…"
type textarea "x"
type textarea "Unox / Model: X ↳ 𝗠𝗼𝗱𝗲𝗹 #:xavc-06fs-gplm-bb ↳ 𝗦𝗲𝗿𝗶𝗮𝗹 #: 2022k0122612 ↳ 𝗩𝗼𝗹𝘁𝗮𝗴𝗲:…"
type textarea "x"
type textarea "Unox / Model: XA ↳ 𝗠𝗼𝗱𝗲𝗹 #:xavc-06fs-gplm-bb ↳ 𝗦𝗲𝗿𝗶𝗮𝗹 #: 2022k0122612 ↳ 𝗩𝗼𝗹𝘁𝗮𝗴𝗲…"
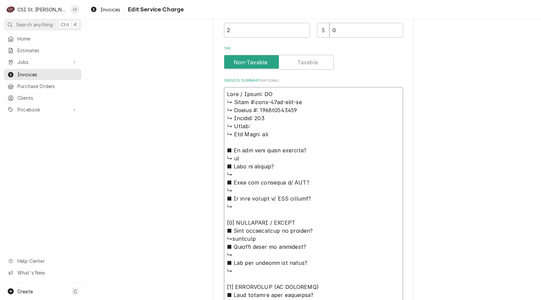
type textarea "x"
type textarea "Unox / Model: XAV ↳ 𝗠𝗼𝗱𝗲𝗹 #:xavc-06fs-gplm-bb ↳ 𝗦𝗲𝗿𝗶𝗮𝗹 #: 2022k0122612 ↳ 𝗩𝗼𝗹𝘁𝗮𝗴…"
type textarea "x"
type textarea "Unox / Model: XAVC ↳ 𝗠𝗼𝗱𝗲𝗹 #:xavc-06fs-gplm-bb ↳ 𝗦𝗲𝗿𝗶𝗮𝗹 #: 2022k0122612 ↳ 𝗩𝗼𝗹𝘁𝗮…"
type textarea "x"
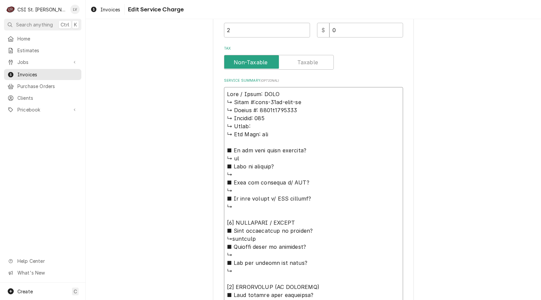
type textarea "Unox / Model: XAVC- ↳ 𝗠𝗼𝗱𝗲𝗹 #:xavc-06fs-gplm-bb ↳ 𝗦𝗲𝗿𝗶𝗮𝗹 #: 2022k0122612 ↳ 𝗩𝗼𝗹𝘁…"
type textarea "x"
type textarea "Unox / Model: XAVC-0 ↳ 𝗠𝗼𝗱𝗲𝗹 #:xavc-06fs-gplm-bb ↳ 𝗦𝗲𝗿𝗶𝗮𝗹 #: 2022k0122612 ↳ 𝗩𝗼𝗹…"
type textarea "x"
type textarea "Unox / Model: XAVC-06 ↳ 𝗠𝗼𝗱𝗲𝗹 #:xavc-06fs-gplm-bb ↳ 𝗦𝗲𝗿𝗶𝗮𝗹 #: 2022k0122612 ↳ 𝗩𝗼…"
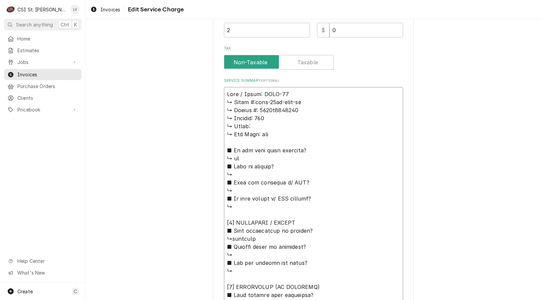
type textarea "x"
type textarea "Unox / Model: XAVC-06F ↳ 𝗠𝗼𝗱𝗲𝗹 #:xavc-06fs-gplm-bb ↳ 𝗦𝗲𝗿𝗶𝗮𝗹 #: 2022k0122612 ↳ 𝗩…"
type textarea "x"
type textarea "Unox / Model: XAVC-06FS ↳ 𝗠𝗼𝗱𝗲𝗹 #:xavc-06fs-gplm-bb ↳ 𝗦𝗲𝗿𝗶𝗮𝗹 #: 2022k0122612 ↳ …"
type textarea "x"
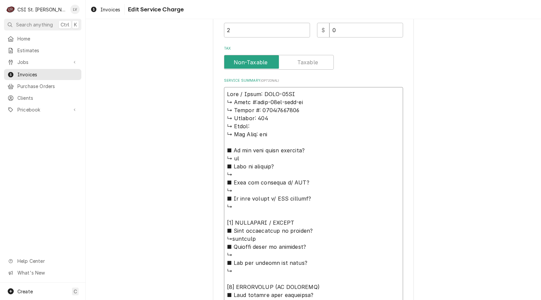
type textarea "Unox / Model: XAVC-06FS- ↳ 𝗠𝗼𝗱𝗲𝗹 #:xavc-06fs-gplm-bb ↳ 𝗦𝗲𝗿𝗶𝗮𝗹 #: 2022k0122612 ↳…"
type textarea "x"
type textarea "Unox / Model: XAVC-06FS-G ↳ 𝗠𝗼𝗱𝗲𝗹 #:xavc-06fs-gplm-bb ↳ 𝗦𝗲𝗿𝗶𝗮𝗹 #: 2022k0122612 …"
type textarea "x"
type textarea "Unox / Model: XAVC-06FS-GP ↳ 𝗠𝗼𝗱𝗲𝗹 #:xavc-06fs-gplm-bb ↳ 𝗦𝗲𝗿𝗶𝗮𝗹 #: 2022k0122612…"
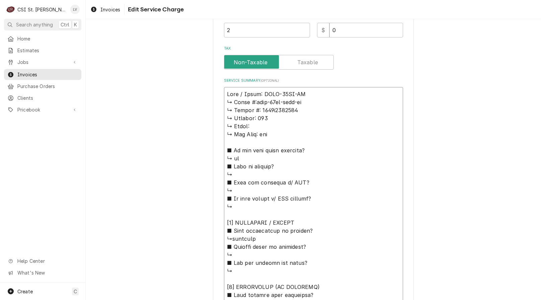
type textarea "x"
type textarea "Unox / Model: XAVC-06FS-GPL ↳ 𝗠𝗼𝗱𝗲𝗹 #:xavc-06fs-gplm-bb ↳ 𝗦𝗲𝗿𝗶𝗮𝗹 #: 2022k012261…"
type textarea "x"
type textarea "Unox / Model: XAVC-06FS-GPLM ↳ 𝗠𝗼𝗱𝗲𝗹 #:xavc-06fs-gplm-bb ↳ 𝗦𝗲𝗿𝗶𝗮𝗹 #: 2022k01226…"
type textarea "x"
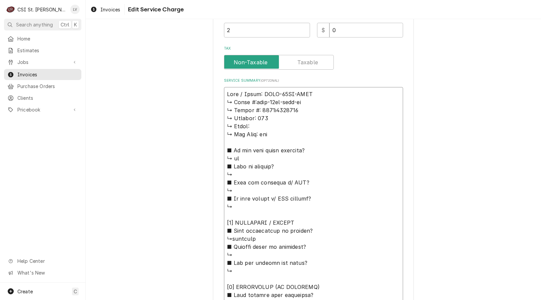
type textarea "Unox / Model: XAVC-06FS-GPLM' ↳ 𝗠𝗼𝗱𝗲𝗹 #:xavc-06fs-gplm-bb ↳ 𝗦𝗲𝗿𝗶𝗮𝗹 #: 2022k0122…"
type textarea "x"
type textarea "Unox / Model: XAVC-06FS-GPLM ↳ 𝗠𝗼𝗱𝗲𝗹 #:xavc-06fs-gplm-bb ↳ 𝗦𝗲𝗿𝗶𝗮𝗹 #: 2022k01226…"
type textarea "x"
type textarea "Unox / Model: XAVC-06FS-GPLM- ↳ 𝗠𝗼𝗱𝗲𝗹 #:xavc-06fs-gplm-bb ↳ 𝗦𝗲𝗿𝗶𝗮𝗹 #: 2022k0122…"
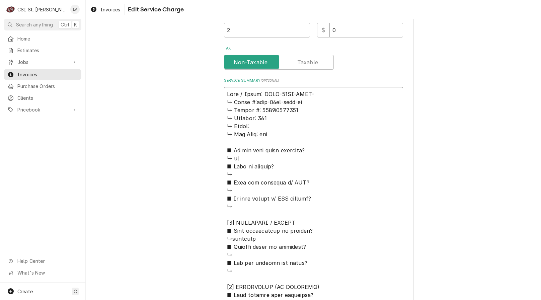
type textarea "x"
type textarea "Unox / Model: XAVC-06FS-GPLM-B ↳ 𝗠𝗼𝗱𝗲𝗹 #:xavc-06fs-gplm-bb ↳ 𝗦𝗲𝗿𝗶𝗮𝗹 #: 2022k012…"
type textarea "x"
type textarea "Unox / Model: XAVC-06FS-GPLM-BB ↳ 𝗠𝗼𝗱𝗲𝗹 #:xavc-06fs-gplm-bb ↳ 𝗦𝗲𝗿𝗶𝗮𝗹 #: 2022k01…"
type textarea "x"
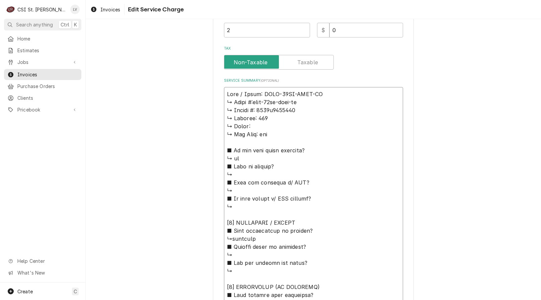
type textarea "Unox / Model: XAVC-06FS-GPLM-BB ↳ 𝗠𝗼𝗱𝗲𝗹 #:xavc-06fs-gplm-bb ↳ 𝗦𝗲𝗿𝗶𝗮𝗹 #: 2022k01…"
type textarea "x"
type textarea "Unox / Model: XAVC-06FS-GPLM-BB / ↳ 𝗠𝗼𝗱𝗲𝗹 #:xavc-06fs-gplm-bb ↳ 𝗦𝗲𝗿𝗶𝗮𝗹 #: 2022k…"
type textarea "x"
type textarea "Unox / Model: XAVC-06FS-GPLM-BB / ↳ 𝗠𝗼𝗱𝗲𝗹 #:xavc-06fs-gplm-bb ↳ 𝗦𝗲𝗿𝗶𝗮𝗹 #: 2022k…"
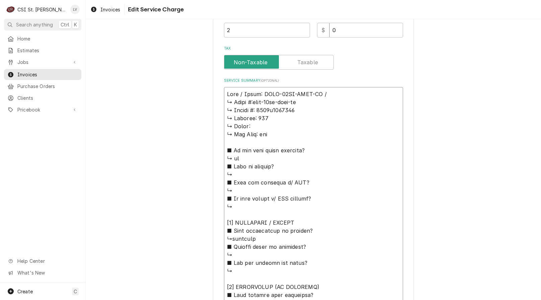
type textarea "x"
type textarea "Unox / Model: XAVC-06FS-GPLM-BB / S ↳ 𝗠𝗼𝗱𝗲𝗹 #:xavc-06fs-gplm-bb ↳ 𝗦𝗲𝗿𝗶𝗮𝗹 #: 202…"
type textarea "x"
type textarea "Unox / Model: XAVC-06FS-GPLM-BB / Se ↳ 𝗠𝗼𝗱𝗲𝗹 #:xavc-06fs-gplm-bb ↳ 𝗦𝗲𝗿𝗶𝗮𝗹 #: 20…"
type textarea "x"
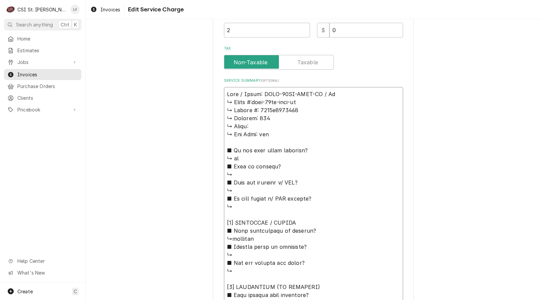
type textarea "Unox / Model: XAVC-06FS-GPLM-BB / Ser ↳ 𝗠𝗼𝗱𝗲𝗹 #:xavc-06fs-gplm-bb ↳ 𝗦𝗲𝗿𝗶𝗮𝗹 #: 2…"
type textarea "x"
type textarea "Unox / Model: XAVC-06FS-GPLM-BB / Seri ↳ 𝗠𝗼𝗱𝗲𝗹 #:xavc-06fs-gplm-bb ↳ 𝗦𝗲𝗿𝗶𝗮𝗹 #: …"
type textarea "x"
type textarea "Unox / Model: XAVC-06FS-GPLM-BB / Seria ↳ 𝗠𝗼𝗱𝗲𝗹 #:xavc-06fs-gplm-bb ↳ 𝗦𝗲𝗿𝗶𝗮𝗹 #:…"
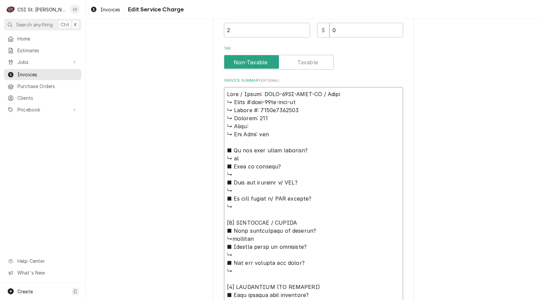
type textarea "x"
type textarea "Unox / Model: XAVC-06FS-GPLM-BB / Serial ↳ 𝗠𝗼𝗱𝗲𝗹 #:xavc-06fs-gplm-bb ↳ 𝗦𝗲𝗿𝗶𝗮𝗹 #…"
type textarea "x"
type textarea "Unox / Model: XAVC-06FS-GPLM-BB / Serial: ↳ 𝗠𝗼𝗱𝗲𝗹 #:xavc-06fs-gplm-bb ↳ 𝗦𝗲𝗿𝗶𝗮𝗹 …"
type textarea "x"
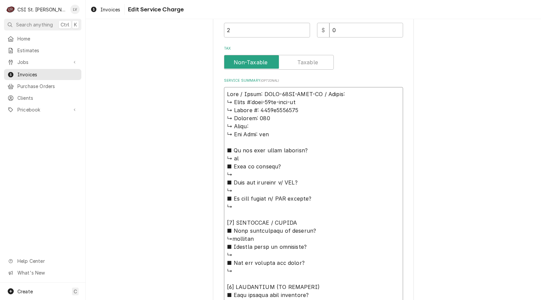
type textarea "Unox / Model: XAVC-06FS-GPLM-BB / Serial: ↳ 𝗠𝗼𝗱𝗲𝗹 #:xavc-06fs-gplm-bb ↳ 𝗦𝗲𝗿𝗶𝗮𝗹 …"
type textarea "x"
type textarea "Unox / Model: XAVC-06FS-GPLM-BB / Serial: ↳ 𝗠𝗼𝗱𝗲𝗹 #:xavc-06fs-gplm-bb ↳ 𝗦𝗲𝗿𝗶𝗮𝗹 …"
type textarea "x"
type textarea "Unox / Model: XAVC-06FS-GPLM-BB / Serial: 𝗠𝗼𝗱𝗲𝗹 #:xavc-06fs-gplm-bb ↳ 𝗦𝗲𝗿𝗶𝗮𝗹 #:…"
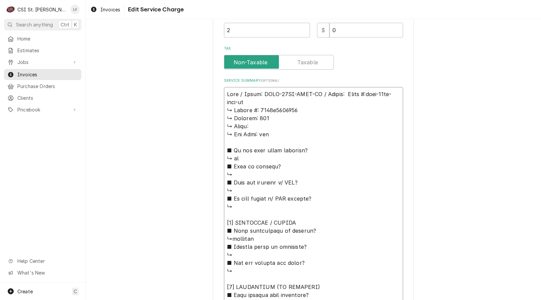
type textarea "x"
type textarea "Unox / Model: XAVC-06FS-GPLM-BB / Serial: 𝗠𝗼𝗱𝗲𝗹 #:xavc-06fs-gplm-bb ↳ 𝗦𝗲𝗿𝗶𝗮𝗹 #:…"
type textarea "x"
type textarea "Unox / Model: XAVC-06FS-GPLM-BB / Serial: 𝗼𝗱𝗲𝗹 #:xavc-06fs-gplm-bb ↳ 𝗦𝗲𝗿𝗶𝗮𝗹 #: …"
type textarea "x"
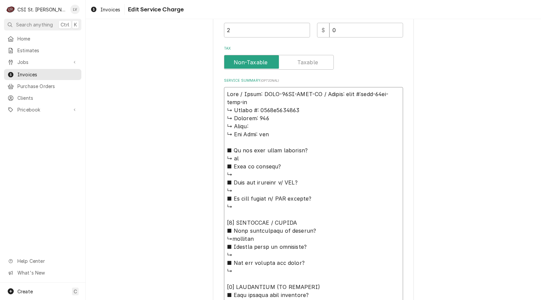
type textarea "Unox / Model: XAVC-06FS-GPLM-BB / Serial: 𝗱𝗲𝗹 #:xavc-06fs-gplm-bb ↳ 𝗦𝗲𝗿𝗶𝗮𝗹 #: 2…"
type textarea "x"
type textarea "Unox / Model: XAVC-06FS-GPLM-BB / Serial: 𝗲𝗹 #:xavc-06fs-gplm-bb ↳ 𝗦𝗲𝗿𝗶𝗮𝗹 #: 20…"
type textarea "x"
type textarea "Unox / Model: XAVC-06FS-GPLM-BB / Serial: 𝗹 #:xavc-06fs-gplm-bb ↳ 𝗦𝗲𝗿𝗶𝗮𝗹 #: 202…"
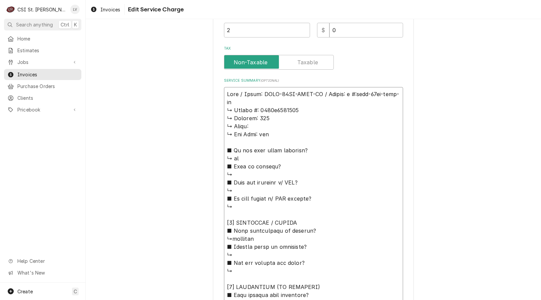
type textarea "x"
type textarea "Unox / Model: XAVC-06FS-GPLM-BB / Serial: #:xavc-06fs-gplm-bb ↳ 𝗦𝗲𝗿𝗶𝗮𝗹 #: 2022k…"
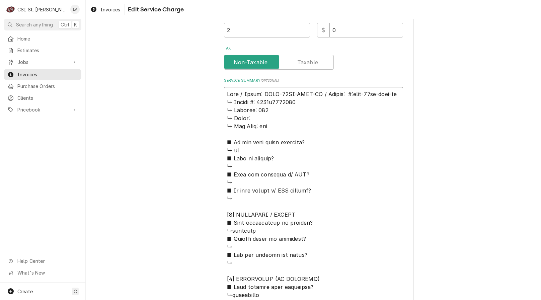
type textarea "x"
type textarea "Unox / Model: XAVC-06FS-GPLM-BB / Serial: #:xavc-06fs-gplm-bb ↳ 𝗦𝗲𝗿𝗶𝗮𝗹 #: 2022k…"
type textarea "x"
type textarea "Unox / Model: XAVC-06FS-GPLM-BB / Serial: :xavc-06fs-gplm-bb ↳ 𝗦𝗲𝗿𝗶𝗮𝗹 #: 2022k0…"
type textarea "x"
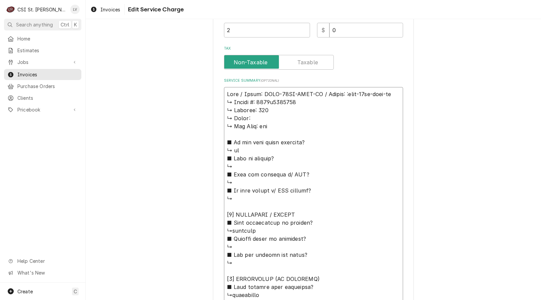
type textarea "Unox / Model: XAVC-06FS-GPLM-BB / Serial: xavc-06fs-gplm-bb ↳ 𝗦𝗲𝗿𝗶𝗮𝗹 #: 2022k01…"
type textarea "x"
type textarea "Unox / Model: XAVC-06FS-GPLM-BB / Serial: avc-06fs-gplm-bb ↳ 𝗦𝗲𝗿𝗶𝗮𝗹 #: 2022k012…"
type textarea "x"
type textarea "Unox / Model: XAVC-06FS-GPLM-BB / Serial: vc-06fs-gplm-bb ↳ 𝗦𝗲𝗿𝗶𝗮𝗹 #: 2022k0122…"
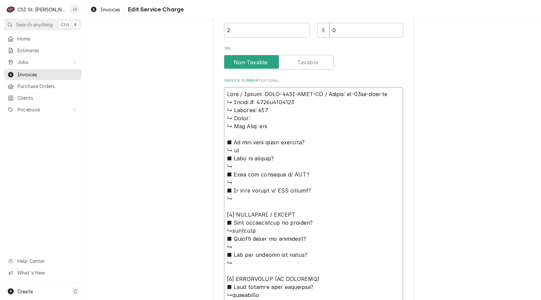
type textarea "x"
type textarea "Unox / Model: XAVC-06FS-GPLM-BB / Serial: c-06fs-gplm-bb ↳ 𝗦𝗲𝗿𝗶𝗮𝗹 #: 2022k01226…"
type textarea "x"
type textarea "Unox / Model: XAVC-06FS-GPLM-BB / Serial: -06fs-gplm-bb ↳ 𝗦𝗲𝗿𝗶𝗮𝗹 #: 2022k012261…"
type textarea "x"
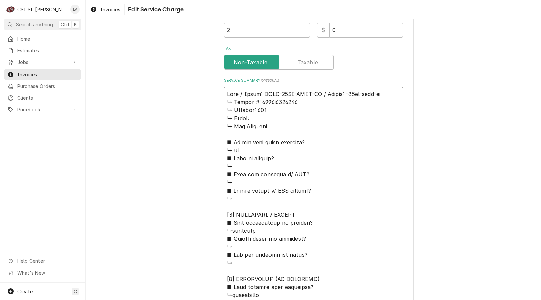
type textarea "Unox / Model: XAVC-06FS-GPLM-BB / Serial: 06fs-gplm-bb ↳ 𝗦𝗲𝗿𝗶𝗮𝗹 #: 2022k0122612…"
type textarea "x"
type textarea "Unox / Model: XAVC-06FS-GPLM-BB / Serial: 6fs-gplm-bb ↳ 𝗦𝗲𝗿𝗶𝗮𝗹 #: 2022k0122612 …"
type textarea "x"
type textarea "Unox / Model: XAVC-06FS-GPLM-BB / Serial: fs-gplm-bb ↳ 𝗦𝗲𝗿𝗶𝗮𝗹 #: 2022k0122612 ↳…"
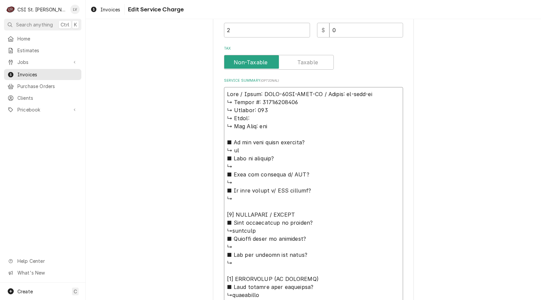
type textarea "x"
type textarea "Unox / Model: XAVC-06FS-GPLM-BB / Serial: s-gplm-bb ↳ 𝗦𝗲𝗿𝗶𝗮𝗹 #: 2022k0122612 ↳ …"
type textarea "x"
type textarea "Unox / Model: XAVC-06FS-GPLM-BB / Serial: -gplm-bb ↳ 𝗦𝗲𝗿𝗶𝗮𝗹 #: 2022k0122612 ↳ 𝗩…"
type textarea "x"
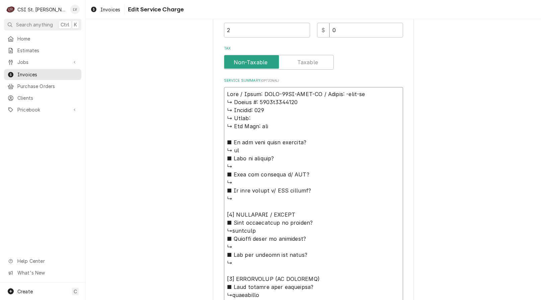
type textarea "Unox / Model: XAVC-06FS-GPLM-BB / Serial: gplm-bb ↳ 𝗦𝗲𝗿𝗶𝗮𝗹 #: 2022k0122612 ↳ 𝗩𝗼…"
type textarea "x"
type textarea "Unox / Model: XAVC-06FS-GPLM-BB / Serial: plm-bb ↳ 𝗦𝗲𝗿𝗶𝗮𝗹 #: 2022k0122612 ↳ 𝗩𝗼𝗹…"
type textarea "x"
type textarea "Unox / Model: XAVC-06FS-GPLM-BB / Serial: lm-bb ↳ 𝗦𝗲𝗿𝗶𝗮𝗹 #: 2022k0122612 ↳ 𝗩𝗼𝗹𝘁…"
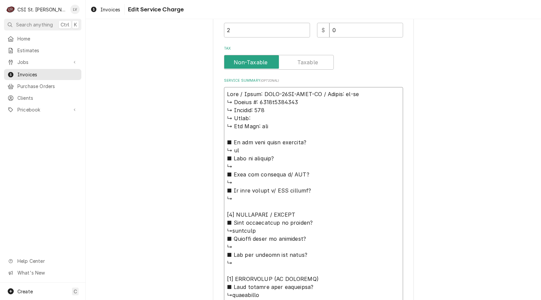
type textarea "x"
type textarea "Unox / Model: XAVC-06FS-GPLM-BB / Serial: m-bb ↳ 𝗦𝗲𝗿𝗶𝗮𝗹 #: 2022k0122612 ↳ 𝗩𝗼𝗹𝘁𝗮…"
type textarea "x"
type textarea "Unox / Model: XAVC-06FS-GPLM-BB / Serial: -bb ↳ 𝗦𝗲𝗿𝗶𝗮𝗹 #: 2022k0122612 ↳ 𝗩𝗼𝗹𝘁𝗮𝗴…"
type textarea "x"
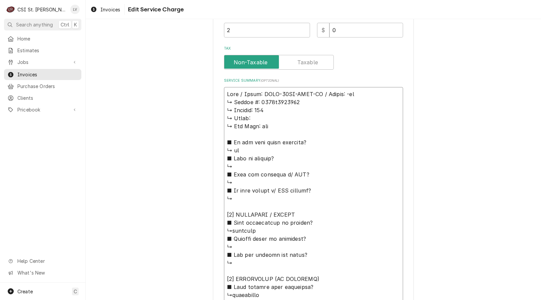
type textarea "Unox / Model: XAVC-06FS-GPLM-BB / Serial: bb ↳ 𝗦𝗲𝗿𝗶𝗮𝗹 #: 2022k0122612 ↳ 𝗩𝗼𝗹𝘁𝗮𝗴𝗲…"
type textarea "x"
type textarea "Unox / Model: XAVC-06FS-GPLM-BB / Serial: b ↳ 𝗦𝗲𝗿𝗶𝗮𝗹 #: 2022k0122612 ↳ 𝗩𝗼𝗹𝘁𝗮𝗴𝗲:…"
type textarea "x"
type textarea "Unox / Model: XAVC-06FS-GPLM-BB / Serial: ↳ 𝗦𝗲𝗿𝗶𝗮𝗹 #: 2022k0122612 ↳ 𝗩𝗼𝗹𝘁𝗮𝗴𝗲: 1…"
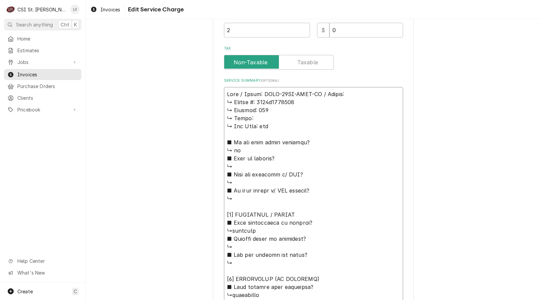
type textarea "x"
type textarea "Unox / Model: XAVC-06FS-GPLM-BB / Serial: ↳ 𝗦𝗲𝗿𝗶𝗮𝗹 #: 2022k0122612 ↳ 𝗩𝗼𝗹𝘁𝗮𝗴𝗲: 1…"
type textarea "x"
type textarea "Unox / Model: XAVC-06FS-GPLM-BB / Serial: 𝗦𝗲𝗿𝗶𝗮𝗹 #: 2022k0122612 ↳ 𝗩𝗼𝗹𝘁𝗮𝗴𝗲: 120…"
type textarea "x"
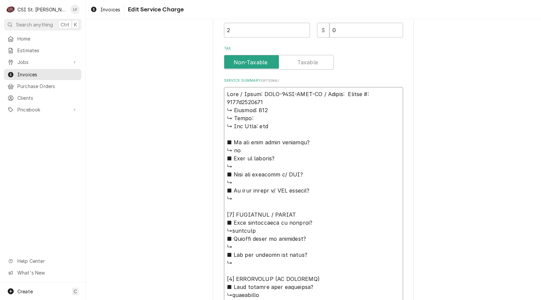
type textarea "Unox / Model: XAVC-06FS-GPLM-BB / Serial: 𝗦𝗲𝗿𝗶𝗮𝗹 #: 2022k0122612 ↳ 𝗩𝗼𝗹𝘁𝗮𝗴𝗲: 120…"
type textarea "x"
type textarea "Unox / Model: XAVC-06FS-GPLM-BB / Serial: 𝗲𝗿𝗶𝗮𝗹 #: 2022k0122612 ↳ 𝗩𝗼𝗹𝘁𝗮𝗴𝗲: 120 …"
type textarea "x"
type textarea "Unox / Model: XAVC-06FS-GPLM-BB / Serial: 𝗿𝗶𝗮𝗹 #: 2022k0122612 ↳ 𝗩𝗼𝗹𝘁𝗮𝗴𝗲: 120 ↳…"
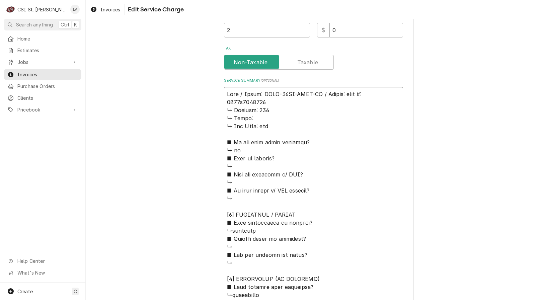
type textarea "x"
type textarea "Unox / Model: XAVC-06FS-GPLM-BB / Serial: 𝗶𝗮𝗹 #: 2022k0122612 ↳ 𝗩𝗼𝗹𝘁𝗮𝗴𝗲: 120 ↳ …"
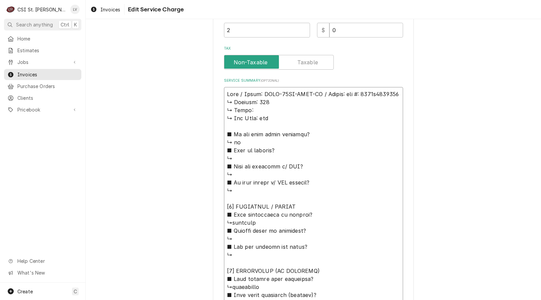
type textarea "x"
type textarea "Unox / Model: XAVC-06FS-GPLM-BB / Serial: 𝗮𝗹 #: 2022k0122612 ↳ 𝗩𝗼𝗹𝘁𝗮𝗴𝗲: 120 ↳ 𝗣…"
type textarea "x"
type textarea "Unox / Model: XAVC-06FS-GPLM-BB / Serial: 𝗹 #: 2022k0122612 ↳ 𝗩𝗼𝗹𝘁𝗮𝗴𝗲: 120 ↳ 𝗣𝗵…"
type textarea "x"
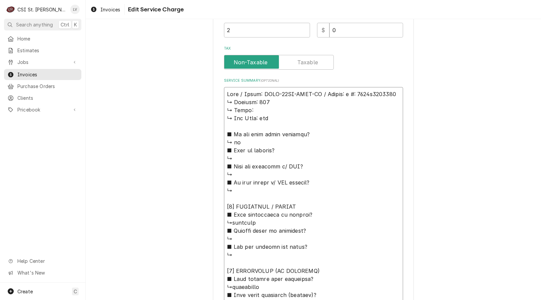
type textarea "Unox / Model: XAVC-06FS-GPLM-BB / Serial: #: 2022k0122612 ↳ 𝗩𝗼𝗹𝘁𝗮𝗴𝗲: 120 ↳ 𝗣𝗵𝗮𝘀…"
type textarea "x"
type textarea "Unox / Model: XAVC-06FS-GPLM-BB / Serial: #: 2022k0122612 ↳ 𝗩𝗼𝗹𝘁𝗮𝗴𝗲: 120 ↳ 𝗣𝗵𝗮𝘀…"
type textarea "x"
type textarea "Unox / Model: XAVC-06FS-GPLM-BB / Serial: : 2022k0122612 ↳ 𝗩𝗼𝗹𝘁𝗮𝗴𝗲: 120 ↳ 𝗣𝗵𝗮𝘀𝗲…"
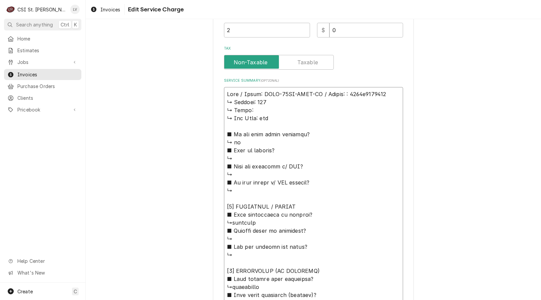
type textarea "x"
type textarea "Unox / Model: XAVC-06FS-GPLM-BB / Serial: 2022k0122612 ↳ 𝗩𝗼𝗹𝘁𝗮𝗴𝗲: 120 ↳ 𝗣𝗵𝗮𝘀𝗲: …"
type textarea "x"
type textarea "Unox / Model: XAVC-06FS-GPLM-BB / Serial: 2022k0122612 ↳ 𝗩𝗼𝗹𝘁𝗮𝗴𝗲: 120 ↳ 𝗣𝗵𝗮𝘀𝗲: …"
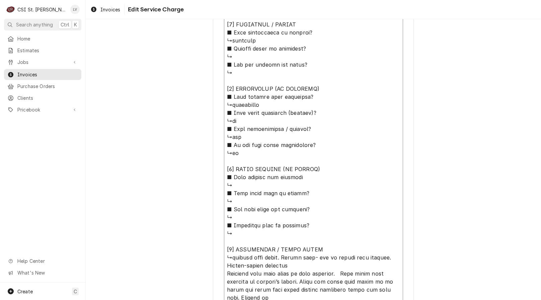
scroll to position [499, 0]
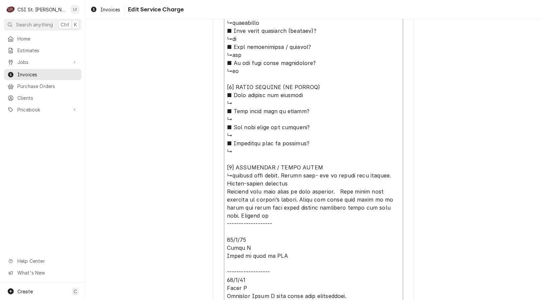
drag, startPoint x: 223, startPoint y: 102, endPoint x: 338, endPoint y: 167, distance: 131.6
click at [338, 167] on textarea "Service Summary ( optional )" at bounding box center [313, 63] width 179 height 480
type textarea "x"
type textarea "Unox / Model: XAVC-06FS-GPLM-BB / Serial: 2022k0122612 ↳located data plate. Cal…"
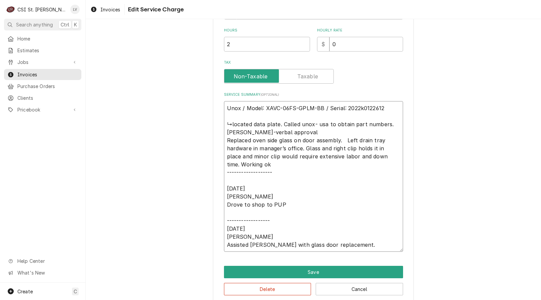
scroll to position [230, 0]
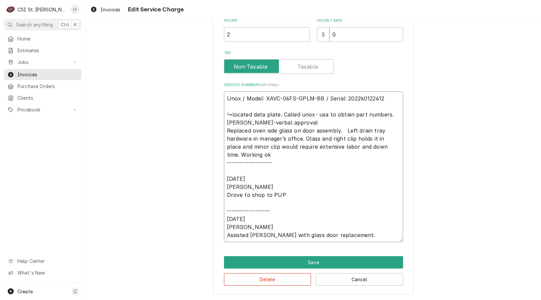
drag, startPoint x: 225, startPoint y: 130, endPoint x: 260, endPoint y: 132, distance: 34.9
click at [260, 132] on textarea "Unox / Model: XAVC-06FS-GPLM-BB / Serial: 2022k0122612 ↳located data plate. Cal…" at bounding box center [313, 166] width 179 height 151
drag, startPoint x: 341, startPoint y: 132, endPoint x: 380, endPoint y: 152, distance: 44.0
click at [345, 132] on textarea "Unox / Model: XAVC-06FS-GPLM-BB / Serial: 2022k0122612 ↳located data plate. Cal…" at bounding box center [313, 166] width 179 height 151
type textarea "x"
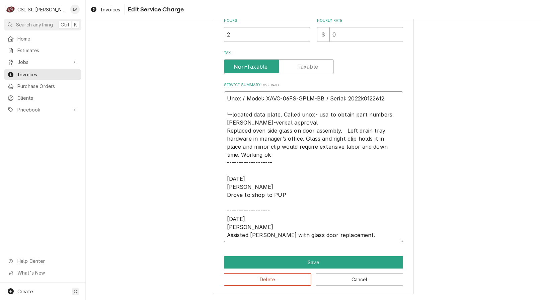
type textarea "Unox / Model: XAVC-06FS-GPLM-BB / Serial: 2022k0122612 ↳located data plate. Cal…"
click at [382, 146] on textarea "Unox / Model: XAVC-06FS-GPLM-BB / Serial: 2022k0122612 ↳located data plate. Cal…" at bounding box center [313, 166] width 179 height 151
type textarea "x"
type textarea "Unox / Model: XAVC-06FS-GPLM-BB / Serial: 2022k0122612 ↳located data plate. Cal…"
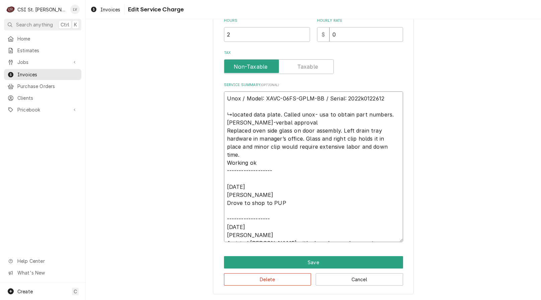
type textarea "x"
type textarea "Unox / Model: XAVC-06FS-GPLM-BB / Serial: 2022k0122612 ↳located data plate. Cal…"
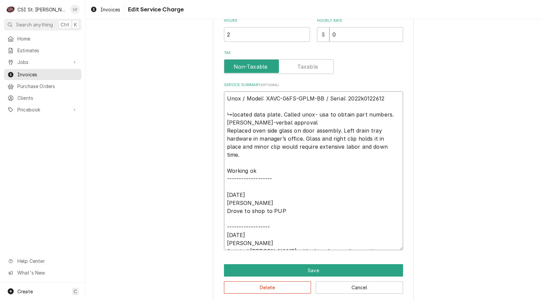
type textarea "x"
type textarea "Unox / Model: XAVC-06FS-GPLM-BB / Serial: 2022k0122612 ↳located data plate. Cal…"
type textarea "x"
type textarea "Unox / Model: XAVC-06FS-GPLM-BB / Serial: 2022k0122612 ↳located data plate. Cal…"
type textarea "x"
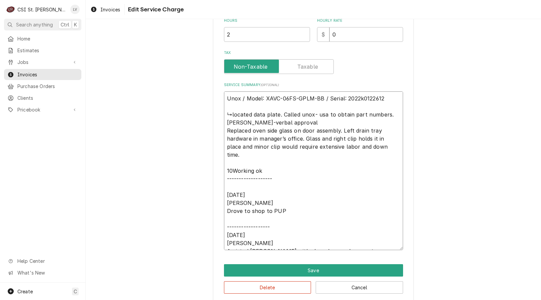
type textarea "Unox / Model: XAVC-06FS-GPLM-BB / Serial: 2022k0122612 ↳located data plate. Cal…"
type textarea "x"
type textarea "Unox / Model: XAVC-06FS-GPLM-BB / Serial: 2022k0122612 ↳located data plate. Cal…"
type textarea "x"
type textarea "Unox / Model: XAVC-06FS-GPLM-BB / Serial: 2022k0122612 ↳located data plate. Cal…"
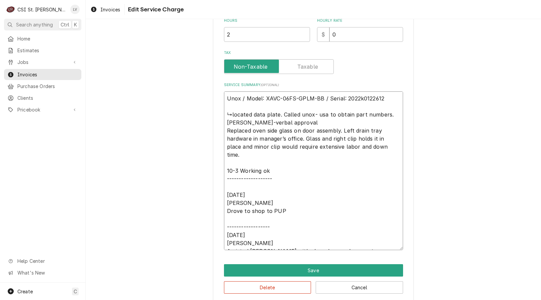
type textarea "x"
type textarea "Unox / Model: XAVC-06FS-GPLM-BB / Serial: 2022k0122612 ↳located data plate. Cal…"
type textarea "x"
type textarea "Unox / Model: XAVC-06FS-GPLM-BB / Serial: 2022k0122612 ↳located data plate. Cal…"
type textarea "x"
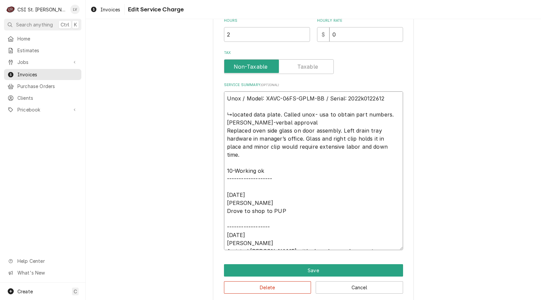
type textarea "Unox / Model: XAVC-06FS-GPLM-BB / Serial: 2022k0122612 ↳located data plate. Cal…"
type textarea "x"
type textarea "Unox / Model: XAVC-06FS-GPLM-BB / Serial: 2022k0122612 ↳located data plate. Cal…"
type textarea "x"
type textarea "Unox / Model: XAVC-06FS-GPLM-BB / Serial: 2022k0122612 ↳located data plate. Cal…"
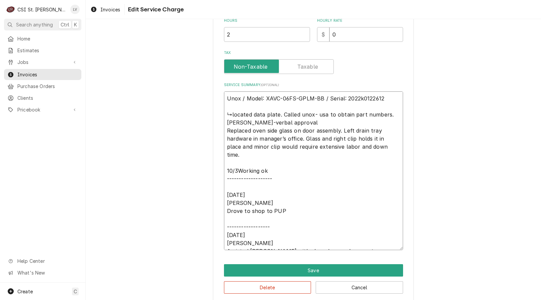
type textarea "x"
type textarea "Unox / Model: XAVC-06FS-GPLM-BB / Serial: 2022k0122612 ↳located data plate. Cal…"
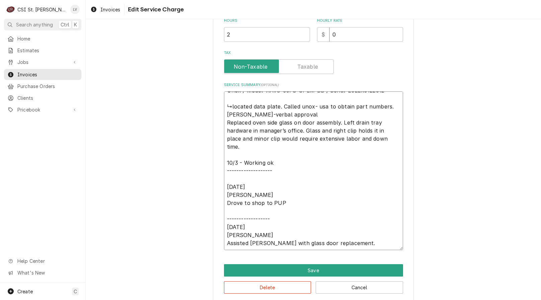
scroll to position [238, 0]
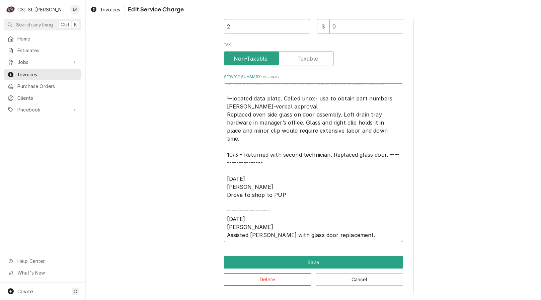
drag, startPoint x: 224, startPoint y: 163, endPoint x: 374, endPoint y: 242, distance: 170.3
click at [374, 242] on div "Use the fields below to edit this service charge Short Description Job | Servic…" at bounding box center [313, 44] width 201 height 500
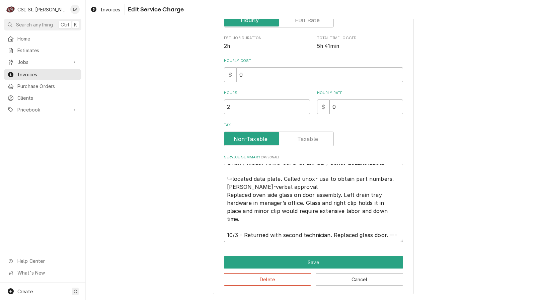
scroll to position [158, 0]
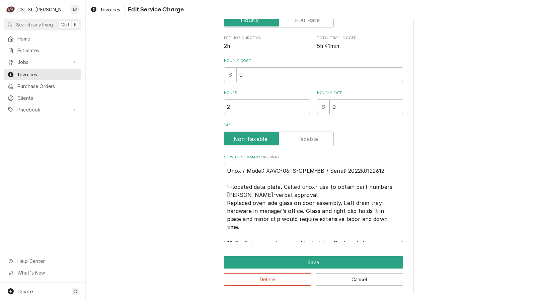
drag, startPoint x: 291, startPoint y: 194, endPoint x: 224, endPoint y: 188, distance: 67.3
click at [224, 188] on textarea "Unox / Model: XAVC-06FS-GPLM-BB / Serial: 2022k0122612 ↳located data plate. Cal…" at bounding box center [313, 203] width 179 height 78
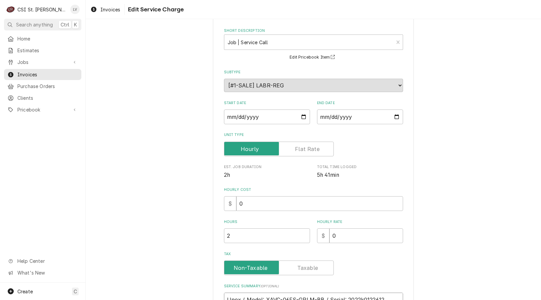
scroll to position [142, 0]
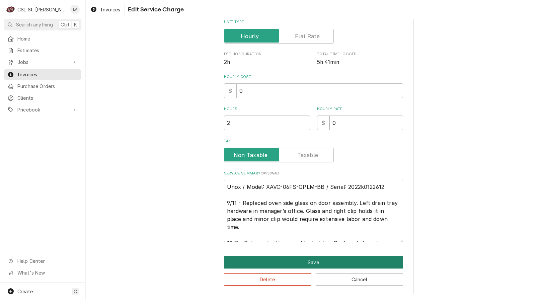
click at [269, 262] on button "Save" at bounding box center [313, 262] width 179 height 12
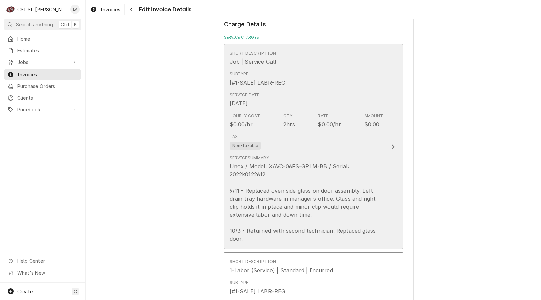
click at [270, 228] on div "Unox / Model: XAVC-06FS-GPLM-BB / Serial: 2022k0122612 9/11 - Replaced oven sid…" at bounding box center [307, 202] width 154 height 80
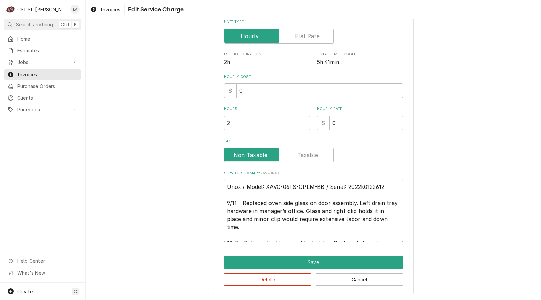
scroll to position [8, 0]
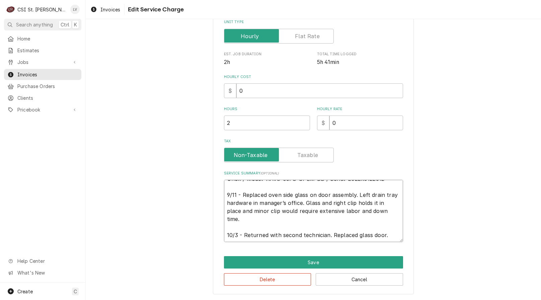
drag, startPoint x: 224, startPoint y: 186, endPoint x: 403, endPoint y: 244, distance: 187.7
click at [403, 244] on div "Use the fields below to edit this service charge Short Description Job | Servic…" at bounding box center [313, 92] width 201 height 404
click at [293, 279] on button "Delete" at bounding box center [267, 279] width 87 height 12
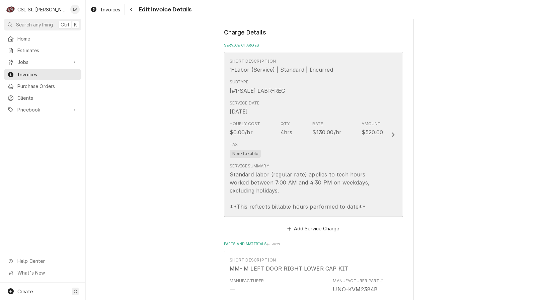
click at [293, 178] on div "Standard labor (regular rate) applies to tech hours worked between 7:00 AM and …" at bounding box center [307, 190] width 154 height 40
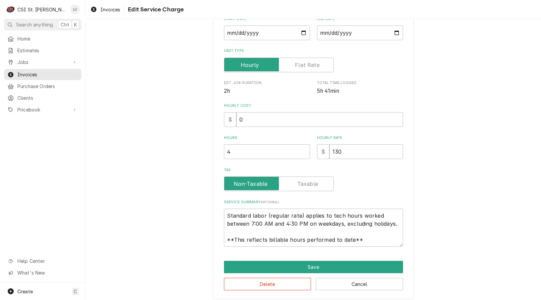
scroll to position [118, 0]
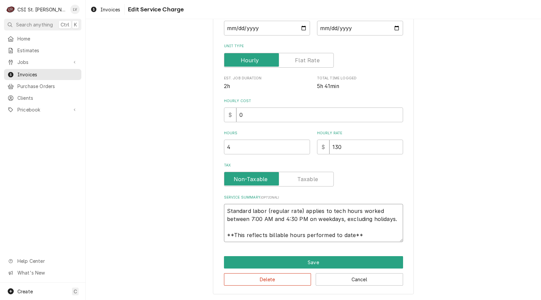
drag, startPoint x: 223, startPoint y: 213, endPoint x: 391, endPoint y: 241, distance: 170.1
click at [391, 242] on textarea "Standard labor (regular rate) applies to tech hours worked between 7:00 AM and …" at bounding box center [313, 223] width 179 height 38
paste textarea "Unox / Model: XAVC-06FS-GPLM-BB / Serial: 2022k0122612 9/11 - Replaced oven sid…"
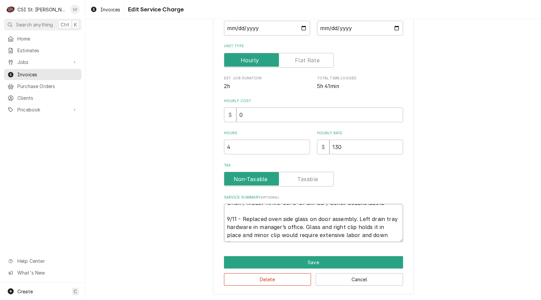
scroll to position [5, 0]
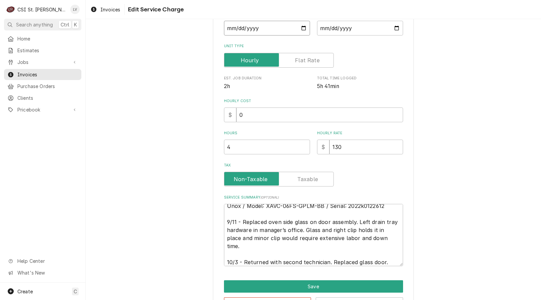
click at [229, 27] on input "2025-10-03" at bounding box center [267, 28] width 86 height 15
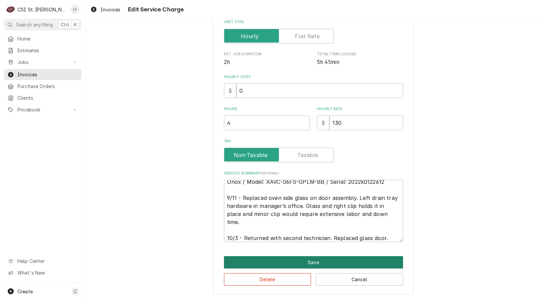
click at [295, 260] on button "Save" at bounding box center [313, 262] width 179 height 12
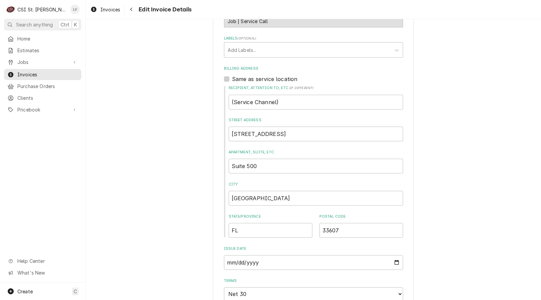
scroll to position [234, 0]
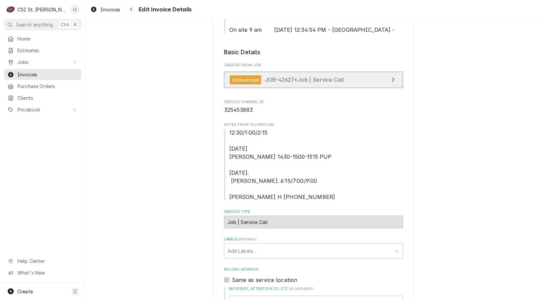
click at [289, 83] on div "Uninvoiced JOB-42627 • Job | Service Call" at bounding box center [287, 79] width 115 height 9
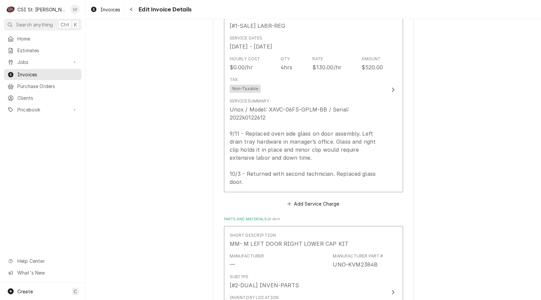
scroll to position [837, 0]
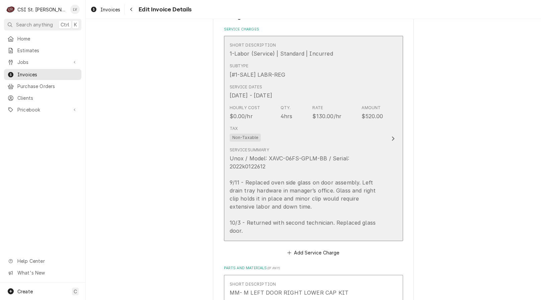
click at [316, 158] on div "Unox / Model: XAVC-06FS-GPLM-BB / Serial: 2022k0122612 9/11 - Replaced oven sid…" at bounding box center [307, 194] width 154 height 80
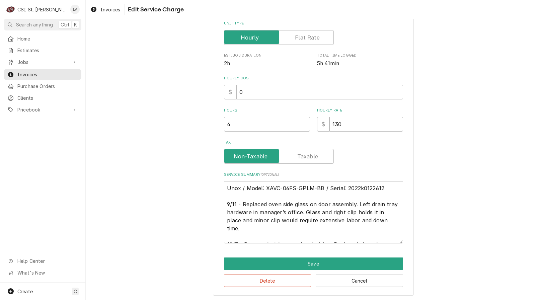
scroll to position [142, 0]
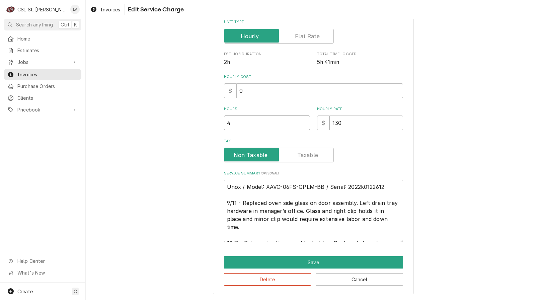
drag, startPoint x: 198, startPoint y: 130, endPoint x: 187, endPoint y: 127, distance: 10.8
click at [187, 128] on div "Use the fields below to edit this service charge Short Description 1-Labor (Ser…" at bounding box center [313, 92] width 455 height 416
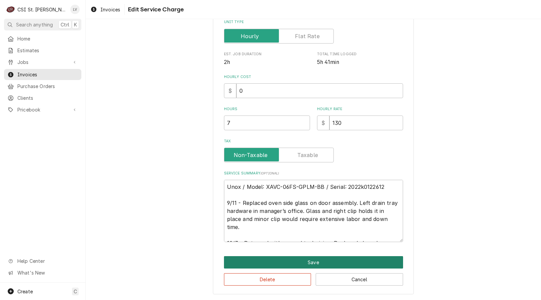
click at [319, 259] on button "Save" at bounding box center [313, 262] width 179 height 12
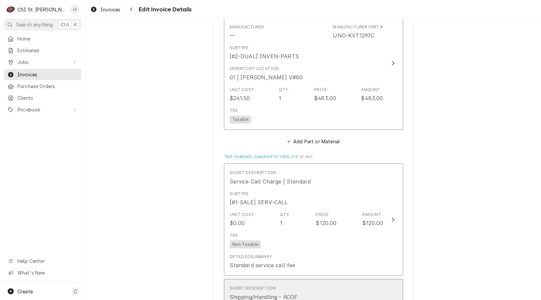
scroll to position [1298, 0]
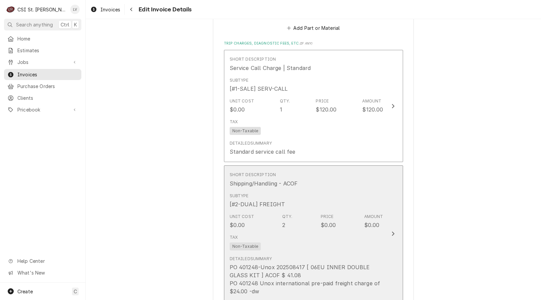
click at [309, 254] on div "Detailed Summary PO 401248-Unox 202508417 [ 06EU INNER DOUBLE GLASS KIT ] ACOF …" at bounding box center [307, 275] width 154 height 45
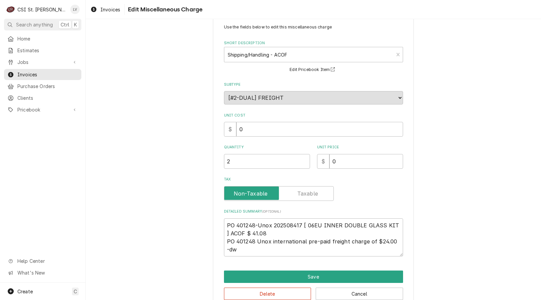
scroll to position [31, 0]
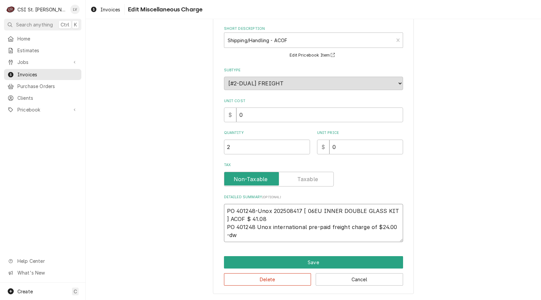
drag, startPoint x: 254, startPoint y: 228, endPoint x: 201, endPoint y: 199, distance: 60.1
click at [201, 199] on div "Use the fields below to edit this miscellaneous charge Short Description Shippi…" at bounding box center [313, 147] width 455 height 305
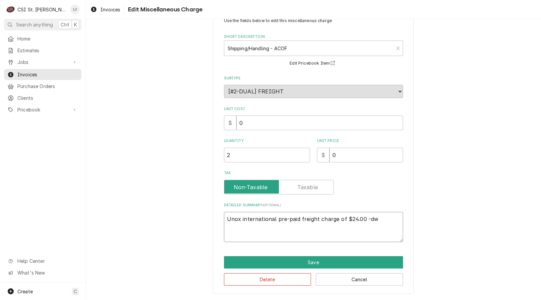
scroll to position [23, 0]
click at [333, 219] on textarea "Unox international pre-paid freight charge of $24.00 -dw" at bounding box center [313, 227] width 179 height 30
click at [297, 220] on textarea "Unox international pre-paid freight charge of $24.00 -dw" at bounding box center [313, 227] width 179 height 30
click at [341, 219] on textarea "Unox international pre-paid airfreight charge of $24.00 -dw" at bounding box center [313, 227] width 179 height 30
drag, startPoint x: 340, startPoint y: 154, endPoint x: 315, endPoint y: 153, distance: 24.5
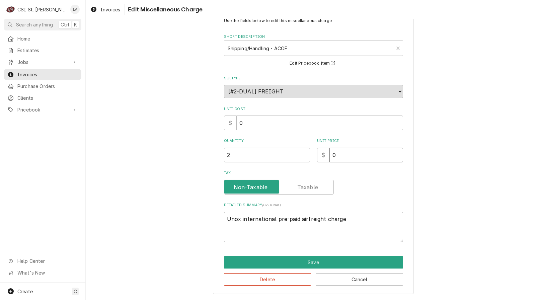
click at [317, 153] on div "$ 0" at bounding box center [360, 155] width 86 height 15
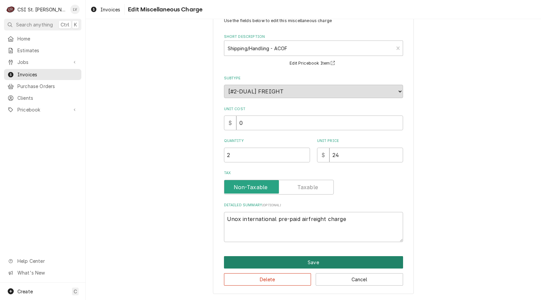
click at [301, 260] on button "Save" at bounding box center [313, 262] width 179 height 12
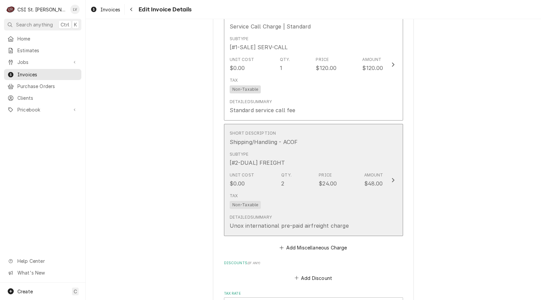
scroll to position [1423, 0]
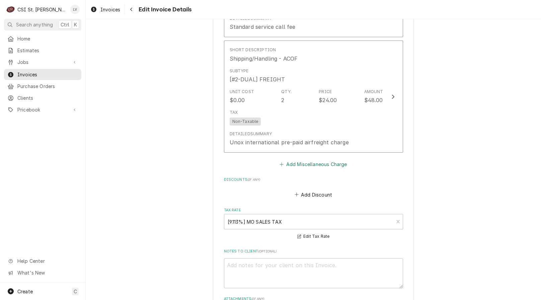
click at [310, 163] on button "Add Miscellaneous Charge" at bounding box center [314, 164] width 70 height 9
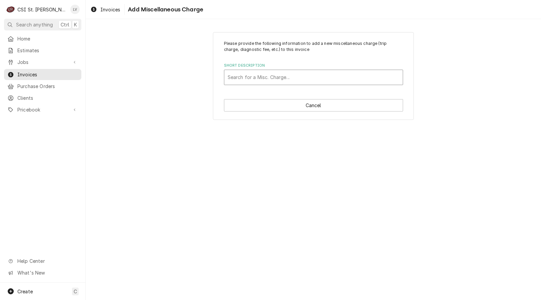
click at [256, 74] on div "Short Description" at bounding box center [314, 77] width 172 height 12
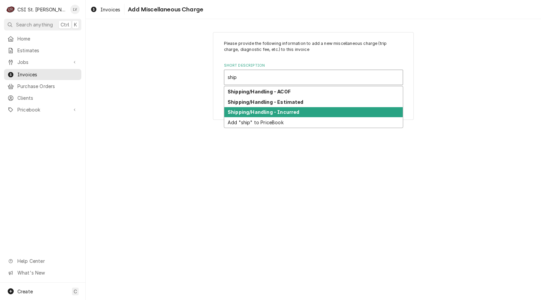
click at [260, 112] on strong "Shipping/Handling - Incurred" at bounding box center [264, 112] width 72 height 6
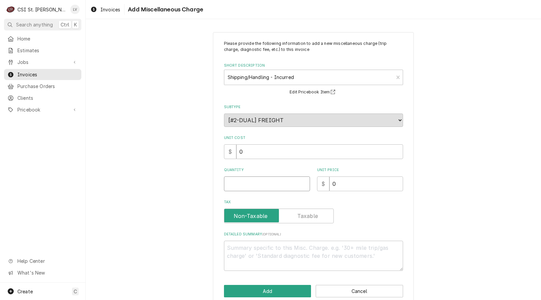
click at [235, 189] on input "Quantity" at bounding box center [267, 184] width 86 height 15
click at [346, 186] on input "0" at bounding box center [367, 184] width 74 height 15
click at [324, 189] on div "$ 0" at bounding box center [360, 184] width 86 height 15
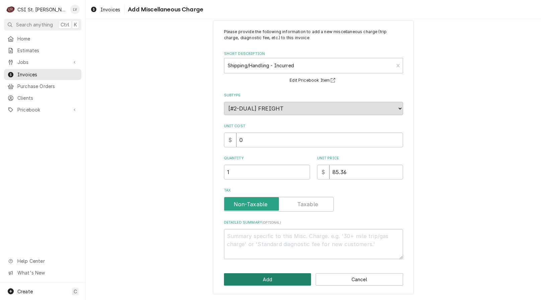
click at [269, 278] on button "Add" at bounding box center [267, 279] width 87 height 12
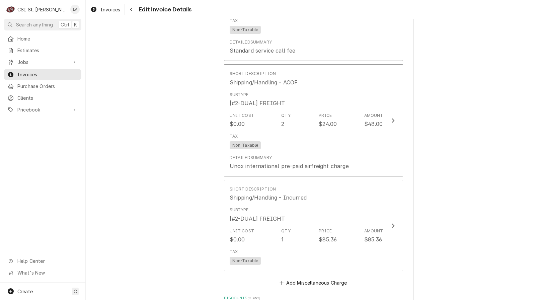
scroll to position [1401, 0]
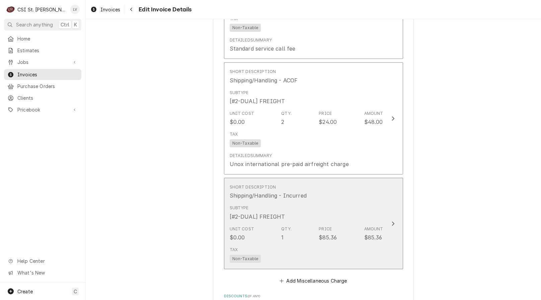
click at [315, 233] on div "Unit Cost $0.00 Qty. 1 Price $85.36 Amount $85.36" at bounding box center [307, 233] width 154 height 21
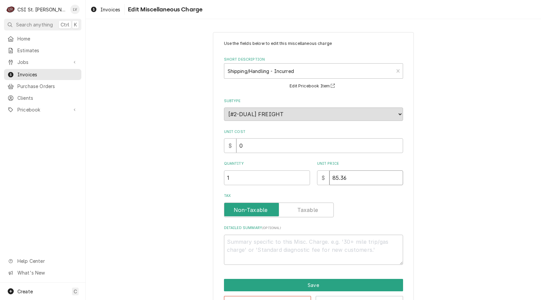
drag, startPoint x: 355, startPoint y: 175, endPoint x: 312, endPoint y: 183, distance: 43.2
click at [312, 183] on div "Quantity 1 Unit Price $ 85.36" at bounding box center [313, 173] width 179 height 24
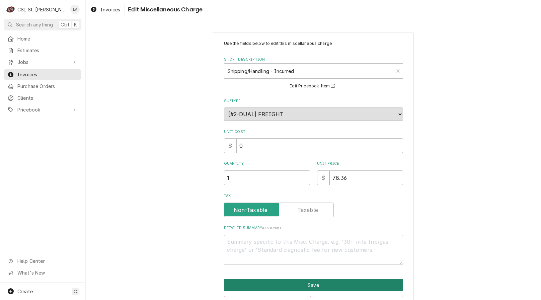
click at [283, 286] on button "Save" at bounding box center [313, 285] width 179 height 12
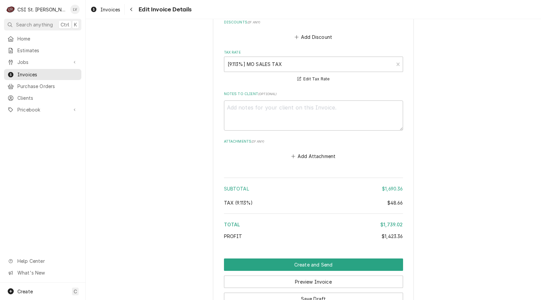
scroll to position [1726, 0]
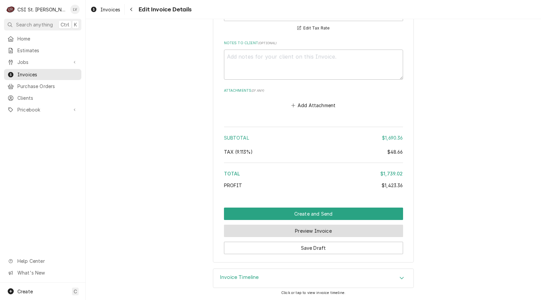
click at [312, 231] on button "Preview Invoice" at bounding box center [313, 231] width 179 height 12
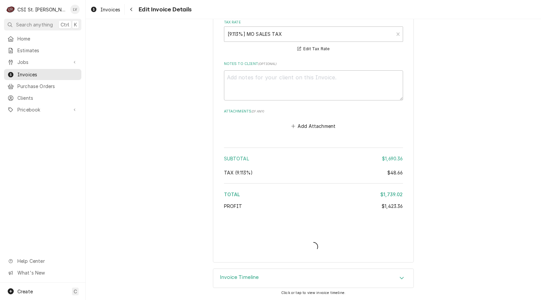
scroll to position [1705, 0]
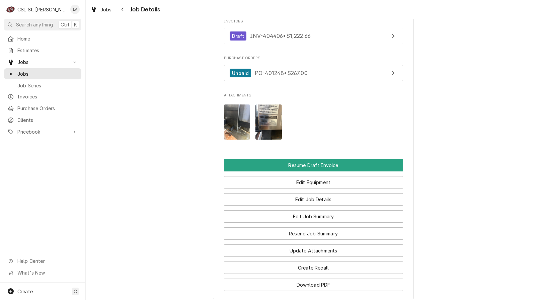
scroll to position [1024, 0]
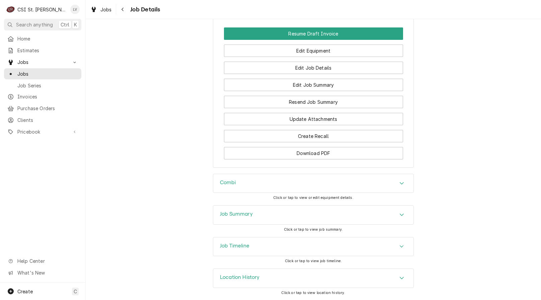
click at [278, 251] on div "Job Timeline" at bounding box center [313, 246] width 200 height 19
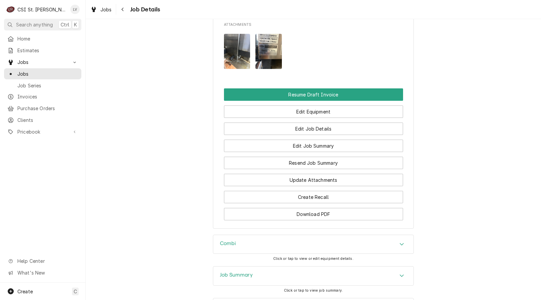
scroll to position [861, 0]
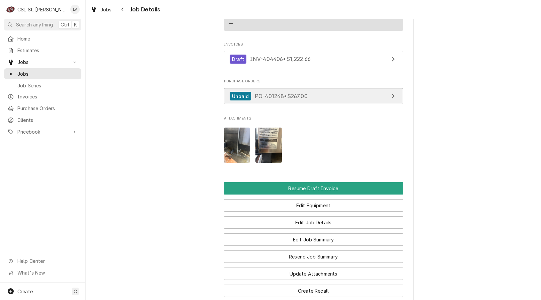
click at [283, 99] on span "PO-401248 • $267.00" at bounding box center [281, 96] width 53 height 7
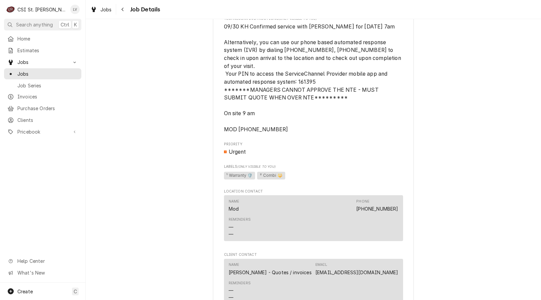
scroll to position [694, 0]
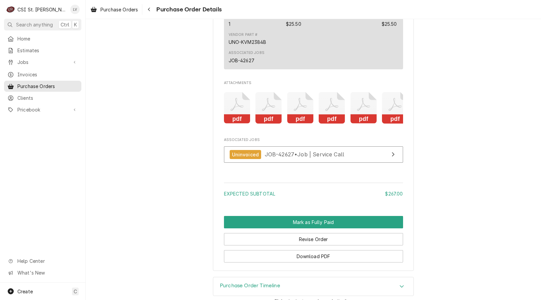
scroll to position [715, 0]
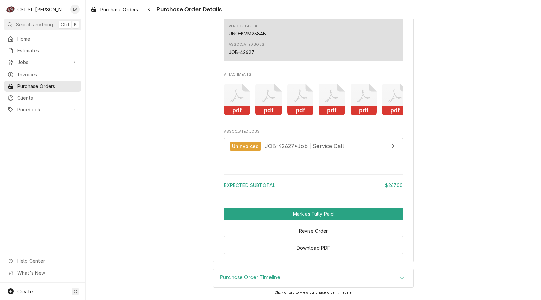
click at [262, 72] on div "Attachments pdf pdf pdf pdf pdf pdf" at bounding box center [313, 96] width 179 height 49
click at [271, 106] on rect "Attachments" at bounding box center [269, 110] width 26 height 9
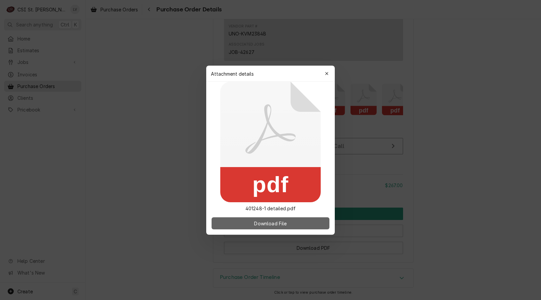
click at [301, 223] on button "Download File" at bounding box center [271, 223] width 118 height 12
click at [447, 141] on div at bounding box center [270, 150] width 541 height 300
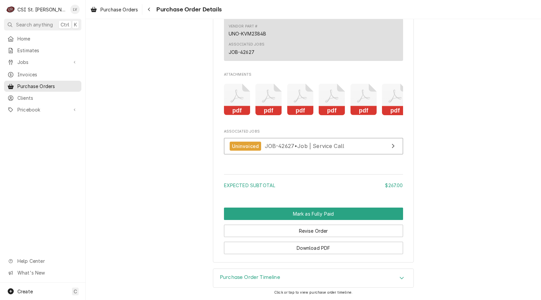
click at [295, 90] on icon "Attachments" at bounding box center [300, 100] width 26 height 32
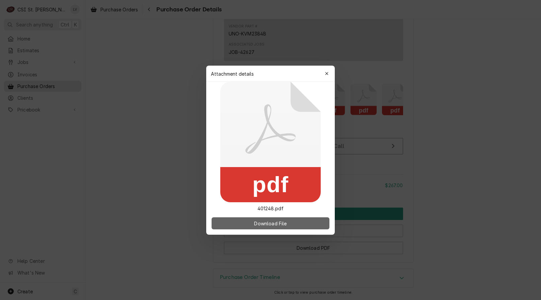
click at [283, 226] on span "Download File" at bounding box center [270, 223] width 35 height 7
click at [454, 126] on div at bounding box center [270, 150] width 541 height 300
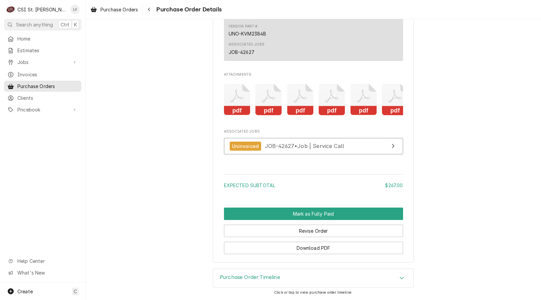
click at [332, 106] on rect "Attachments" at bounding box center [332, 110] width 26 height 9
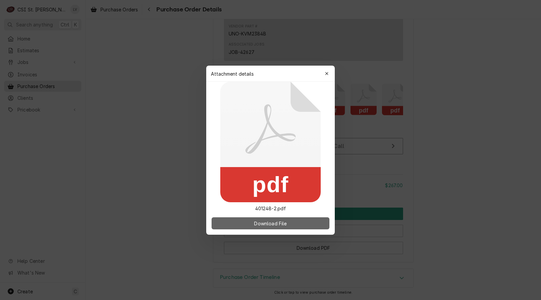
click at [284, 222] on span "Download File" at bounding box center [270, 223] width 35 height 7
click at [474, 132] on div at bounding box center [270, 150] width 541 height 300
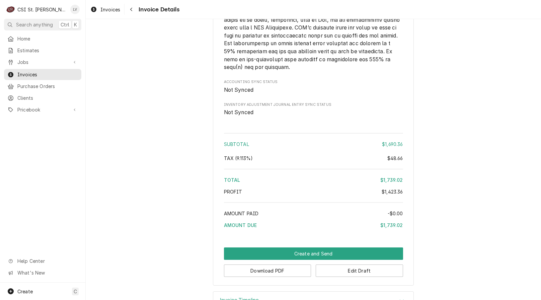
scroll to position [1464, 0]
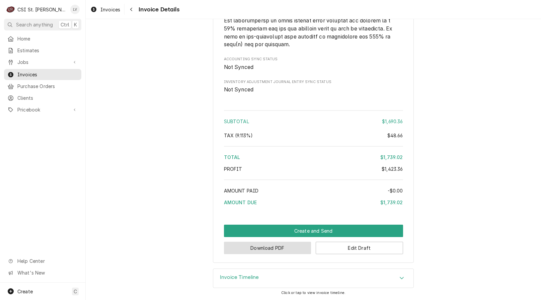
click at [278, 248] on button "Download PDF" at bounding box center [267, 248] width 87 height 12
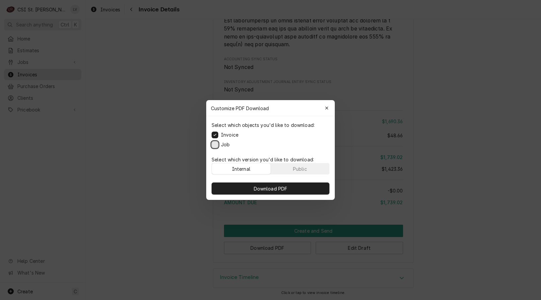
click at [214, 144] on button "Job" at bounding box center [215, 144] width 7 height 7
click at [249, 186] on button "Download PDF" at bounding box center [271, 189] width 118 height 12
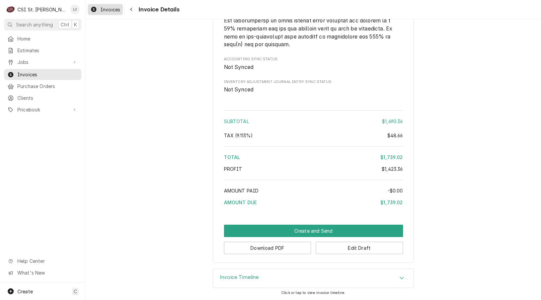
click at [97, 11] on div "Invoices" at bounding box center [105, 9] width 32 height 8
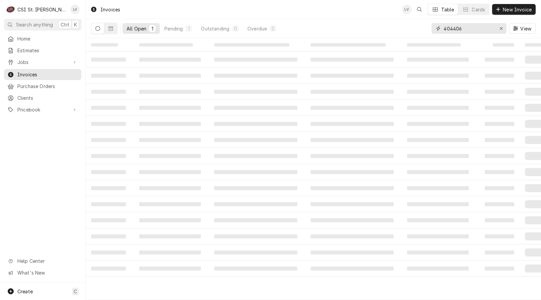
click at [470, 29] on input "404406" at bounding box center [469, 28] width 50 height 11
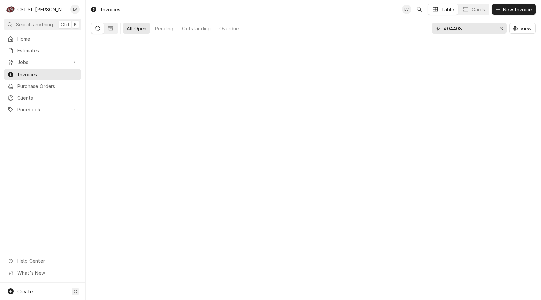
type input "404408"
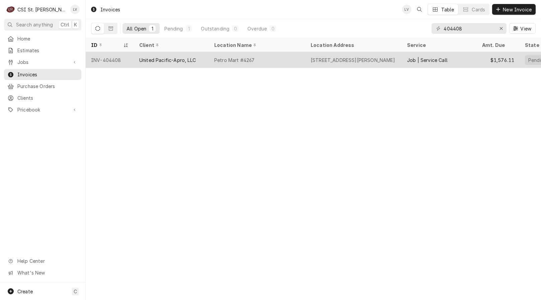
click at [138, 60] on div "United Pacific-Apro, LLC" at bounding box center [171, 60] width 75 height 16
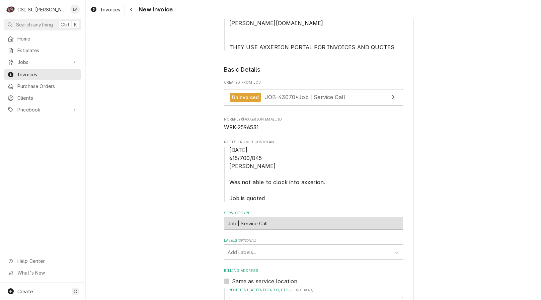
scroll to position [301, 0]
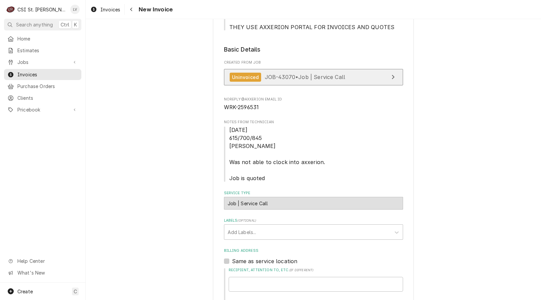
click at [274, 69] on link "Uninvoiced JOB-43070 • Job | Service Call" at bounding box center [313, 77] width 179 height 16
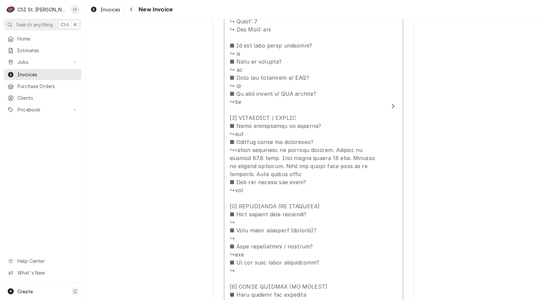
scroll to position [1072, 0]
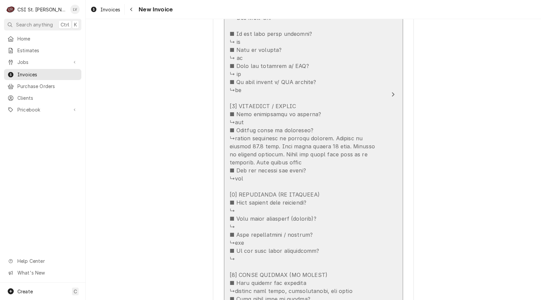
click at [372, 130] on div "Update Line Item" at bounding box center [307, 150] width 154 height 498
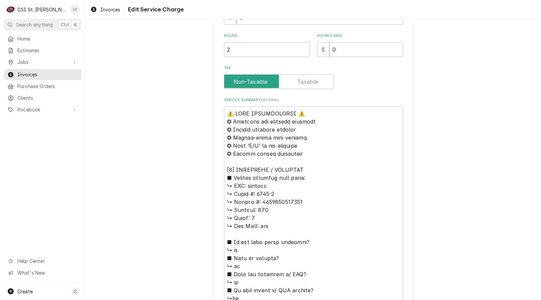
scroll to position [234, 0]
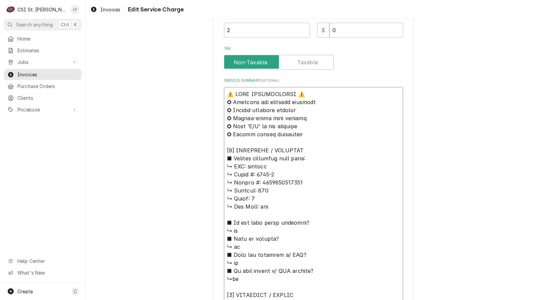
drag, startPoint x: 271, startPoint y: 162, endPoint x: 190, endPoint y: 89, distance: 108.8
click at [190, 89] on div "Use the fields below to edit this service charge Short Description Job | Servic…" at bounding box center [313, 217] width 455 height 850
type textarea "x"
type textarea "lor ipsu dolor: ↳ SIT: ametcon ↳ Adipi #: 2936-1 ↳ Elitse #: 9222395995186 ↳ Do…"
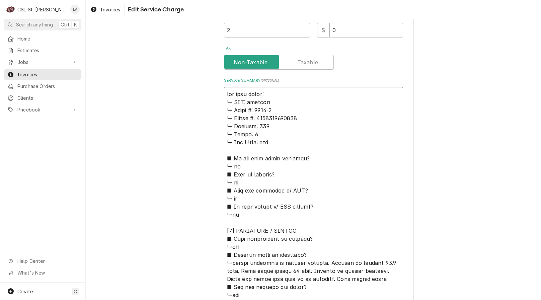
type textarea "x"
type textarea "lo ipsu dolor: ↳ SIT: ametcon ↳ Adipi #: 1752-1 ↳ Elitse #: 4151954977684 ↳ Doe…"
type textarea "x"
type textarea "l ipsu dolor: ↳ SIT: ametcon ↳ Adipi #: 7721-6 ↳ Elitse #: 9655865128154 ↳ Doei…"
type textarea "x"
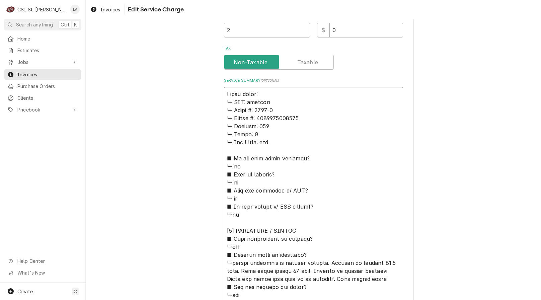
type textarea "lore ipsum: ↳ DOL: sitamet ↳ Conse #: 5811-1 ↳ Adipis #: 4668712762008 ↳ Elitse…"
type textarea "x"
type textarea "lore ipsum: ↳ DOL: sitamet ↳ Conse #: 6402-6 ↳ Adipis #: 1296844109483 ↳ Elitse…"
type textarea "x"
type textarea "lor ipsum: ↳ DOL: sitamet ↳ Conse #: 8139-6 ↳ Adipis #: 3302358018205 ↳ Elitsed…"
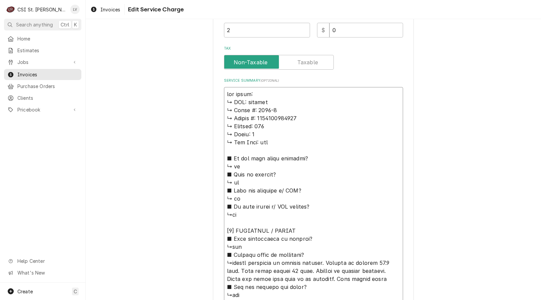
type textarea "x"
type textarea "lo ipsum: ↳ DOL: sitamet ↳ Conse #: 8324-6 ↳ Adipis #: 8852242271183 ↳ Elitsed:…"
type textarea "x"
type textarea "l ipsum: ↳ DOL: sitamet ↳ Conse #: 9833-9 ↳ Adipis #: 2991154901697 ↳ Elitsed: …"
type textarea "x"
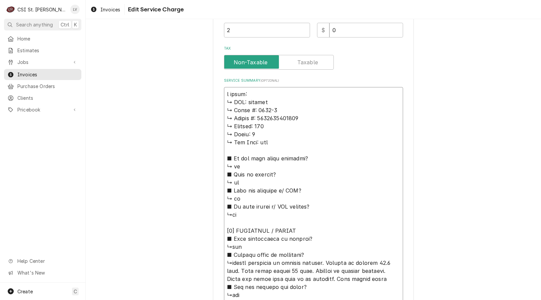
type textarea "lorem: ↳ IPS: dolorsi ↳ Ametc #: 1998-7 ↳ Adipis #: 7893811638155 ↳ Elitsed: 26…"
type textarea "x"
type textarea "lorem: ↳ IPS: dolorsi ↳ Ametc #: 1003-0 ↳ Adipis #: 2211560610022 ↳ Elitsed: 89…"
type textarea "x"
type textarea "lore: ↳ IPS: dolorsi ↳ Ametc #: 8976-5 ↳ Adipis #: 5395385484224 ↳ Elitsed: 783…"
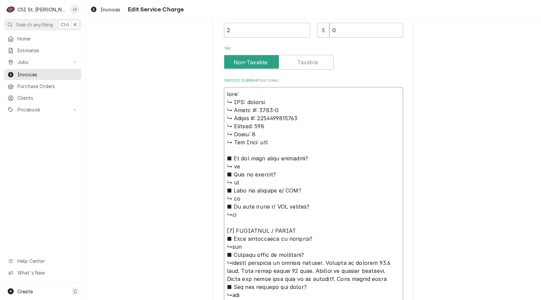
type textarea "x"
type textarea "lor: ↳ IPS: dolorsi ↳ Ametc #: 1784-5 ↳ Adipis #: 8838556276581 ↳ Elitsed: 420 …"
type textarea "x"
type textarea "lo: ↳ IPS: dolorsi ↳ Ametc #: 2171-4 ↳ Adipis #: 0021118156316 ↳ Elitsed: 419 ↳…"
type textarea "x"
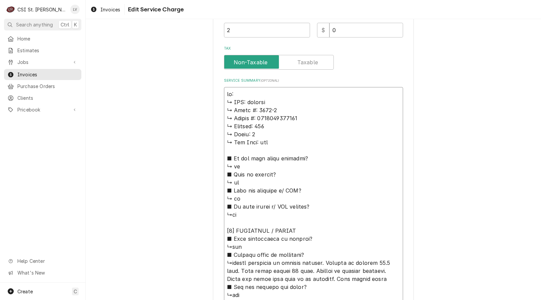
type textarea "l: ↳ IPS: dolorsi ↳ Ametc #: 2845-9 ↳ Adipis #: 6164110844704 ↳ Elitsed: 564 ↳ …"
type textarea "x"
type textarea ": ↳ LOR: ipsumdo ↳ Sitam #: 2574-6 ↳ Consec #: 5239933984704 ↳ Adipisc: 330 ↳ E…"
type textarea "x"
type textarea "↳ LOR: ipsumdo ↳ Sitam #: 1534-1 ↳ Consec #: 2095784790019 ↳ Adipisc: 791 ↳ Eli…"
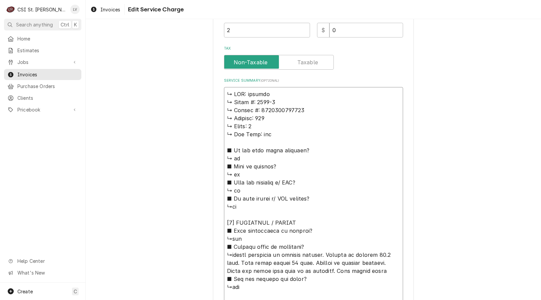
type textarea "x"
type textarea "↳ LOR: ipsumdo ↳ Sitam #: 0302-4 ↳ Consec #: 6814571417592 ↳ Adipisc: 975 ↳ Eli…"
type textarea "x"
type textarea "LOR: ipsumdo ↳ Sitam #: 5174-2 ↳ Consec #: 6735523668639 ↳ Adipisc: 609 ↳ Elits…"
type textarea "x"
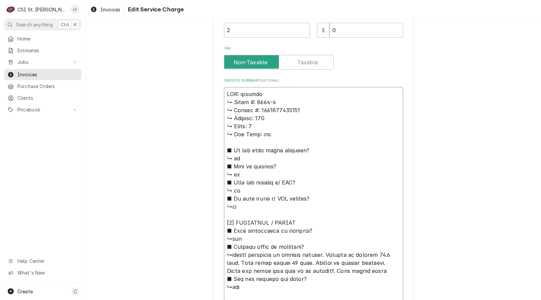
type textarea "LOR: ipsumdo ↳ Sitam #: 1535-1 ↳ Consec #: 1022063549420 ↳ Adipisc: 845 ↳ Elits…"
type textarea "x"
type textarea "𝗙𝗚: lincoln ↳ 𝗠𝗼𝗱𝗲𝗹 #: 1301-4 ↳ 𝗦𝗲𝗿𝗶𝗮𝗹 #: 1509230001184 ↳ 𝗩𝗼𝗹𝘁𝗮𝗴𝗲: 208 ↳ 𝗣𝗵𝗮𝘀𝗲:…"
type textarea "x"
type textarea "𝗚: lincoln ↳ 𝗠𝗼𝗱𝗲𝗹 #: 1301-4 ↳ 𝗦𝗲𝗿𝗶𝗮𝗹 #: 1509230001184 ↳ 𝗩𝗼𝗹𝘁𝗮𝗴𝗲: 208 ↳ 𝗣𝗵𝗮𝘀𝗲: …"
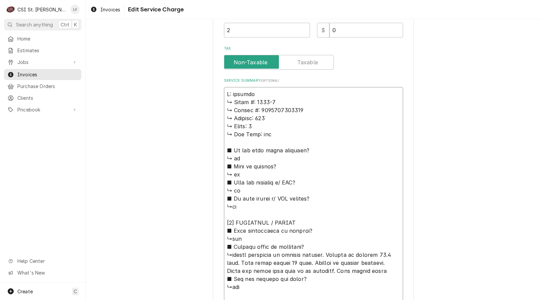
type textarea "x"
type textarea ": lincoln ↳ 𝗠𝗼𝗱𝗲𝗹 #: 1301-4 ↳ 𝗦𝗲𝗿𝗶𝗮𝗹 #: 1509230001184 ↳ 𝗩𝗼𝗹𝘁𝗮𝗴𝗲: 208 ↳ 𝗣𝗵𝗮𝘀𝗲: 1…"
type textarea "x"
type textarea "lincoln ↳ 𝗠𝗼𝗱𝗲𝗹 #: 1301-4 ↳ 𝗦𝗲𝗿𝗶𝗮𝗹 #: 1509230001184 ↳ 𝗩𝗼𝗹𝘁𝗮𝗴𝗲: 208 ↳ 𝗣𝗵𝗮𝘀𝗲: 1 ↳…"
type textarea "x"
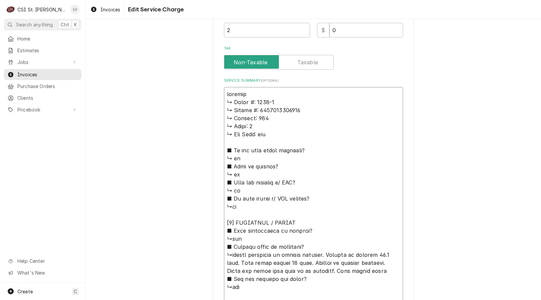
type textarea "lincoln ↳ 𝗠𝗼𝗱𝗲𝗹 #: 1301-4 ↳ 𝗦𝗲𝗿𝗶𝗮𝗹 #: 1509230001184 ↳ 𝗩𝗼𝗹𝘁𝗮𝗴𝗲: 208 ↳ 𝗣𝗵𝗮𝘀𝗲: 1 ↳…"
type textarea "x"
type textarea "incoln ↳ 𝗠𝗼𝗱𝗲𝗹 #: 1301-4 ↳ 𝗦𝗲𝗿𝗶𝗮𝗹 #: 1509230001184 ↳ 𝗩𝗼𝗹𝘁𝗮𝗴𝗲: 208 ↳ 𝗣𝗵𝗮𝘀𝗲: 1 ↳ …"
type textarea "x"
type textarea "Lincoln ↳ 𝗠𝗼𝗱𝗲𝗹 #: 1301-4 ↳ 𝗦𝗲𝗿𝗶𝗮𝗹 #: 1509230001184 ↳ 𝗩𝗼𝗹𝘁𝗮𝗴𝗲: 208 ↳ 𝗣𝗵𝗮𝘀𝗲: 1 ↳…"
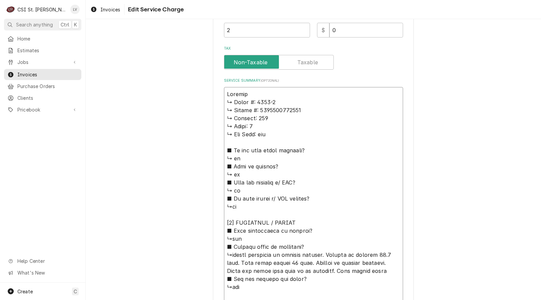
click at [255, 91] on textarea "Service Summary ( optional )" at bounding box center [313, 299] width 179 height 424
type textarea "x"
type textarea "Lincoln / ↳ 𝗠𝗼𝗱𝗲𝗹 #: 1301-4 ↳ 𝗦𝗲𝗿𝗶𝗮𝗹 #: 1509230001184 ↳ 𝗩𝗼𝗹𝘁𝗮𝗴𝗲: 208 ↳ 𝗣𝗵𝗮𝘀𝗲: 1…"
type textarea "x"
type textarea "Lincoln / ↳ 𝗠𝗼𝗱𝗲𝗹 #: 1301-4 ↳ 𝗦𝗲𝗿𝗶𝗮𝗹 #: 1509230001184 ↳ 𝗩𝗼𝗹𝘁𝗮𝗴𝗲: 208 ↳ 𝗣𝗵𝗮𝘀𝗲: 1…"
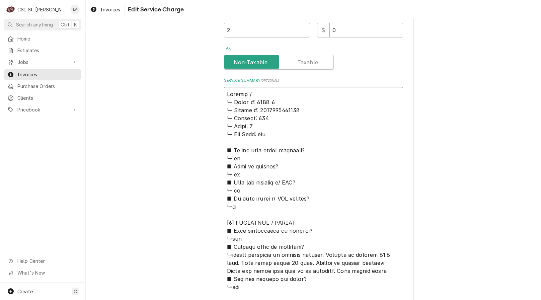
type textarea "x"
type textarea "Lincoln / M ↳ 𝗠𝗼𝗱𝗲𝗹 #: 1301-4 ↳ 𝗦𝗲𝗿𝗶𝗮𝗹 #: 1509230001184 ↳ 𝗩𝗼𝗹𝘁𝗮𝗴𝗲: 208 ↳ 𝗣𝗵𝗮𝘀𝗲:…"
type textarea "x"
type textarea "Lincoln / Mo ↳ 𝗠𝗼𝗱𝗲𝗹 #: 1301-4 ↳ 𝗦𝗲𝗿𝗶𝗮𝗹 #: 1509230001184 ↳ 𝗩𝗼𝗹𝘁𝗮𝗴𝗲: 208 ↳ 𝗣𝗵𝗮𝘀𝗲…"
type textarea "x"
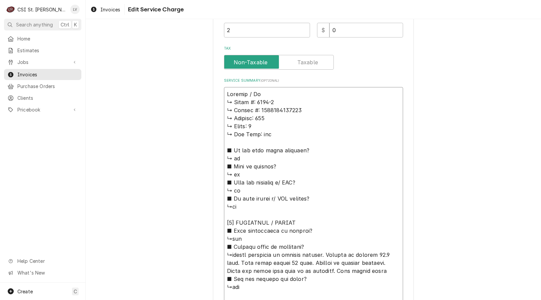
type textarea "Lincoln / Mod ↳ 𝗠𝗼𝗱𝗲𝗹 #: 1301-4 ↳ 𝗦𝗲𝗿𝗶𝗮𝗹 #: 1509230001184 ↳ 𝗩𝗼𝗹𝘁𝗮𝗴𝗲: 208 ↳ 𝗣𝗵𝗮𝘀…"
type textarea "x"
type textarea "Lincoln / Mode ↳ 𝗠𝗼𝗱𝗲𝗹 #: 1301-4 ↳ 𝗦𝗲𝗿𝗶𝗮𝗹 #: 1509230001184 ↳ 𝗩𝗼𝗹𝘁𝗮𝗴𝗲: 208 ↳ 𝗣𝗵𝗮…"
type textarea "x"
type textarea "Lincoln / Model ↳ 𝗠𝗼𝗱𝗲𝗹 #: 1301-4 ↳ 𝗦𝗲𝗿𝗶𝗮𝗹 #: 1509230001184 ↳ 𝗩𝗼𝗹𝘁𝗮𝗴𝗲: 208 ↳ 𝗣𝗵…"
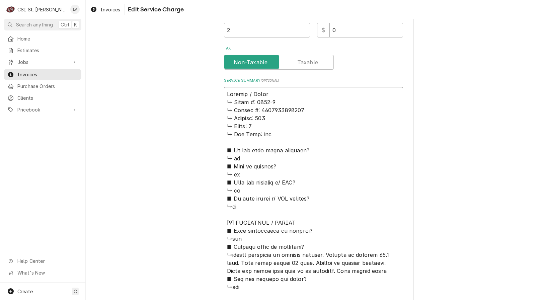
type textarea "x"
type textarea "Lincoln / Model: ↳ 𝗠𝗼𝗱𝗲𝗹 #: 1301-4 ↳ 𝗦𝗲𝗿𝗶𝗮𝗹 #: 1509230001184 ↳ 𝗩𝗼𝗹𝘁𝗮𝗴𝗲: 208 ↳ 𝗣…"
type textarea "x"
type textarea "Lincoln / Model: ↳ 𝗠𝗼𝗱𝗲𝗹 #: 1301-4 ↳ 𝗦𝗲𝗿𝗶𝗮𝗹 #: 1509230001184 ↳ 𝗩𝗼𝗹𝘁𝗮𝗴𝗲: 208 ↳ 𝗣…"
type textarea "x"
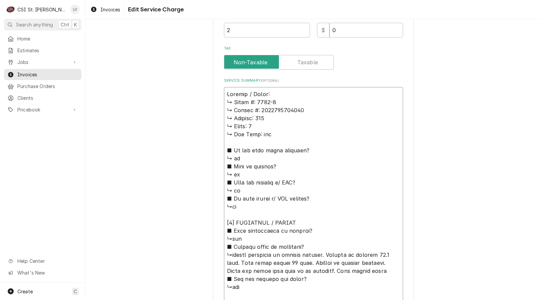
type textarea "Lincoln / Model: ↳ 𝗠𝗼𝗱𝗲𝗹 #: 1301-4 ↳ 𝗦𝗲𝗿𝗶𝗮𝗹 #: 1509230001184 ↳ 𝗩𝗼𝗹𝘁𝗮𝗴𝗲: 208 ↳ 𝗣…"
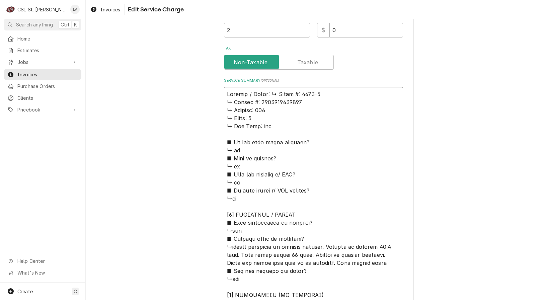
type textarea "x"
type textarea "Lincoln / Model: 𝗠𝗼𝗱𝗲𝗹 #: 1301-4 ↳ 𝗦𝗲𝗿𝗶𝗮𝗹 #: 1509230001184 ↳ 𝗩𝗼𝗹𝘁𝗮𝗴𝗲: 208 ↳ 𝗣𝗵𝗮…"
type textarea "x"
type textarea "Lincoln / Model: 𝗠𝗼𝗱𝗲𝗹 #: 1301-4 ↳ 𝗦𝗲𝗿𝗶𝗮𝗹 #: 1509230001184 ↳ 𝗩𝗼𝗹𝘁𝗮𝗴𝗲: 208 ↳ 𝗣𝗵𝗮…"
type textarea "x"
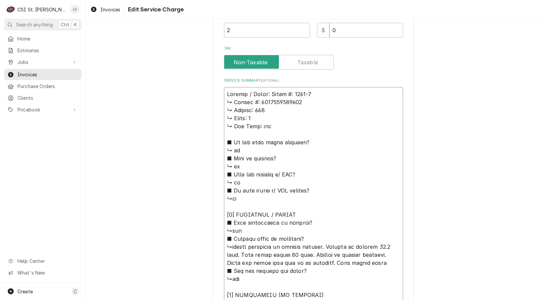
type textarea "Lincoln / Model: 𝗼𝗱𝗲𝗹 #: 1301-4 ↳ 𝗦𝗲𝗿𝗶𝗮𝗹 #: 1509230001184 ↳ 𝗩𝗼𝗹𝘁𝗮𝗴𝗲: 208 ↳ 𝗣𝗵𝗮𝘀…"
type textarea "x"
type textarea "Lincoln / Model: 𝗱𝗲𝗹 #: 1301-4 ↳ 𝗦𝗲𝗿𝗶𝗮𝗹 #: 1509230001184 ↳ 𝗩𝗼𝗹𝘁𝗮𝗴𝗲: 208 ↳ 𝗣𝗵𝗮𝘀𝗲…"
type textarea "x"
type textarea "Lincoln / Model: 𝗲𝗹 #: 1301-4 ↳ 𝗦𝗲𝗿𝗶𝗮𝗹 #: 1509230001184 ↳ 𝗩𝗼𝗹𝘁𝗮𝗴𝗲: 208 ↳ 𝗣𝗵𝗮𝘀𝗲:…"
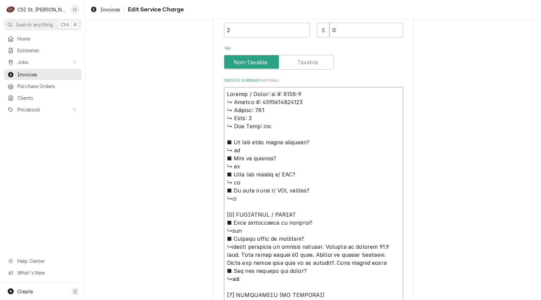
type textarea "x"
type textarea "Lincoln / Model: 𝗹 #: 1301-4 ↳ 𝗦𝗲𝗿𝗶𝗮𝗹 #: 1509230001184 ↳ 𝗩𝗼𝗹𝘁𝗮𝗴𝗲: 208 ↳ 𝗣𝗵𝗮𝘀𝗲: …"
type textarea "x"
type textarea "Lincoln / Model: #: 1301-4 ↳ 𝗦𝗲𝗿𝗶𝗮𝗹 #: 1509230001184 ↳ 𝗩𝗼𝗹𝘁𝗮𝗴𝗲: 208 ↳ 𝗣𝗵𝗮𝘀𝗲: 1 …"
type textarea "x"
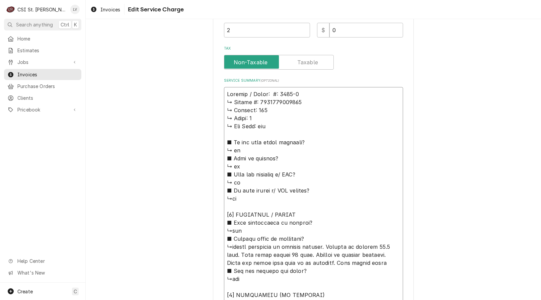
type textarea "Lincoln / Model: #: 1301-4 ↳ 𝗦𝗲𝗿𝗶𝗮𝗹 #: 1509230001184 ↳ 𝗩𝗼𝗹𝘁𝗮𝗴𝗲: 208 ↳ 𝗣𝗵𝗮𝘀𝗲: 1 …"
type textarea "x"
type textarea "Lincoln / Model: : 1301-4 ↳ 𝗦𝗲𝗿𝗶𝗮𝗹 #: 1509230001184 ↳ 𝗩𝗼𝗹𝘁𝗮𝗴𝗲: 208 ↳ 𝗣𝗵𝗮𝘀𝗲: 1 ↳…"
type textarea "x"
type textarea "Lincoln / Model: 1301-4 ↳ 𝗦𝗲𝗿𝗶𝗮𝗹 #: 1509230001184 ↳ 𝗩𝗼𝗹𝘁𝗮𝗴𝗲: 208 ↳ 𝗣𝗵𝗮𝘀𝗲: 1 ↳ 𝗚…"
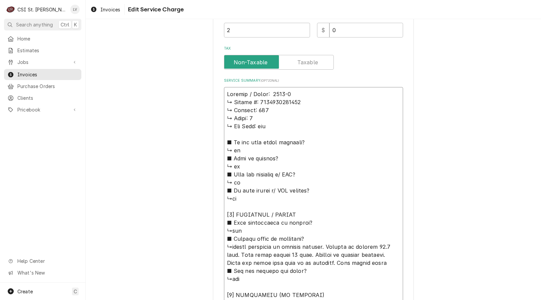
type textarea "x"
type textarea "Lincoln / Model: 1301-4 ↳ 𝗦𝗲𝗿𝗶𝗮𝗹 #: 1509230001184 ↳ 𝗩𝗼𝗹𝘁𝗮𝗴𝗲: 208 ↳ 𝗣𝗵𝗮𝘀𝗲: 1 ↳ 𝗚…"
click at [296, 93] on textarea "Service Summary ( optional )" at bounding box center [313, 295] width 179 height 416
type textarea "x"
type textarea "Lincoln / Model: 1301-4 ↳ 𝗦𝗲𝗿𝗶𝗮𝗹 #: 1509230001184 ↳ 𝗩𝗼𝗹𝘁𝗮𝗴𝗲: 208 ↳ 𝗣𝗵𝗮𝘀𝗲: 1 ↳ 𝗚…"
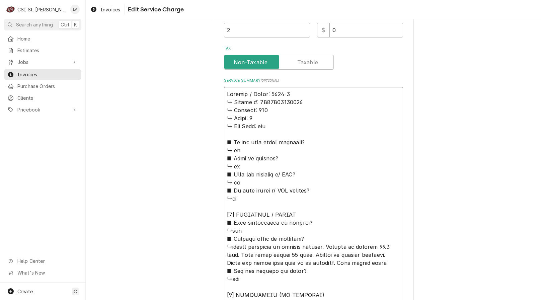
type textarea "x"
type textarea "Lincoln / Model: 1301-4 / ↳ 𝗦𝗲𝗿𝗶𝗮𝗹 #: 1509230001184 ↳ 𝗩𝗼𝗹𝘁𝗮𝗴𝗲: 208 ↳ 𝗣𝗵𝗮𝘀𝗲: 1 ↳…"
type textarea "x"
type textarea "Lincoln / Model: 1301-4 / ↳ 𝗦𝗲𝗿𝗶𝗮𝗹 #: 1509230001184 ↳ 𝗩𝗼𝗹𝘁𝗮𝗴𝗲: 208 ↳ 𝗣𝗵𝗮𝘀𝗲: 1 ↳…"
type textarea "x"
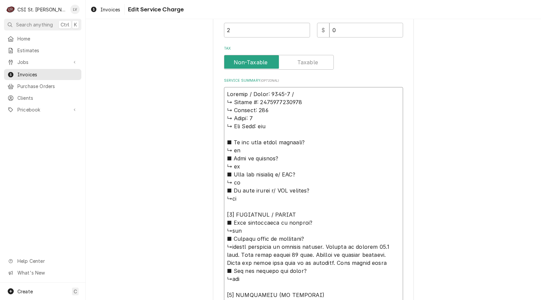
type textarea "Lincoln / Model: 1301-4 / S ↳ 𝗦𝗲𝗿𝗶𝗮𝗹 #: 1509230001184 ↳ 𝗩𝗼𝗹𝘁𝗮𝗴𝗲: 208 ↳ 𝗣𝗵𝗮𝘀𝗲: 1…"
type textarea "x"
type textarea "Lincoln / Model: 1301-4 / Se ↳ 𝗦𝗲𝗿𝗶𝗮𝗹 #: 1509230001184 ↳ 𝗩𝗼𝗹𝘁𝗮𝗴𝗲: 208 ↳ 𝗣𝗵𝗮𝘀𝗲: …"
type textarea "x"
type textarea "Lincoln / Model: 1301-4 / Ser ↳ 𝗦𝗲𝗿𝗶𝗮𝗹 #: 1509230001184 ↳ 𝗩𝗼𝗹𝘁𝗮𝗴𝗲: 208 ↳ 𝗣𝗵𝗮𝘀𝗲:…"
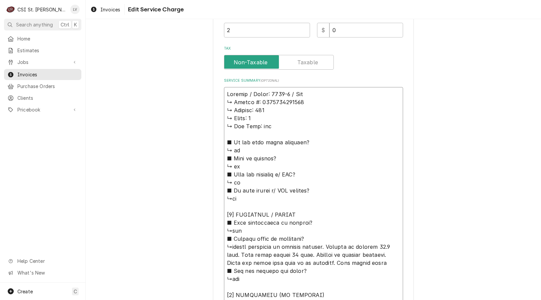
type textarea "x"
type textarea "Lincoln / Model: 1301-4 / Seri ↳ 𝗦𝗲𝗿𝗶𝗮𝗹 #: 1509230001184 ↳ 𝗩𝗼𝗹𝘁𝗮𝗴𝗲: 208 ↳ 𝗣𝗵𝗮𝘀𝗲…"
type textarea "x"
type textarea "Lincoln / Model: 1301-4 / Seria ↳ 𝗦𝗲𝗿𝗶𝗮𝗹 #: 1509230001184 ↳ 𝗩𝗼𝗹𝘁𝗮𝗴𝗲: 208 ↳ 𝗣𝗵𝗮𝘀…"
type textarea "x"
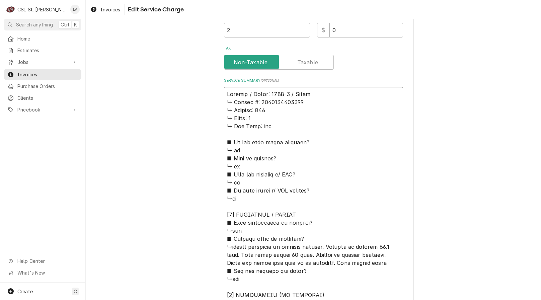
type textarea "Lincoln / Model: 1301-4 / Serial ↳ 𝗦𝗲𝗿𝗶𝗮𝗹 #: 1509230001184 ↳ 𝗩𝗼𝗹𝘁𝗮𝗴𝗲: 208 ↳ 𝗣𝗵𝗮…"
type textarea "x"
type textarea "Lincoln / Model: 1301-4 / Serial: ↳ 𝗦𝗲𝗿𝗶𝗮𝗹 #: 1509230001184 ↳ 𝗩𝗼𝗹𝘁𝗮𝗴𝗲: 208 ↳ 𝗣𝗵…"
type textarea "x"
type textarea "Lincoln / Model: 1301-4 / Serial: ↳ 𝗦𝗲𝗿𝗶𝗮𝗹 #: 1509230001184 ↳ 𝗩𝗼𝗹𝘁𝗮𝗴𝗲: 208 ↳ 𝗣𝗵…"
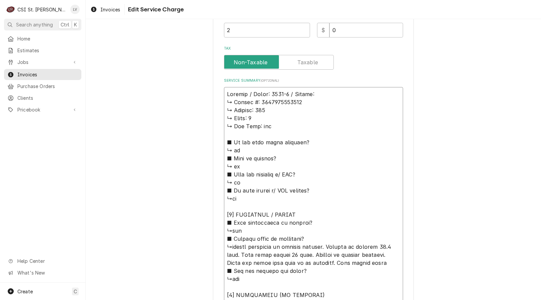
type textarea "x"
type textarea "Lincoln / Model: 1301-4 / Serial: ↳ 𝗦𝗲𝗿𝗶𝗮𝗹 #: 1509230001184 ↳ 𝗩𝗼𝗹𝘁𝗮𝗴𝗲: 208 ↳ 𝗣𝗵…"
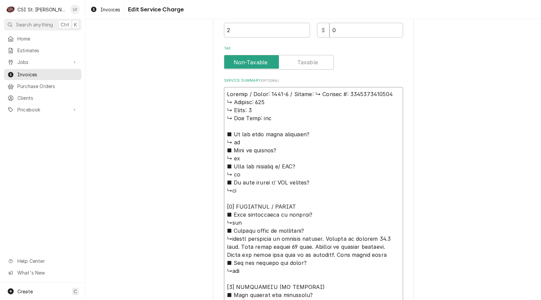
type textarea "x"
type textarea "Lincoln / Model: 1301-4 / Serial: 𝗦𝗲𝗿𝗶𝗮𝗹 #: 1509230001184 ↳ 𝗩𝗼𝗹𝘁𝗮𝗴𝗲: 208 ↳ 𝗣𝗵𝗮𝘀…"
type textarea "x"
type textarea "Lincoln / Model: 1301-4 / Serial: 𝗦𝗲𝗿𝗶𝗮𝗹 #: 1509230001184 ↳ 𝗩𝗼𝗹𝘁𝗮𝗴𝗲: 208 ↳ 𝗣𝗵𝗮𝘀…"
type textarea "x"
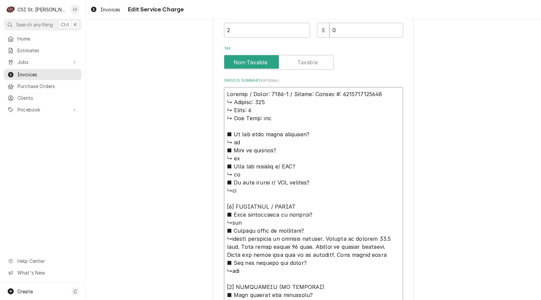
type textarea "Lincoln / Model: 1301-4 / Serial: 𝗲𝗿𝗶𝗮𝗹 #: 1509230001184 ↳ 𝗩𝗼𝗹𝘁𝗮𝗴𝗲: 208 ↳ 𝗣𝗵𝗮𝘀𝗲…"
type textarea "x"
type textarea "Lincoln / Model: 1301-4 / Serial: 𝗿𝗶𝗮𝗹 #: 1509230001184 ↳ 𝗩𝗼𝗹𝘁𝗮𝗴𝗲: 208 ↳ 𝗣𝗵𝗮𝘀𝗲:…"
type textarea "x"
type textarea "Lincoln / Model: 1301-4 / Serial: 𝗶𝗮𝗹 #: 1509230001184 ↳ 𝗩𝗼𝗹𝘁𝗮𝗴𝗲: 208 ↳ 𝗣𝗵𝗮𝘀𝗲: …"
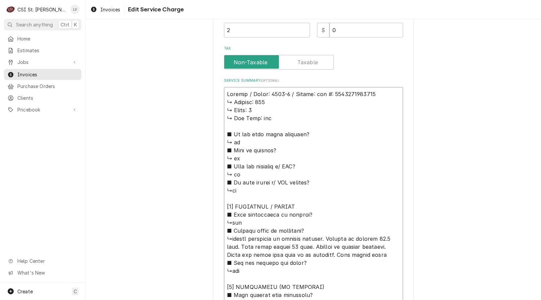
type textarea "x"
type textarea "Lincoln / Model: 1301-4 / Serial: 𝗮𝗹 #: 1509230001184 ↳ 𝗩𝗼𝗹𝘁𝗮𝗴𝗲: 208 ↳ 𝗣𝗵𝗮𝘀𝗲: 1…"
type textarea "x"
type textarea "Lincoln / Model: 1301-4 / Serial: 𝗹 #: 1509230001184 ↳ 𝗩𝗼𝗹𝘁𝗮𝗴𝗲: 208 ↳ 𝗣𝗵𝗮𝘀𝗲: 1 …"
type textarea "x"
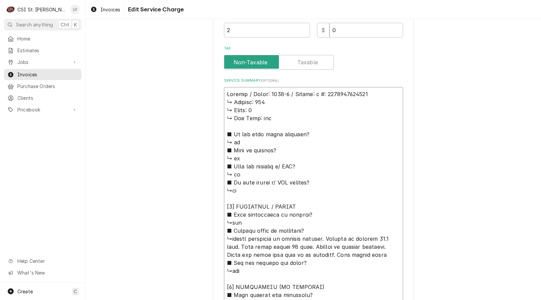
type textarea "Lincoln / Model: 1301-4 / Serial: #: 1509230001184 ↳ 𝗩𝗼𝗹𝘁𝗮𝗴𝗲: 208 ↳ 𝗣𝗵𝗮𝘀𝗲: 1 ↳ …"
type textarea "x"
type textarea "Lincoln / Model: 1301-4 / Serial: #: 1509230001184 ↳ 𝗩𝗼𝗹𝘁𝗮𝗴𝗲: 208 ↳ 𝗣𝗵𝗮𝘀𝗲: 1 ↳ …"
type textarea "x"
type textarea "Lincoln / Model: 1301-4 / Serial: : 1509230001184 ↳ 𝗩𝗼𝗹𝘁𝗮𝗴𝗲: 208 ↳ 𝗣𝗵𝗮𝘀𝗲: 1 ↳ 𝗚…"
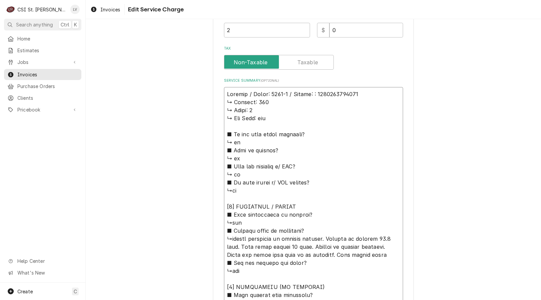
type textarea "x"
type textarea "Lincoln / Model: 1301-4 / Serial: 1509230001184 ↳ 𝗩𝗼𝗹𝘁𝗮𝗴𝗲: 208 ↳ 𝗣𝗵𝗮𝘀𝗲: 1 ↳ 𝗚𝗮𝘀…"
type textarea "x"
type textarea "Lincoln / Model: 1301-4 / Serial: 1509230001184 ↳ 𝗩𝗼𝗹𝘁𝗮𝗴𝗲: 208 ↳ 𝗣𝗵𝗮𝘀𝗲: 1 ↳ 𝗚𝗮𝘀…"
drag, startPoint x: 223, startPoint y: 103, endPoint x: 325, endPoint y: 233, distance: 164.8
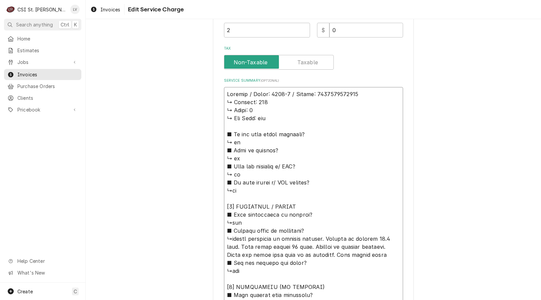
click at [325, 233] on textarea "Service Summary ( optional )" at bounding box center [313, 291] width 179 height 408
type textarea "x"
type textarea "Lincoln / Model: 1301-4 / Serial: 1509230001184 ↳tested operation of heating el…"
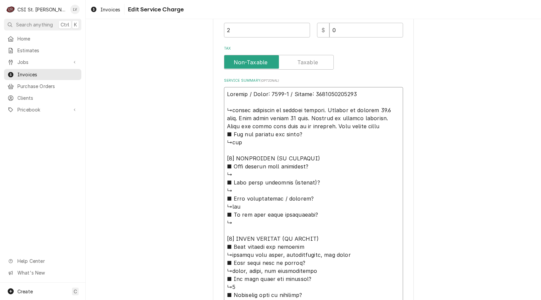
drag, startPoint x: 227, startPoint y: 127, endPoint x: 219, endPoint y: 108, distance: 21.0
click at [219, 108] on div "Use the fields below to edit this service charge Short Description Job | Servic…" at bounding box center [313, 108] width 201 height 621
type textarea "x"
type textarea "Lincoln / Model: 1301-4 / Serial: 1509230001184 Foard and probe will need to be…"
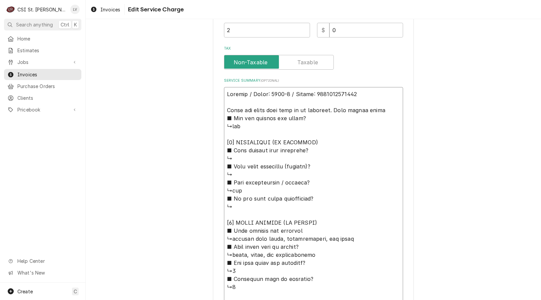
type textarea "x"
type textarea "Lincoln / Model: 1301-4 / Serial: 1509230001184 Fooard and probe will need to b…"
type textarea "x"
type textarea "Lincoln / Model: 1301-4 / Serial: 1509230001184 Fouoard and probe will need to …"
type textarea "x"
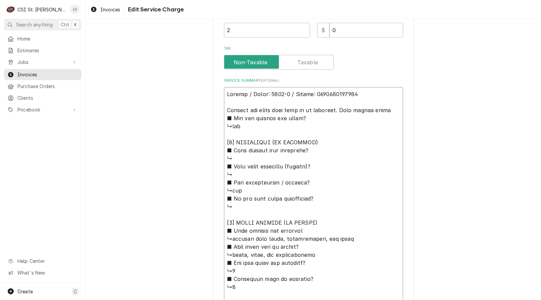
type textarea "Lincoln / Model: 1301-4 / Serial: 1509230001184 Founoard and probe will need to…"
type textarea "x"
type textarea "Lincoln / Model: 1301-4 / Serial: 1509230001184 Foundoard and probe will need t…"
type textarea "x"
type textarea "Lincoln / Model: 1301-4 / Serial: 1509230001184 Found oard and probe will need …"
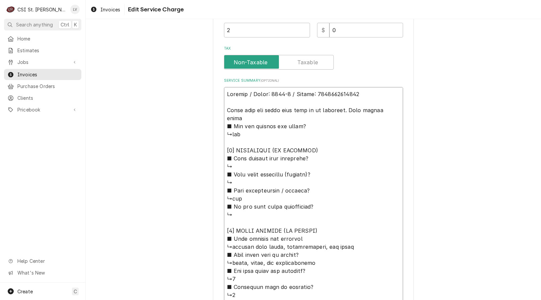
type textarea "x"
type textarea "Lincoln / Model: 1301-4 / Serial: 1509230001184 Found toard and probe will need…"
type textarea "x"
type textarea "Lincoln / Model: 1301-4 / Serial: 1509230001184 Found teoard and probe will nee…"
type textarea "x"
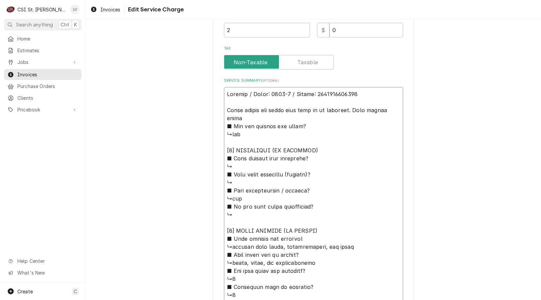
type textarea "Lincoln / Model: 1301-4 / Serial: 1509230001184 Found temoard and probe will ne…"
type textarea "x"
type textarea "Lincoln / Model: 1301-4 / Serial: 1509230001184 Found tempoard and probe will n…"
type textarea "x"
type textarea "Lincoln / Model: 1301-4 / Serial: 1509230001184 Found temp oard and probe will …"
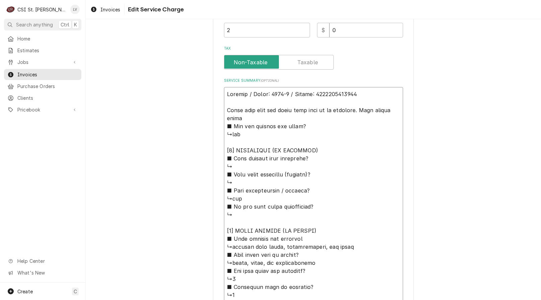
type textarea "x"
type textarea "Lincoln / Model: 1301-4 / Serial: 1509230001184 Found temp board and probe will…"
click at [271, 112] on textarea "Service Summary ( optional )" at bounding box center [313, 222] width 179 height 271
type textarea "x"
type textarea "Lincoln / Model: 1301-4 / Serial: 1509230001184 Found temp board, and probe wil…"
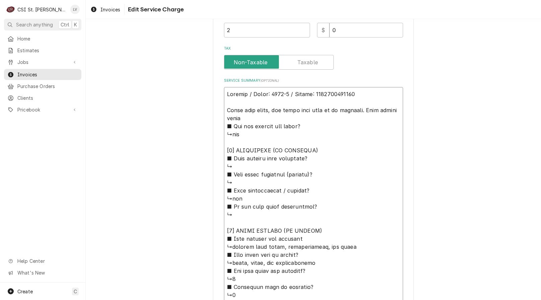
type textarea "x"
type textarea "Lincoln / Model: 1301-4 / Serial: 1509230001184 Found temp board, and probe wil…"
type textarea "x"
type textarea "Lincoln / Model: 1301-4 / Serial: 1509230001184 Found temp board, p and probe w…"
type textarea "x"
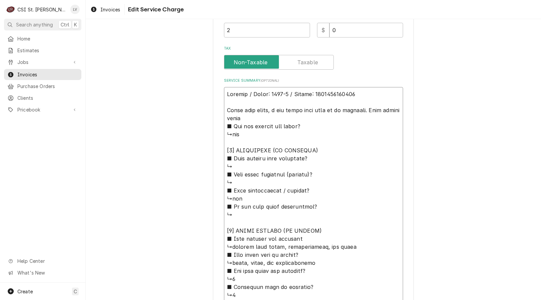
type textarea "Lincoln / Model: 1301-4 / Serial: 1509230001184 Found temp board, po and probe …"
type textarea "x"
type textarea "Lincoln / Model: 1301-4 / Serial: 1509230001184 Found temp board, pot and probe…"
type textarea "x"
type textarea "Lincoln / Model: 1301-4 / Serial: 1509230001184 Found temp board, pote and prob…"
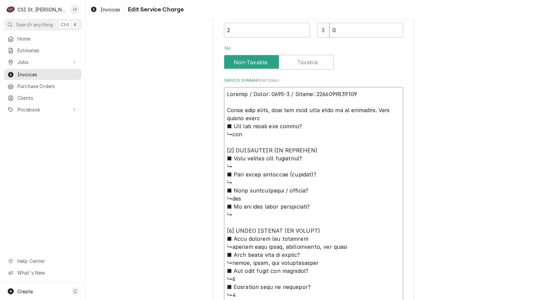
type textarea "x"
type textarea "Lincoln / Model: 1301-4 / Serial: 1509230001184 Found temp board, poten and pro…"
type textarea "x"
type textarea "Lincoln / Model: 1301-4 / Serial: 1509230001184 Found temp board, potent and pr…"
type textarea "x"
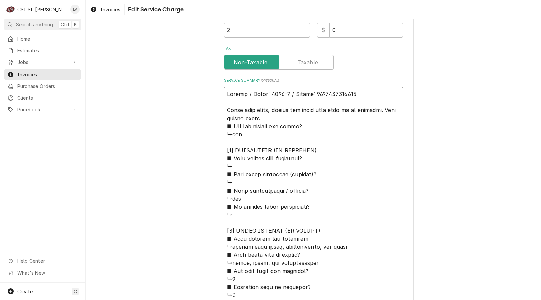
type textarea "Lincoln / Model: 1301-4 / Serial: 1509230001184 Found temp board, potenti and p…"
type textarea "x"
type textarea "Lincoln / Model: 1301-4 / Serial: 1509230001184 Found temp board, potentio and …"
type textarea "x"
type textarea "Lincoln / Model: 1301-4 / Serial: 1509230001184 Found temp board, potentiom and…"
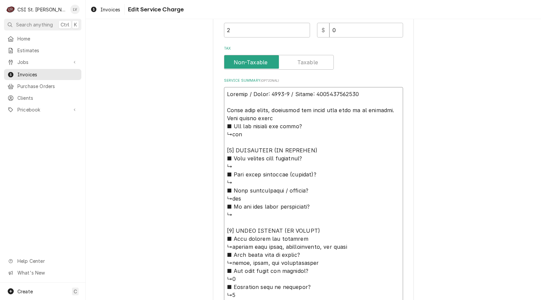
type textarea "x"
type textarea "Lincoln / Model: 1301-4 / Serial: 1509230001184 Found temp board, potentiome an…"
type textarea "x"
type textarea "Lincoln / Model: 1301-4 / Serial: 1509230001184 Found temp board, potentiomet a…"
type textarea "x"
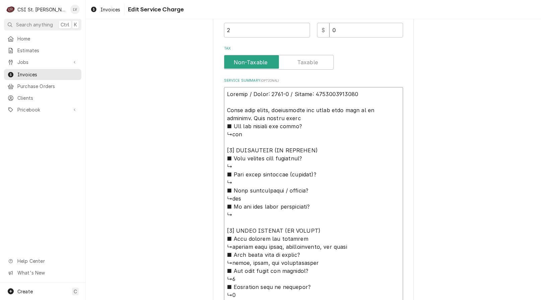
type textarea "Lincoln / Model: 1301-4 / Serial: 1509230001184 Found temp board, potentiomete …"
type textarea "x"
type textarea "Lincoln / Model: 1301-4 / Serial: 1509230001184 Found temp board, potentiometer…"
type textarea "x"
type textarea "Lincoln / Model: 1301-4 / Serial: 1509230001184 Found temp board, potentiometer…"
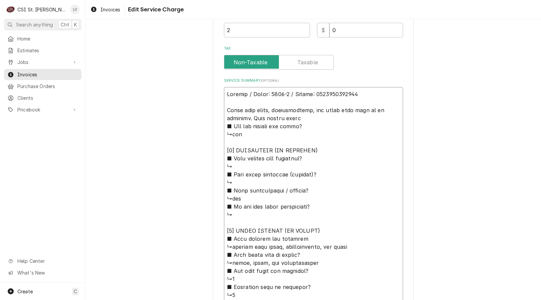
drag, startPoint x: 342, startPoint y: 109, endPoint x: 379, endPoint y: 112, distance: 37.7
click at [379, 112] on textarea "Service Summary ( optional )" at bounding box center [313, 222] width 179 height 271
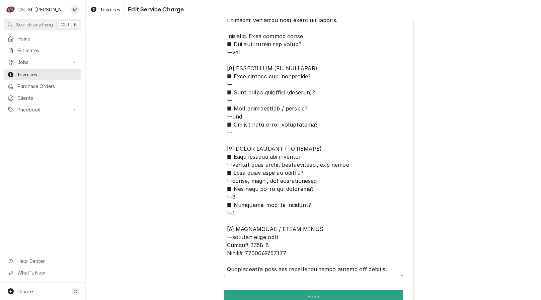
scroll to position [367, 0]
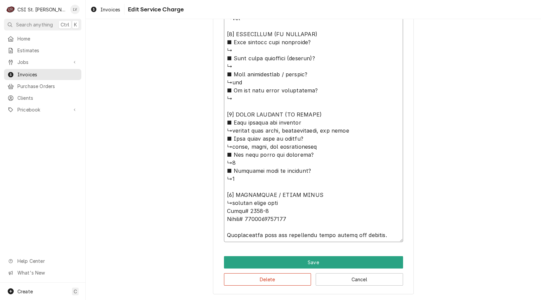
drag, startPoint x: 226, startPoint y: 235, endPoint x: 374, endPoint y: 241, distance: 147.8
click at [374, 241] on textarea "Service Summary ( optional )" at bounding box center [313, 98] width 179 height 287
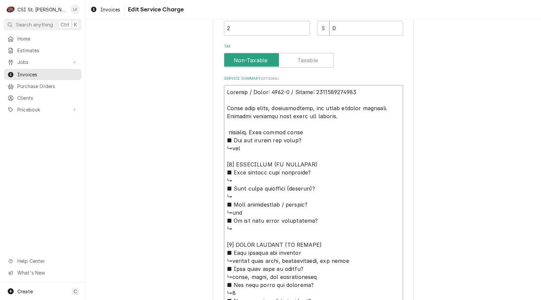
scroll to position [199, 0]
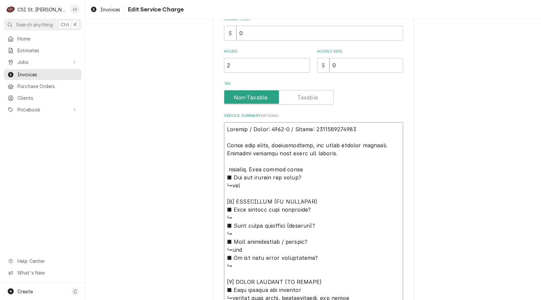
click at [224, 144] on textarea "Service Summary ( optional )" at bounding box center [313, 265] width 179 height 287
paste textarea "Troubleshoot unit and identified parts needed for repairs."
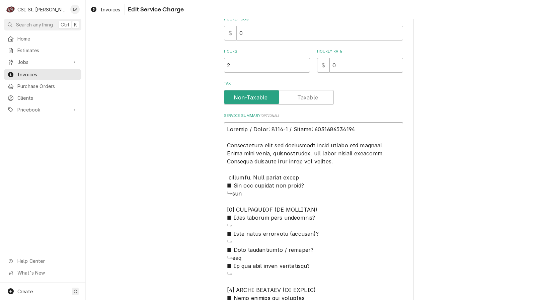
drag, startPoint x: 307, startPoint y: 162, endPoint x: 200, endPoint y: 119, distance: 115.1
click at [200, 119] on div "Use the fields below to edit this service charge Short Description Job | Servic…" at bounding box center [313, 151] width 455 height 649
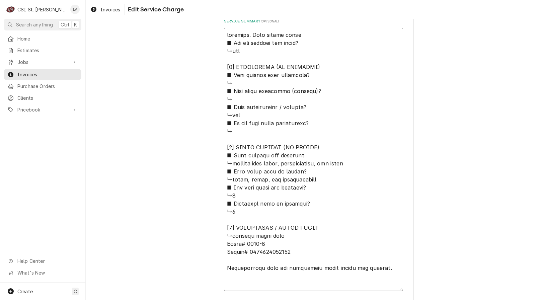
scroll to position [343, 0]
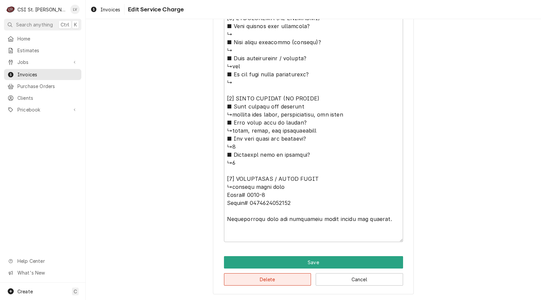
click at [252, 278] on button "Delete" at bounding box center [267, 279] width 87 height 12
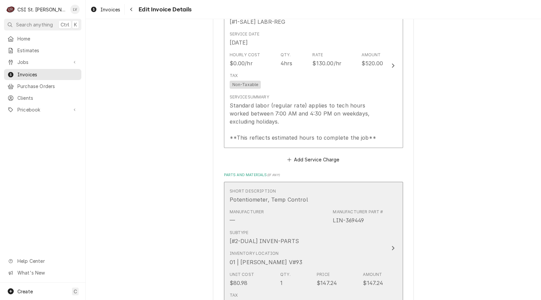
scroll to position [938, 0]
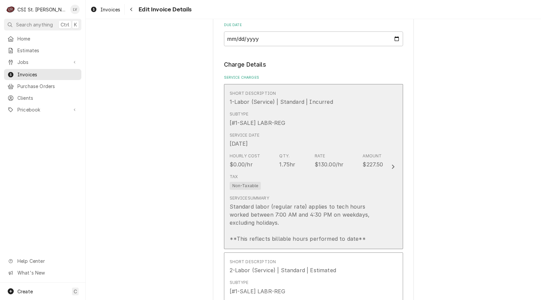
click at [273, 203] on div "Standard labor (regular rate) applies to tech hours worked between 7:00 AM and …" at bounding box center [307, 223] width 154 height 40
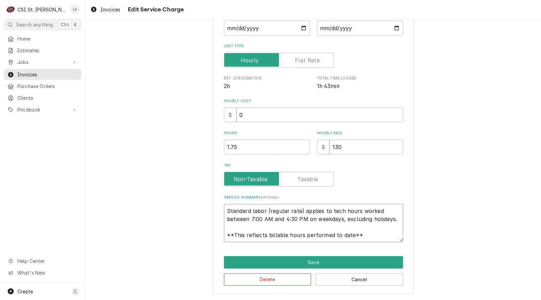
scroll to position [8, 0]
drag, startPoint x: 224, startPoint y: 211, endPoint x: 381, endPoint y: 243, distance: 160.6
click at [381, 243] on div "Use the fields below to edit this service charge Short Description 1-Labor (Ser…" at bounding box center [313, 105] width 201 height 380
paste textarea "Lincoln / Model: 1301-4 / Serial: 1509230001184 Troubleshoot unit and identifie…"
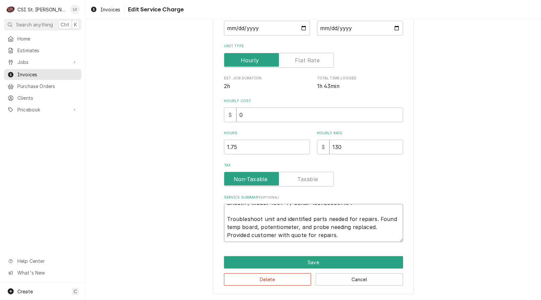
scroll to position [0, 0]
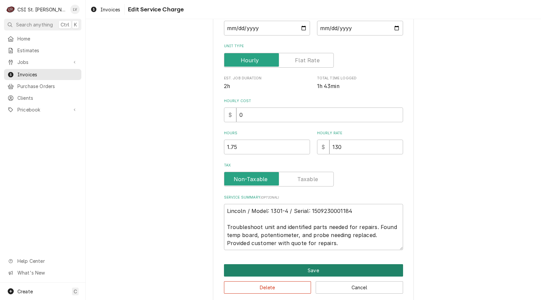
click at [304, 268] on button "Save" at bounding box center [313, 270] width 179 height 12
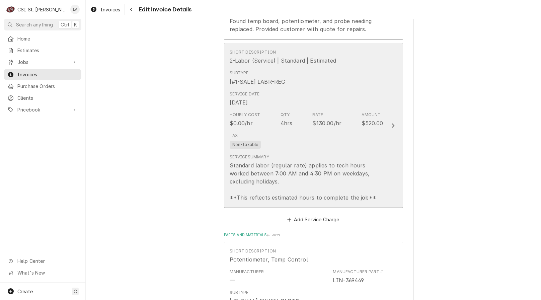
scroll to position [997, 0]
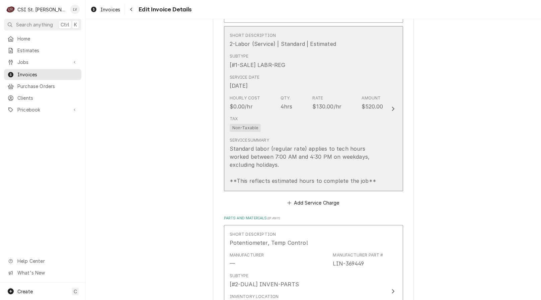
click at [304, 135] on div "Service Summary Standard labor (regular rate) applies to tech hours worked betw…" at bounding box center [307, 161] width 154 height 53
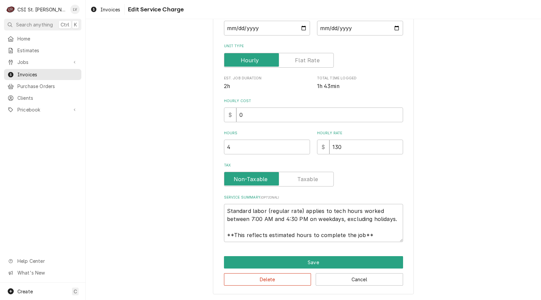
scroll to position [8, 0]
click at [280, 280] on button "Delete" at bounding box center [267, 279] width 87 height 12
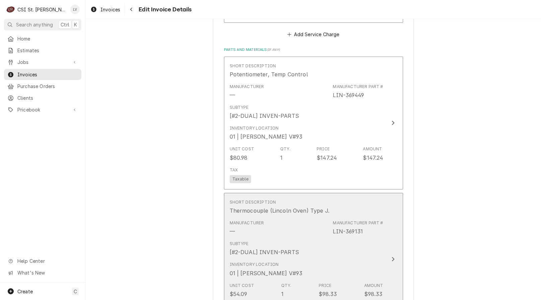
scroll to position [1009, 0]
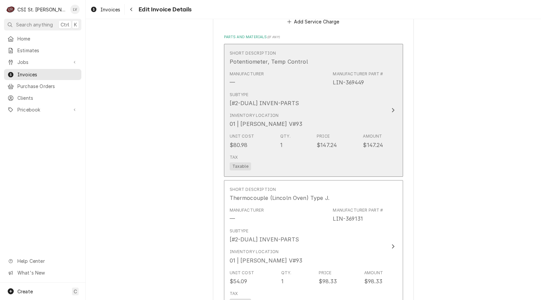
click at [300, 139] on div "Unit Cost $80.98 Qty. 1 Price $147.24 Amount $147.24" at bounding box center [307, 141] width 154 height 21
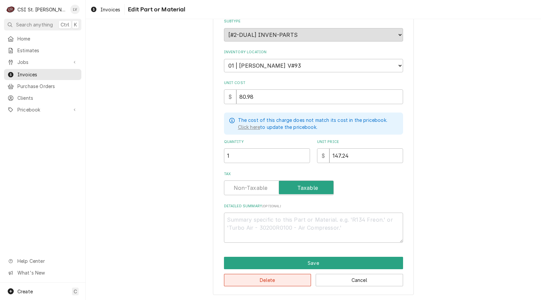
click at [275, 278] on button "Delete" at bounding box center [267, 280] width 87 height 12
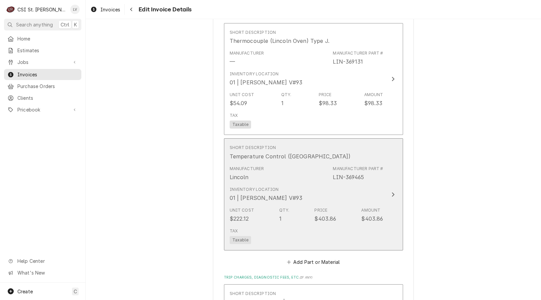
scroll to position [1022, 0]
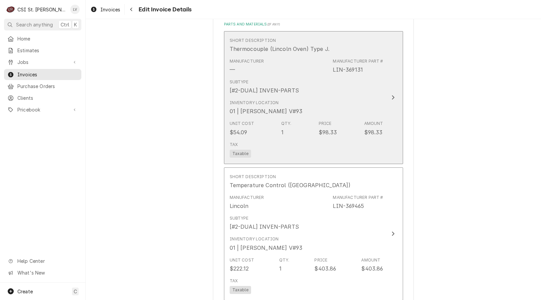
click at [294, 128] on div "Unit Cost $54.09 Qty. 1 Price $98.33 Amount $98.33" at bounding box center [307, 128] width 154 height 21
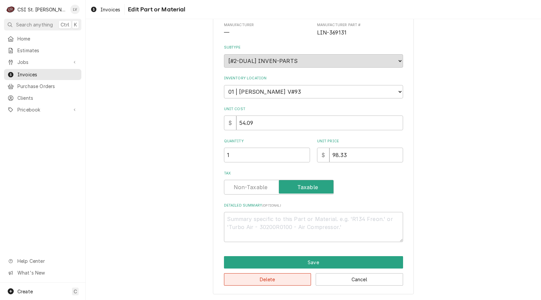
click at [269, 283] on button "Delete" at bounding box center [267, 279] width 87 height 12
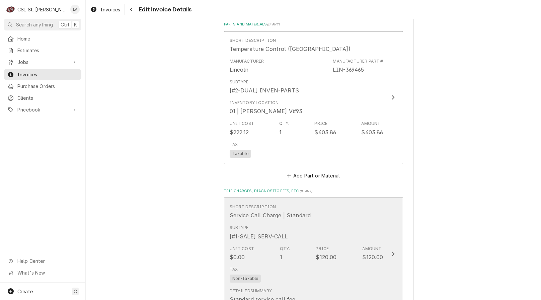
scroll to position [1035, 0]
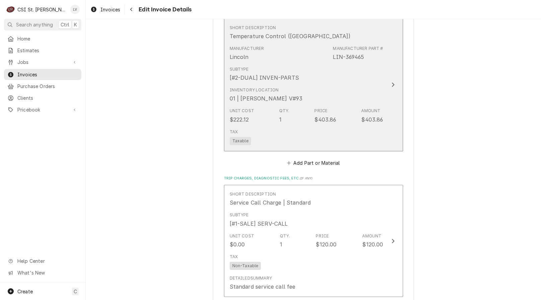
click at [281, 108] on div "Qty." at bounding box center [284, 111] width 10 height 6
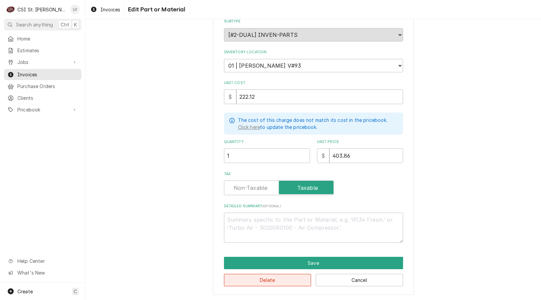
click at [268, 279] on button "Delete" at bounding box center [267, 280] width 87 height 12
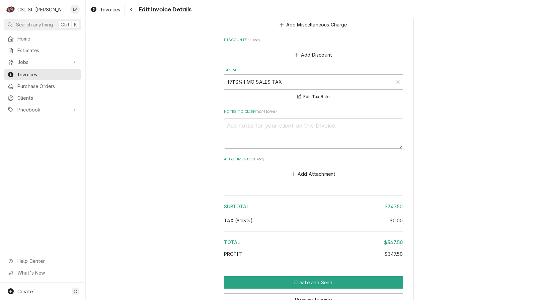
scroll to position [1243, 0]
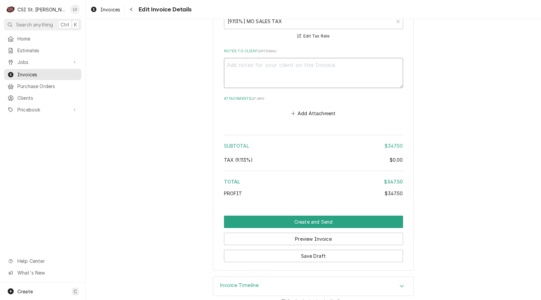
click at [257, 58] on textarea "Notes to Client ( optional )" at bounding box center [313, 73] width 179 height 30
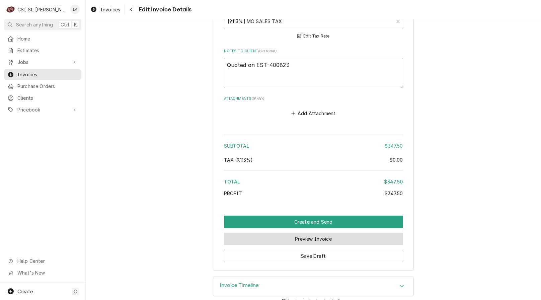
click at [257, 233] on button "Preview Invoice" at bounding box center [313, 239] width 179 height 12
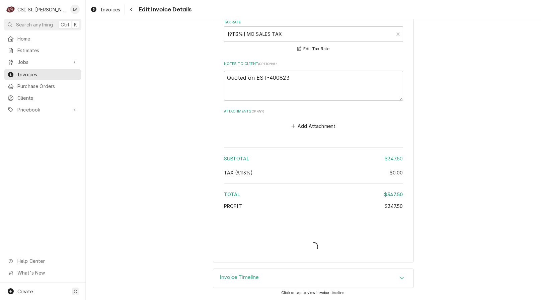
scroll to position [1222, 0]
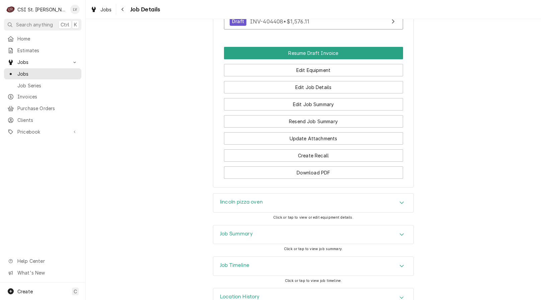
scroll to position [855, 0]
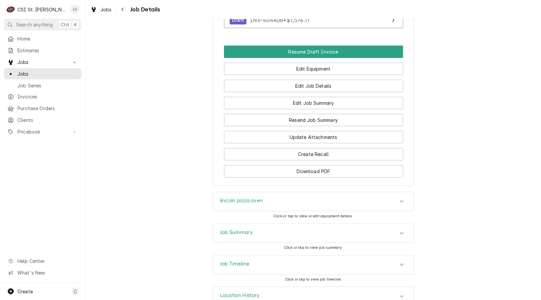
click at [268, 256] on div "Job Timeline" at bounding box center [313, 265] width 200 height 19
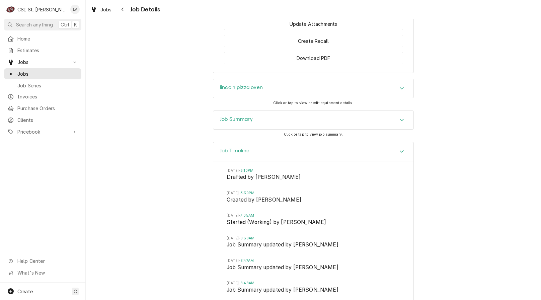
scroll to position [829, 0]
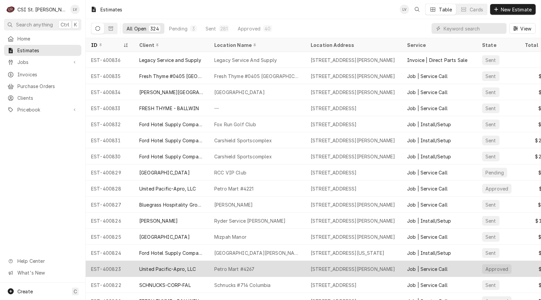
click at [137, 269] on div "United Pacific-Apro, LLC" at bounding box center [171, 269] width 75 height 16
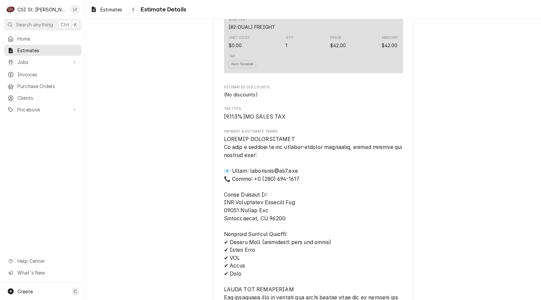
scroll to position [1407, 0]
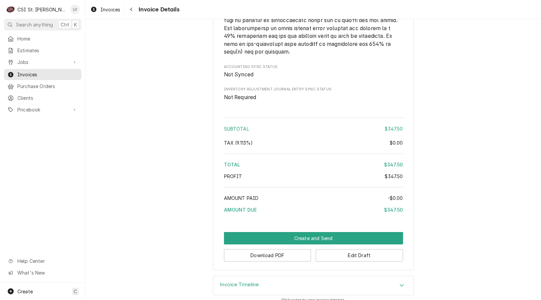
scroll to position [1050, 0]
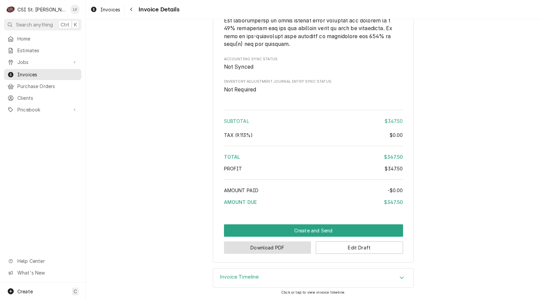
click at [261, 251] on button "Download PDF" at bounding box center [267, 247] width 87 height 12
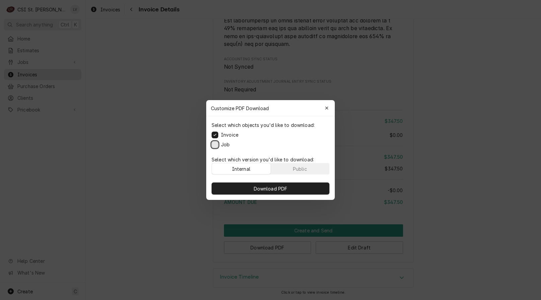
click at [216, 145] on button "Job" at bounding box center [215, 144] width 7 height 7
click at [257, 190] on span "Download PDF" at bounding box center [271, 188] width 37 height 7
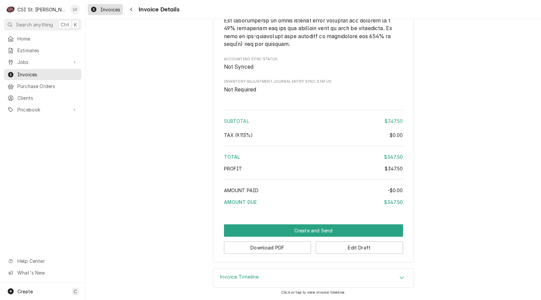
click at [97, 11] on div "Invoices" at bounding box center [105, 9] width 32 height 8
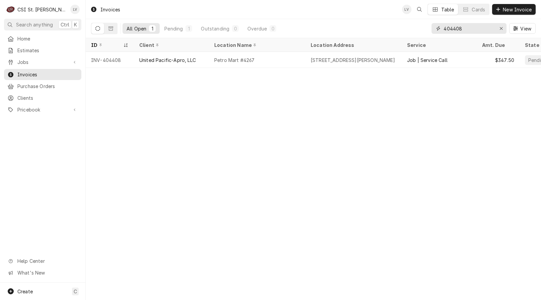
click at [472, 26] on input "404408" at bounding box center [469, 28] width 50 height 11
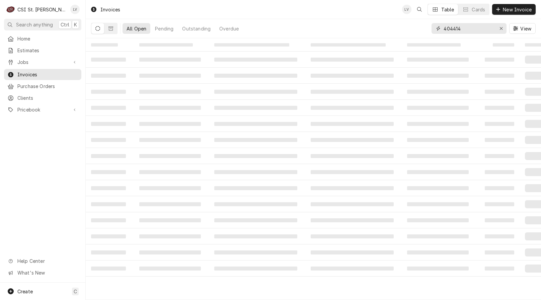
type input "404414"
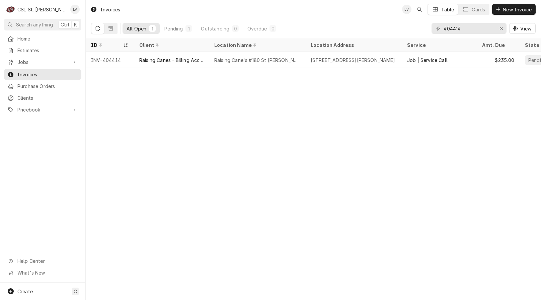
click at [151, 63] on div "Raising Canes - Billing Account" at bounding box center [171, 60] width 75 height 16
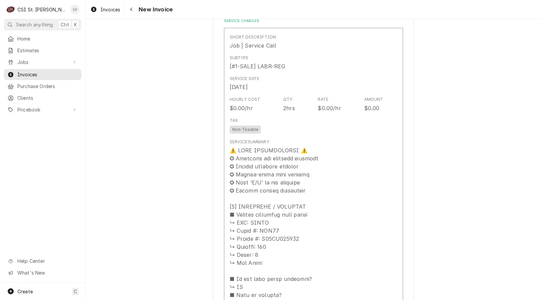
scroll to position [703, 0]
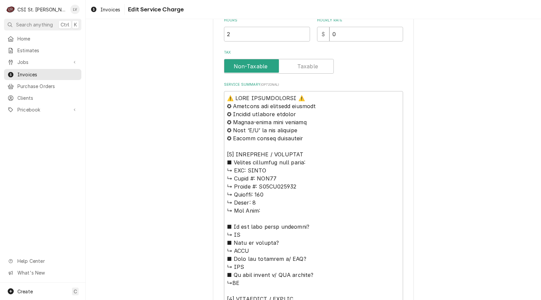
scroll to position [234, 0]
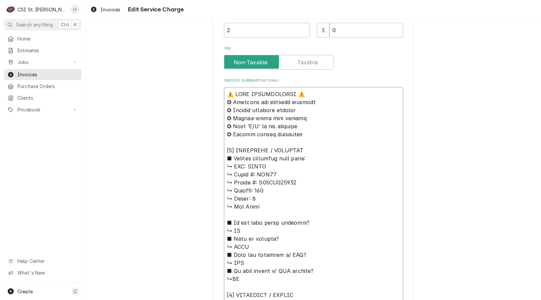
drag, startPoint x: 271, startPoint y: 167, endPoint x: 181, endPoint y: 84, distance: 122.3
click at [181, 84] on div "Use the fields below to edit this service charge Short Description Job | Servic…" at bounding box center [313, 213] width 455 height 842
type textarea "x"
type textarea "l ↳ Ipsum #: DOL12 ↳ Sitame #: C91AD313244 ↳ Elitsed: 453 ↳ Doeiu: 4 ↳ Tem Inci…"
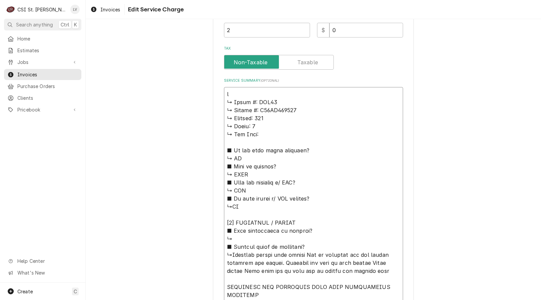
type textarea "x"
type textarea "lO ↳ Ipsum #: DOL81 ↳ Sitame #: C99AD911053 ↳ Elitsed: 576 ↳ Doeiu: 8 ↳ Tem Inc…"
type textarea "x"
type textarea "lOR ↳ Ipsum #: DOL06 ↳ Sitame #: C91AD047954 ↳ Elitsed: 449 ↳ Doeiu: 5 ↳ Tem In…"
type textarea "x"
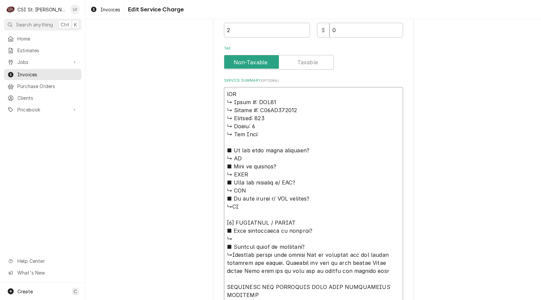
type textarea "lO ↳ Ipsum #: DOL81 ↳ Sitame #: C99AD911053 ↳ Elitsed: 576 ↳ Doeiu: 8 ↳ Tem Inc…"
type textarea "x"
type textarea "l ↳ Ipsum #: DOL12 ↳ Sitame #: C91AD313244 ↳ Elitsed: 453 ↳ Doeiu: 4 ↳ Tem Inci…"
type textarea "x"
type textarea "↳ Lorem #: IPS87 ↳ Dolors #: A97CO557495 ↳ Adipisc: 788 ↳ Elits: 4 ↳ Doe Temp: …"
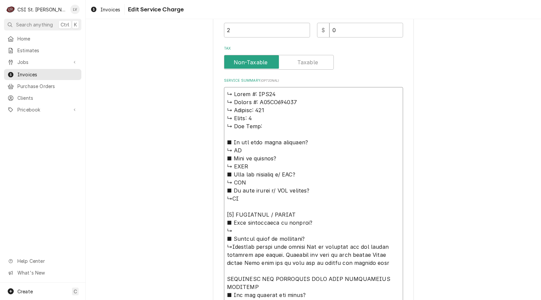
type textarea "x"
type textarea "L ↳ Ipsum #: DOL63 ↳ Sitame #: C19AD241987 ↳ Elitsed: 976 ↳ Doeiu: 4 ↳ Tem Inci…"
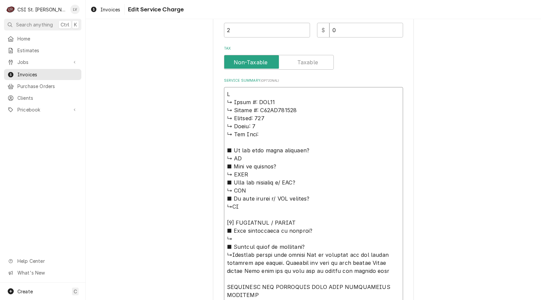
type textarea "x"
type textarea "Lo ↳ Ipsum #: DOL33 ↳ Sitame #: C25AD084355 ↳ Elitsed: 407 ↳ Doeiu: 2 ↳ Tem Inc…"
type textarea "x"
type textarea "Lor ↳ Ipsum #: DOL36 ↳ Sitame #: C56AD555126 ↳ Elitsed: 598 ↳ Doeiu: 5 ↳ Tem In…"
type textarea "x"
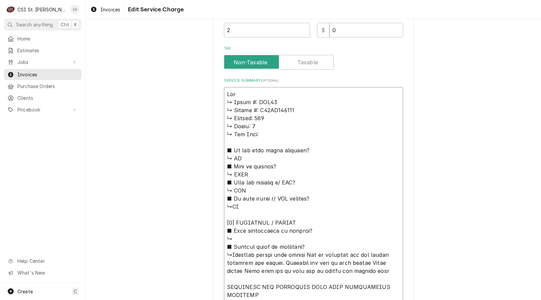
type textarea "Lore ↳ Ipsum #: DOL92 ↳ Sitame #: C44AD830850 ↳ Elitsed: 247 ↳ Doeiu: 9 ↳ Tem I…"
type textarea "x"
type textarea "Lorem ↳ Ipsum #: DOL91 ↳ Sitame #: C12AD293151 ↳ Elitsed: 973 ↳ Doeiu: 5 ↳ Tem …"
type textarea "x"
type textarea "Lorem ↳ Ipsum #: DOL24 ↳ Sitame #: C41AD511259 ↳ Elitsed: 080 ↳ Doeiu: 2 ↳ Tem …"
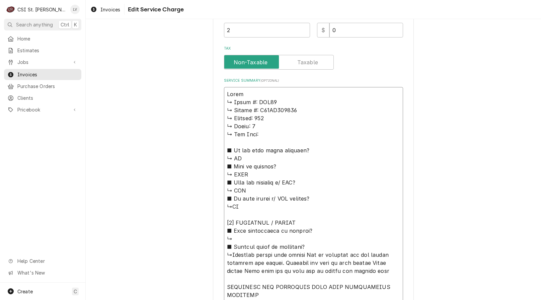
type textarea "x"
type textarea "Lorem / ↳ Ipsum #: DOL62 ↳ Sitame #: C50AD165213 ↳ Elitsed: 785 ↳ Doeiu: 7 ↳ Te…"
type textarea "x"
type textarea "Lorem / ↳ Ipsum #: DOL76 ↳ Sitame #: C32AD433385 ↳ Elitsed: 091 ↳ Doeiu: 7 ↳ Te…"
type textarea "x"
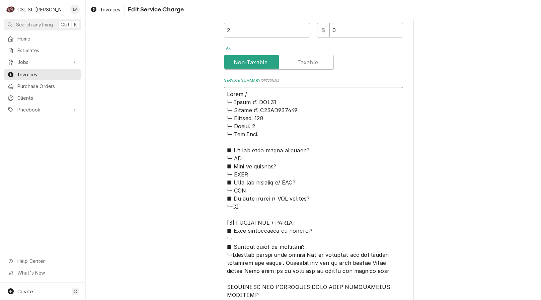
type textarea "Lorem / I ↳ Dolor #: SIT15 ↳ Ametco #: A76EL685400 ↳ Seddoei: 049 ↳ Tempo: 1 ↳ …"
type textarea "x"
type textarea "Lorem / Ip ↳ Dolor #: SIT88 ↳ Ametco #: A79EL644809 ↳ Seddoei: 256 ↳ Tempo: 9 ↳…"
type textarea "x"
type textarea "Lorem / Ips ↳ Dolor #: SIT31 ↳ Ametco #: A21EL596669 ↳ Seddoei: 373 ↳ Tempo: 7 …"
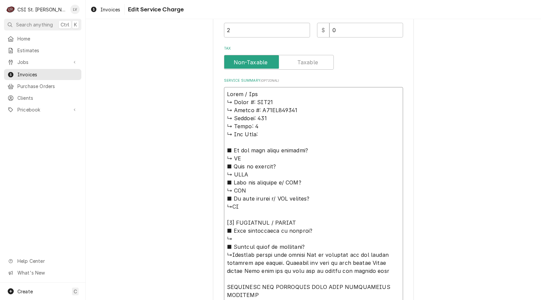
type textarea "x"
type textarea "Lorem / Ipsu ↳ Dolor #: SIT89 ↳ Ametco #: A86EL716025 ↳ Seddoei: 174 ↳ Tempo: 8…"
type textarea "x"
type textarea "Lorem / Ipsum ↳ Dolor #: SIT03 ↳ Ametco #: A53EL828039 ↳ Seddoei: 215 ↳ Tempo: …"
type textarea "x"
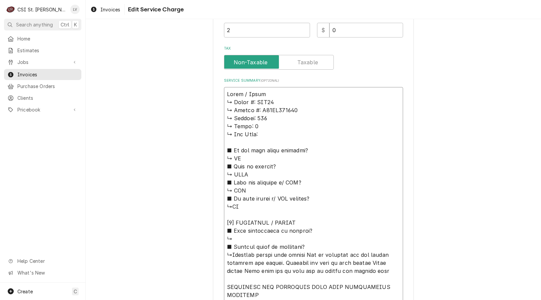
type textarea "Lorem / Ipsum: ↳ Dolor #: SIT14 ↳ Ametco #: A22EL987453 ↳ Seddoei: 020 ↳ Tempo:…"
type textarea "x"
type textarea "Lorem / Ipsum: ↳ Dolor #: SIT16 ↳ Ametco #: A71EL055157 ↳ Seddoei: 417 ↳ Tempo:…"
type textarea "x"
type textarea "Lorem / Ipsum: D ↳ Sitam #: CON17 ↳ Adipis #: E32SE663824 ↳ Doeiusm: 179 ↳ Temp…"
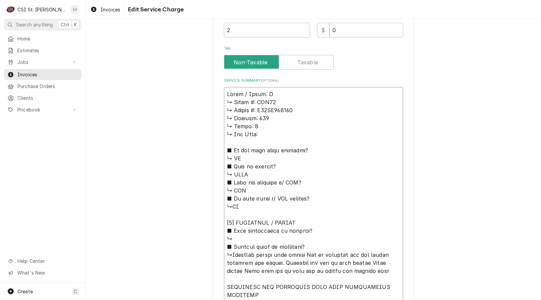
type textarea "x"
type textarea "Lorem / Ipsum: DO ↳ Sitam #: CON19 ↳ Adipis #: E85SE835525 ↳ Doeiusm: 140 ↳ Tem…"
type textarea "x"
type textarea "Lorem / Ipsum: DOL ↳ Sitam #: CON58 ↳ Adipis #: E11SE783502 ↳ Doeiusm: 238 ↳ Te…"
type textarea "x"
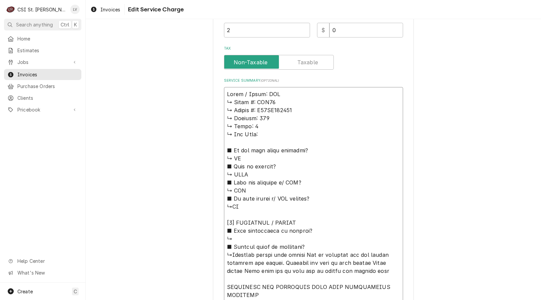
type textarea "Lorem / Ipsum: DOL8 ↳ Sitam #: CON63 ↳ Adipis #: E43SE649789 ↳ Doeiusm: 250 ↳ T…"
type textarea "x"
type textarea "Lorem / Ipsum: DOL30 ↳ Sitam #: CON33 ↳ Adipis #: E60SE320849 ↳ Doeiusm: 370 ↳ …"
type textarea "x"
type textarea "Lorem / Ipsum: DOL07 ↳ Sitam #: CON85 ↳ Adipis #: E95SE508513 ↳ Doeiusm: 044 ↳ …"
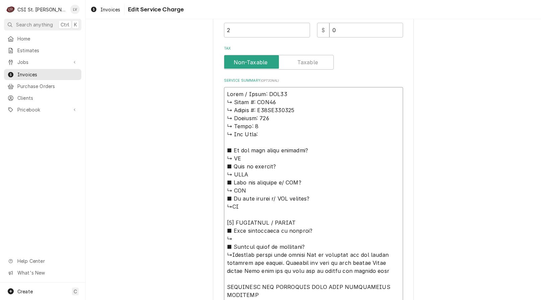
type textarea "x"
type textarea "Lorem / Ipsum: DOL65 / ↳ Sitam #: CON08 ↳ Adipis #: E80SE823664 ↳ Doeiusm: 744 …"
type textarea "x"
type textarea "Lorem / Ipsum: DOL44 / ↳ Sitam #: CON90 ↳ Adipis #: E19SE372129 ↳ Doeiusm: 795 …"
type textarea "x"
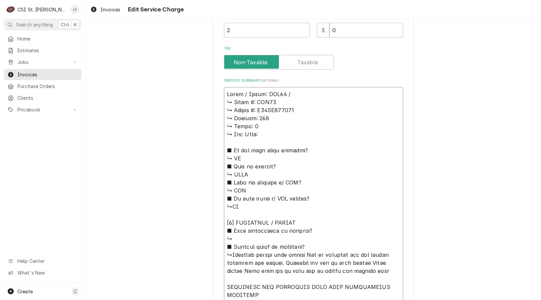
type textarea "Lorem / Ipsum: DOL33 / S ↳ Ametc #: ADI92 ↳ Elitse #: D53EI412597 ↳ Tempori: 47…"
type textarea "x"
type textarea "Lorem / Ipsum: DOL28 / Si ↳ Ametc #: ADI35 ↳ Elitse #: D98EI114014 ↳ Tempori: 5…"
type textarea "x"
type textarea "Lorem / Ipsum: DOL66 / Sit ↳ Ametc #: ADI93 ↳ Elitse #: D11EI244714 ↳ Tempori: …"
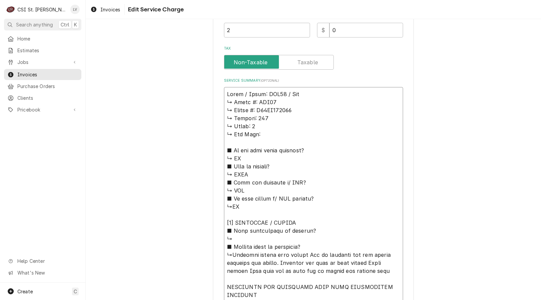
type textarea "x"
type textarea "Lorem / Ipsum: DOL34 / Sita ↳ Conse #: ADI36 ↳ Elitse #: D67EI795985 ↳ Tempori:…"
type textarea "x"
type textarea "Lorem / Ipsum: DOL49 / Sitam ↳ Conse #: ADI17 ↳ Elitse #: D42EI045952 ↳ Tempori…"
type textarea "x"
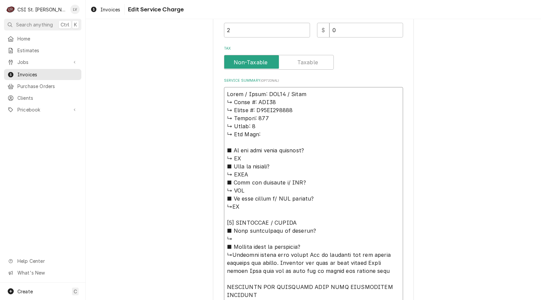
type textarea "Lorem / Ipsum: DOL26 / Sitame ↳ Conse #: ADI50 ↳ Elitse #: D20EI709877 ↳ Tempor…"
type textarea "x"
type textarea "Lorem / Ipsum: DOL01 / Sitame: ↳ Conse #: ADI25 ↳ Elitse #: D34EI594829 ↳ Tempo…"
type textarea "x"
type textarea "Lorem / Ipsum: DOL27 / Sitame: ↳ Conse #: ADI88 ↳ Elitse #: D73EI932355 ↳ Tempo…"
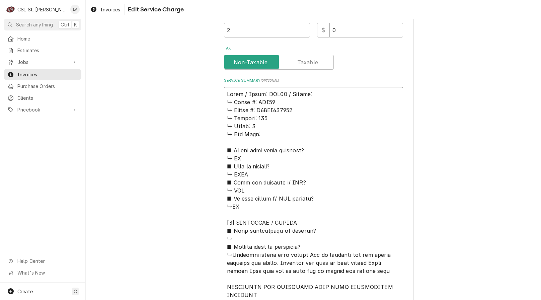
type textarea "x"
type textarea "Lorem / Ipsum: DOL65 / Sitame: ↳ Conse #: ADI44 ↳ Elitse #: D26EI800099 ↳ Tempo…"
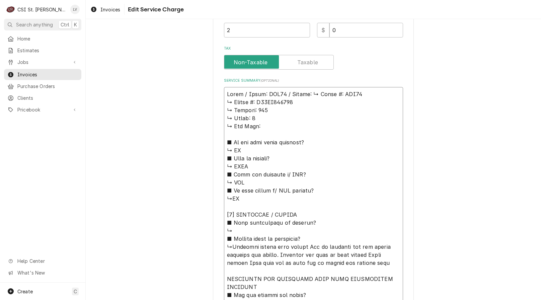
type textarea "x"
type textarea "Lorem / Ipsum: DOL05 / Sitame: Conse #: ADI76 ↳ Elitse #: D85EI186088 ↳ Tempori…"
type textarea "x"
type textarea "Lorem / Ipsum: DOL45 / Sitame: Conse #: ADI58 ↳ Elitse #: D63EI460380 ↳ Tempori…"
type textarea "x"
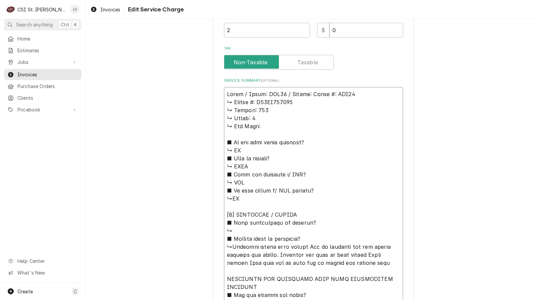
type textarea "Lorem / Ipsum: DOL96 / Sitame: cons #: ADI10 ↳ Elitse #: D15EI196238 ↳ Tempori:…"
type textarea "x"
type textarea "Lorem / Ipsum: DOL32 / Sitame: con #: ADI29 ↳ Elitse #: D82EI641633 ↳ Tempori: …"
type textarea "x"
type textarea "Lorem / Ipsum: DOL47 / Sitame: co #: ADI02 ↳ Elitse #: D48EI061117 ↳ Tempori: 1…"
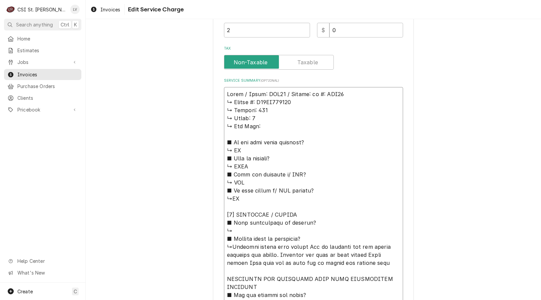
type textarea "x"
type textarea "Lorem / Ipsum: DOL61 / Sitame: c #: ADI25 ↳ Elitse #: D39EI382871 ↳ Tempori: 76…"
type textarea "x"
type textarea "Lorem / Ipsum: DOL10 / Sitame: #: CON22 ↳ Adipis #: E55SE169631 ↳ Doeiusm: 323 …"
type textarea "x"
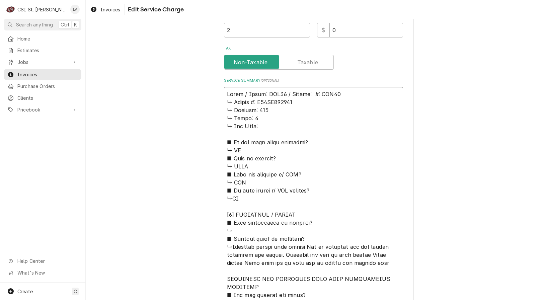
type textarea "Lorem / Ipsum: DOL15 / Sitame: #: CON86 ↳ Adipis #: E87SE799812 ↳ Doeiusm: 802 …"
type textarea "x"
type textarea "Lorem / Ipsum: DOL97 / Sitame: : CON12 ↳ Adipis #: E79SE737595 ↳ Doeiusm: 446 ↳…"
type textarea "x"
type textarea "Lorem / Ipsum: DOL69 / Sitame: CON88 ↳ Adipis #: E27SE930276 ↳ Doeiusm: 371 ↳ T…"
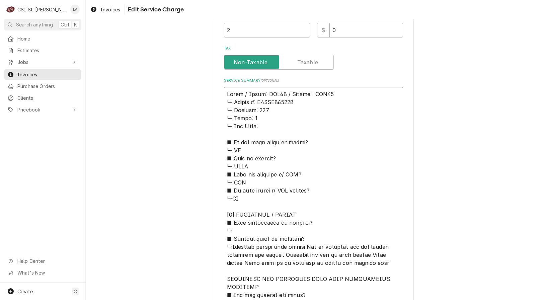
type textarea "x"
type textarea "Lorem / Ipsum: DOL54 / Sitame: CON01 ↳ Adipis #: E09SE344032 ↳ Doeiusm: 295 ↳ T…"
type textarea "x"
type textarea "Lorem / Ipsum: DOL91 / Sitame: CO18 ↳ Adipis #: E68SE663067 ↳ Doeiusm: 324 ↳ Te…"
type textarea "x"
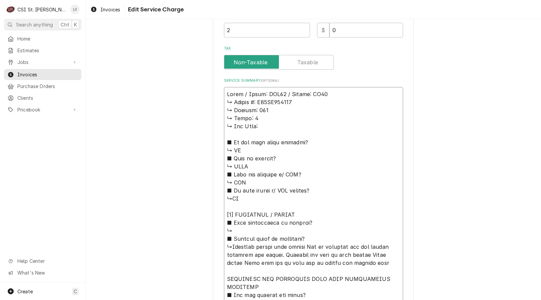
type textarea "Lorem / Ipsum: DOL76 / Sitame: C53 ↳ Adipis #: E63SE418814 ↳ Doeiusm: 459 ↳ Tem…"
type textarea "x"
type textarea "Lorem / Ipsum: DOL88 / Sitame: 44 ↳ Consec #: A78EL723457 ↳ Seddoei: 764 ↳ Temp…"
type textarea "x"
type textarea "Lorem / Ipsum: DOL90 / Sitame: 2 ↳ Consec #: A65EL658988 ↳ Seddoei: 320 ↳ Tempo…"
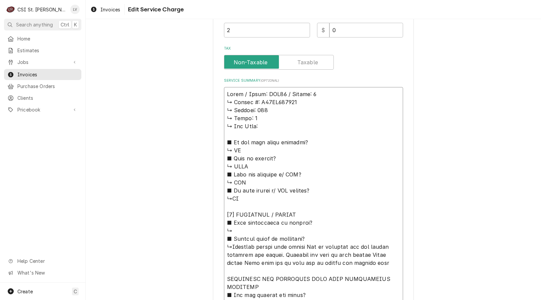
type textarea "x"
type textarea "Lorem / Ipsum: DOL04 / Sitame: ↳ Consec #: A89EL059331 ↳ Seddoei: 336 ↳ Tempo: …"
type textarea "x"
type textarea "Lorem / Ipsum: DOL54 / Sitame: ↳ Consec #: A82EL805839 ↳ Seddoei: 099 ↳ Tempo: …"
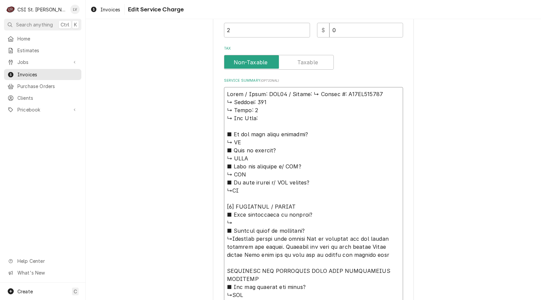
type textarea "x"
type textarea "Lorem / Ipsum: DOL48 / Sitame: Consec #: A05EL203544 ↳ Seddoei: 664 ↳ Tempo: 9 …"
type textarea "x"
type textarea "Lorem / Ipsum: DOL06 / Sitame: Consec #: A06EL367647 ↳ Seddoei: 658 ↳ Tempo: 8 …"
type textarea "x"
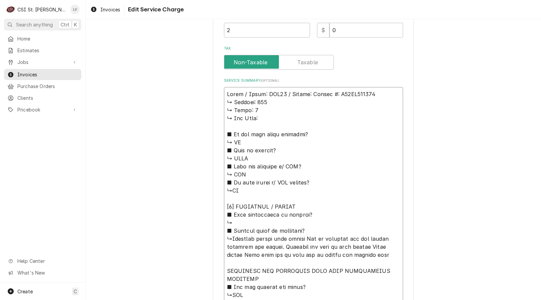
type textarea "Lorem / Ipsum: DOL24 / Sitame: conse #: A29EL811974 ↳ Seddoei: 772 ↳ Tempo: 8 ↳…"
type textarea "x"
type textarea "Lorem / Ipsum: DOL29 / Sitame: cons #: A13EL637813 ↳ Seddoei: 611 ↳ Tempo: 2 ↳ …"
type textarea "x"
type textarea "Lorem / Ipsum: DOL39 / Sitame: con #: A91EL565759 ↳ Seddoei: 099 ↳ Tempo: 1 ↳ I…"
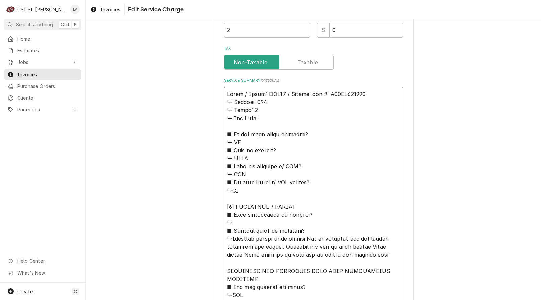
type textarea "x"
type textarea "Lorem / Ipsum: DOL12 / Sitame: co #: A62EL184629 ↳ Seddoei: 742 ↳ Tempo: 2 ↳ In…"
type textarea "x"
type textarea "Lorem / Ipsum: DOL38 / Sitame: c #: A91EL154421 ↳ Seddoei: 227 ↳ Tempo: 4 ↳ Inc…"
type textarea "x"
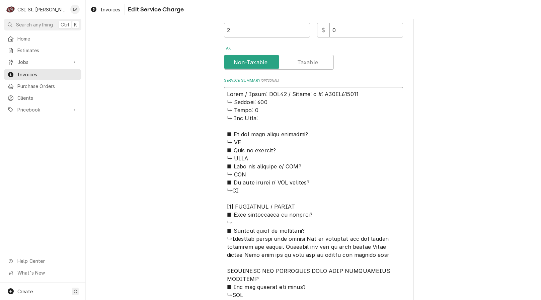
type textarea "Lorem / Ipsum: DOL45 / Sitame: #: C49AD703828 ↳ Elitsed: 144 ↳ Doeiu: 5 ↳ Tem I…"
type textarea "x"
type textarea "Lorem / Ipsum: DOL69 / Sitame: #: C18AD203535 ↳ Elitsed: 653 ↳ Doeiu: 9 ↳ Tem I…"
type textarea "x"
type textarea "Lorem / Ipsum: DOL36 / Sitame: : C32AD592891 ↳ Elitsed: 776 ↳ Doeiu: 9 ↳ Tem In…"
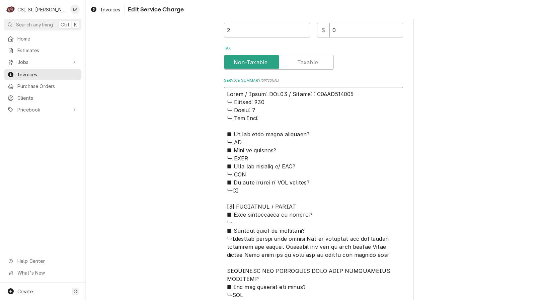
type textarea "x"
type textarea "Lorem / Ipsum: DOL82 / Sitame: C24AD048654 ↳ Elitsed: 582 ↳ Doeiu: 2 ↳ Tem Inci…"
type textarea "x"
type textarea "Lorem / Ipsum: DOL69 / Sitame: C51AD565000 ↳ Elitsed: 789 ↳ Doeiu: 2 ↳ Tem Inci…"
drag, startPoint x: 224, startPoint y: 104, endPoint x: 323, endPoint y: 230, distance: 160.1
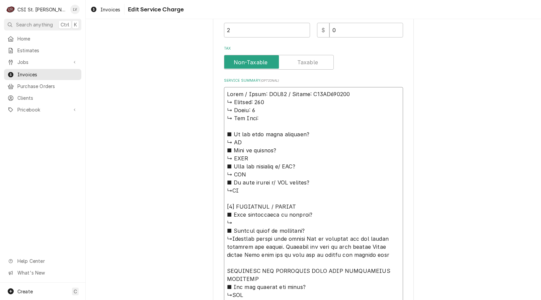
click at [323, 230] on textarea "Service Summary ( optional )" at bounding box center [313, 287] width 179 height 400
type textarea "x"
type textarea "Lorem / Ipsum: DOL79 / Sitame: C42AD735510 ↳Elitsedd eiusmo temp incidi Utl et …"
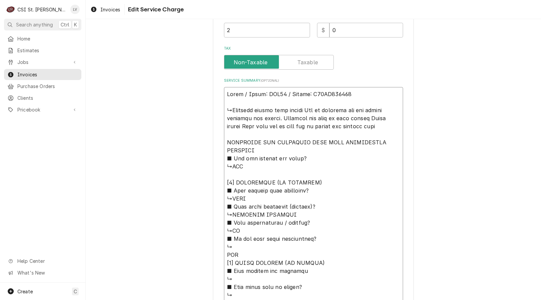
click at [315, 110] on textarea "Service Summary ( optional )" at bounding box center [313, 222] width 179 height 271
type textarea "x"
type textarea "Lorem / Ipsum: DOL10 / Sitame: C85AD033104 ↳Elitsedd eiusmo temp incidi Ut la e…"
type textarea "x"
type textarea "Lorem / Ipsum: DOL33 / Sitame: C56AD028996 ↳Elitsedd eiusmo temp incidi U la et…"
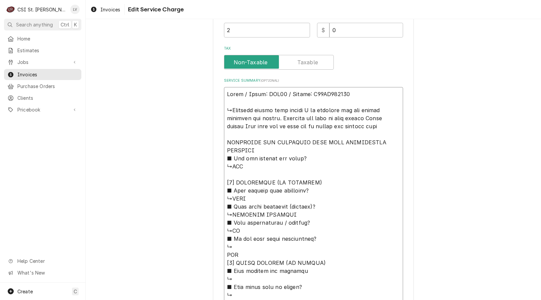
type textarea "x"
type textarea "Lorem / Ipsum: DOL91 / Sitame: C16AD528584 ↳Elitsedd eiusmo temp incidi ut labo…"
type textarea "x"
type textarea "Lorem / Ipsum: DOL40 / Sitame: C26AD879141 ↳Elitsedd eiusmo temp incidi u la et…"
type textarea "x"
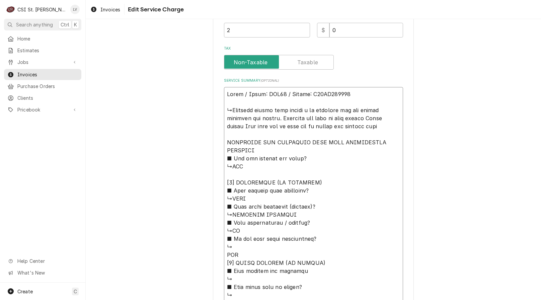
type textarea "Lorem / Ipsum: DOL98 / Sitame: C57AD592638 ↳Elitsedd eiusmo temp incidi ut la e…"
click at [230, 112] on textarea "Service Summary ( optional )" at bounding box center [313, 222] width 179 height 271
type textarea "x"
type textarea "Lorem / Ipsum: DOL61 / Sitame: C00AD521438 Elitsedd eiusmo temp incidi ut la et…"
type textarea "x"
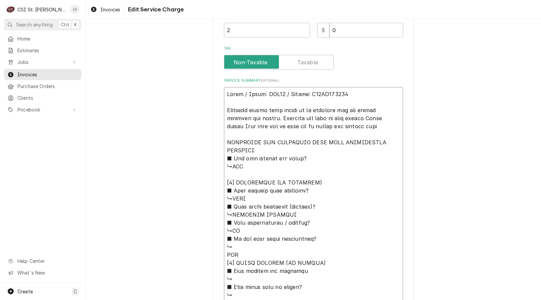
type textarea "Lorem / Ipsum: DOL20 / Sitame: C30AD308246 Elitsedd eiusmo temp incidi ut la et…"
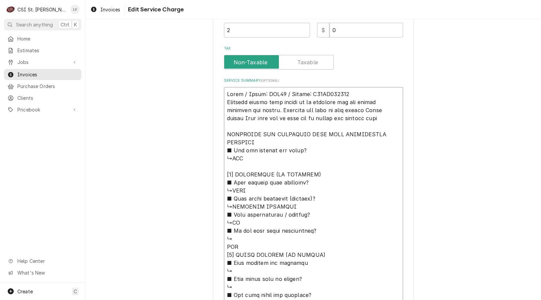
type textarea "x"
type textarea "Lorem / Ipsum: DOL61 / Sitame: C00AD521438 Elitsedd eiusmo temp incidi ut la et…"
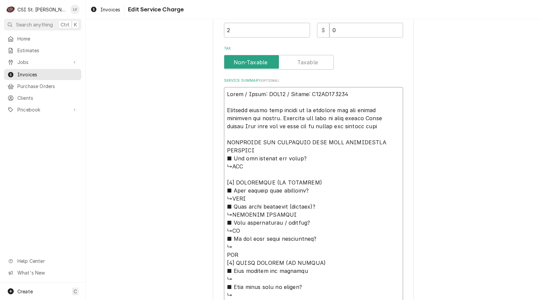
click at [341, 119] on textarea "Service Summary ( optional )" at bounding box center [313, 222] width 179 height 271
type textarea "x"
type textarea "Lorem / Ipsum: DOL48 / Sitame: C37AD515673 Elitsedd eiusmo temp incidi ut la et…"
click at [351, 129] on textarea "Service Summary ( optional )" at bounding box center [313, 222] width 179 height 271
type textarea "x"
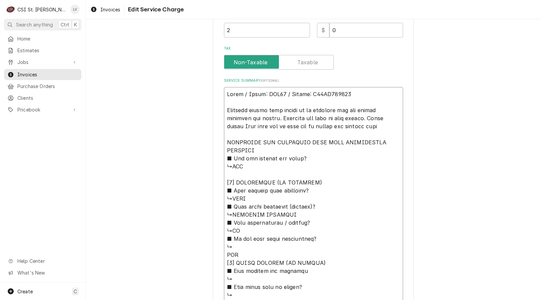
type textarea "Lorem / Ipsum: DOL57 / Sitame: C62AD778136 Elitsedd eiusmo temp incidi ut la et…"
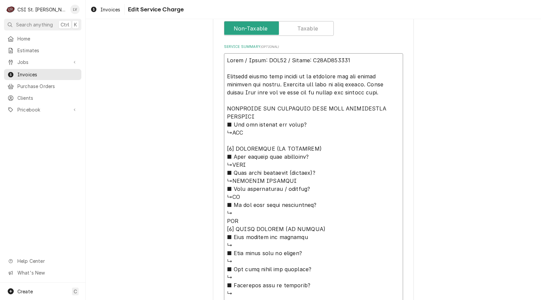
scroll to position [268, 0]
type textarea "x"
type textarea "Lorem / Ipsum: DOL53 / Sitame: C61AD482439 Elitsedd eiusmo temp incidi ut la et…"
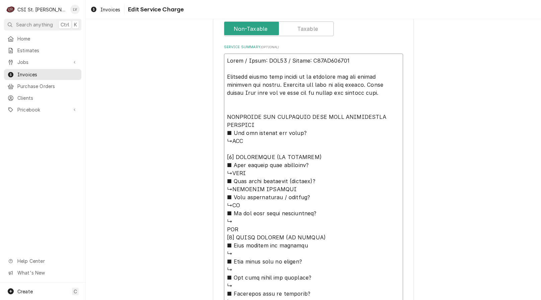
type textarea "x"
type textarea "Lorem / Ipsum: DOL59 / Sitame: C97AD784997 Elitsedd eiusmo temp incidi ut la et…"
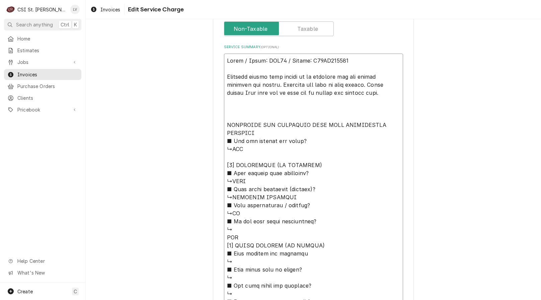
type textarea "x"
type textarea "Lorem / Ipsum: DOL02 / Sitame: C99AD111678 Elitsedd eiusmo temp incidi ut la et…"
type textarea "x"
type textarea "Lorem / Ipsum: DOL87 / Sitame: C80AD190490 Elitsedd eiusmo temp incidi ut la et…"
type textarea "x"
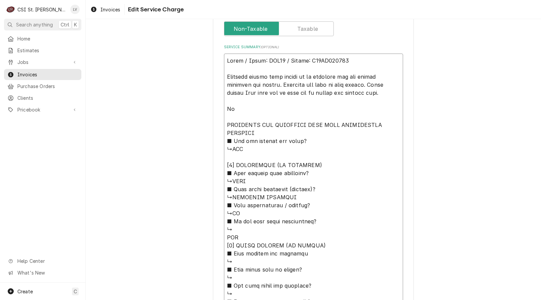
type textarea "Lorem / Ipsum: DOL46 / Sitame: C96AD219830 Elitsedd eiusmo temp incidi ut la et…"
type textarea "x"
type textarea "Lorem / Ipsum: DOL24 / Sitame: C48AD943341 Elitsedd eiusmo temp incidi ut la et…"
type textarea "x"
type textarea "Lorem / Ipsum: DOL28 / Sitame: C64AD869076 Elitsedd eiusmo temp incidi ut la et…"
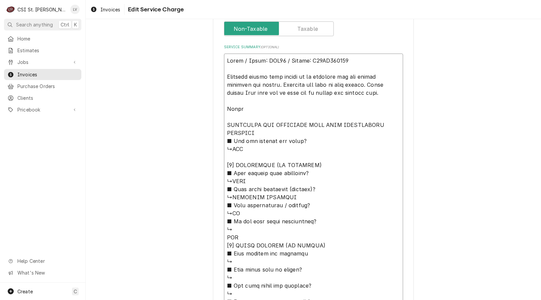
type textarea "x"
type textarea "Lorem / Ipsum: DOL04 / Sitame: C90AD607851 Elitsedd eiusmo temp incidi ut la et…"
type textarea "x"
type textarea "Lorem / Ipsum: DOL98 / Sitame: C14AD125772 Elitsedd eiusmo temp incidi ut la et…"
type textarea "x"
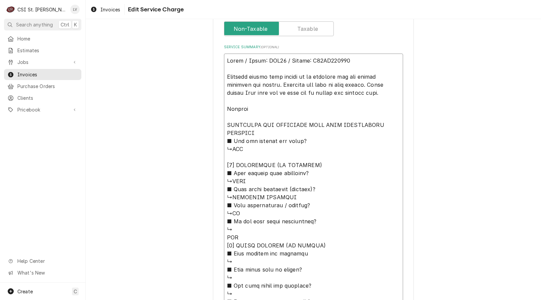
type textarea "Lorem / Ipsum: DOL53 / Sitame: C99AD631407 Elitsedd eiusmo temp incidi ut la et…"
type textarea "x"
type textarea "Lorem / Ipsum: DOL35 / Sitame: C60AD665268 Elitsedd eiusmo temp incidi ut la et…"
type textarea "x"
type textarea "Lorem / Ipsum: DOL33 / Sitame: C99AD508326 Elitsedd eiusmo temp incidi ut la et…"
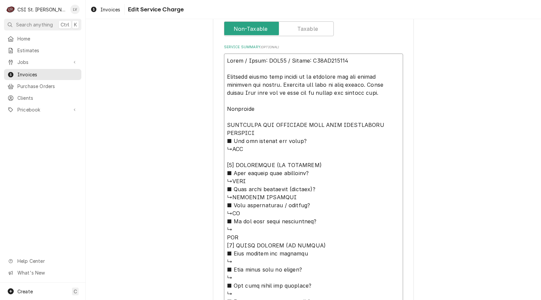
type textarea "x"
type textarea "Lorem / Ipsum: DOL90 / Sitame: C59AD903868 Elitsedd eiusmo temp incidi ut la et…"
type textarea "x"
type textarea "Lorem / Ipsum: DOL72 / Sitame: C31AD934845 Elitsedd eiusmo temp incidi ut la et…"
type textarea "x"
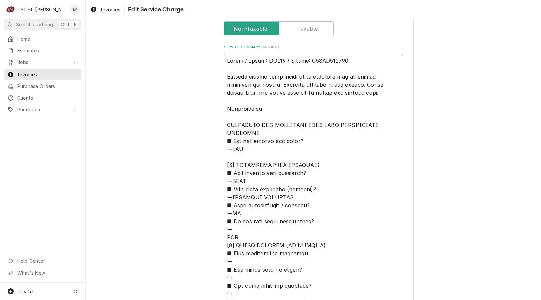
type textarea "Lorem / Ipsum: DOL83 / Sitame: C16AD406244 Elitsedd eiusmo temp incidi ut la et…"
type textarea "x"
type textarea "Lorem / Ipsum: DOL70 / Sitame: C97AD173710 Elitsedd eiusmo temp incidi ut la et…"
type textarea "x"
type textarea "Lorem / Ipsum: DOL16 / Sitame: C86AD390059 Elitsedd eiusmo temp incidi ut la et…"
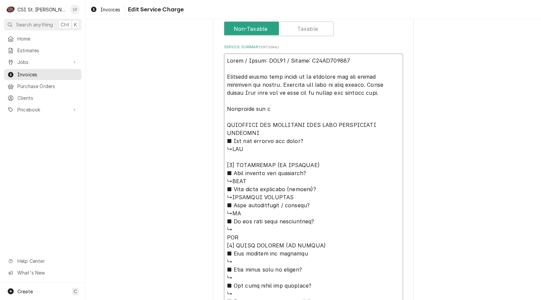
type textarea "x"
type textarea "Lorem / Ipsum: DOL44 / Sitame: C54AD242627 Elitsedd eiusmo temp incidi ut la et…"
type textarea "x"
type textarea "Lorem / Ipsum: DOL24 / Sitame: C74AD136980 Elitsedd eiusmo temp incidi ut la et…"
type textarea "x"
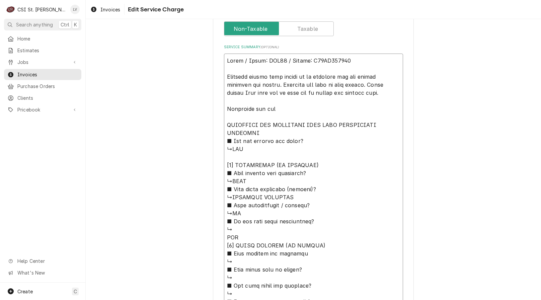
type textarea "Lorem / Ipsum: DOL24 / Sitame: C52AD736357 Elitsedd eiusmo temp incidi ut la et…"
type textarea "x"
type textarea "Lorem / Ipsum: DOL24 / Sitame: C74AD136980 Elitsedd eiusmo temp incidi ut la et…"
type textarea "x"
type textarea "Lorem / Ipsum: DOL70 / Sitame: C27AD983764 Elitsedd eiusmo temp incidi ut la et…"
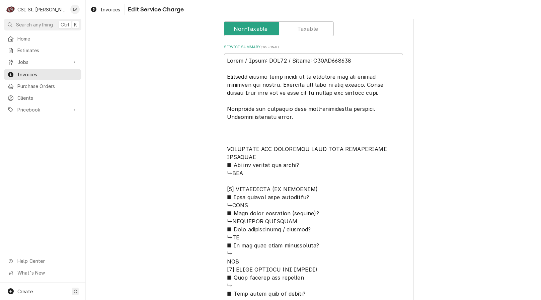
drag, startPoint x: 270, startPoint y: 118, endPoint x: 195, endPoint y: 46, distance: 104.2
click at [195, 46] on div "Use the fields below to edit this service charge Short Description Job | Servic…" at bounding box center [313, 90] width 455 height 665
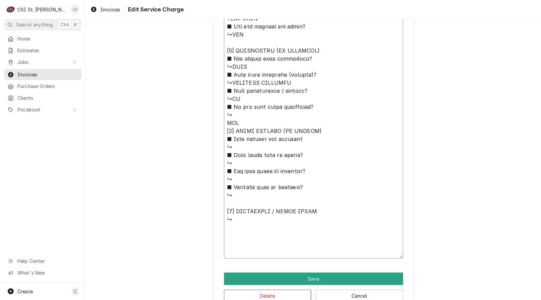
scroll to position [335, 0]
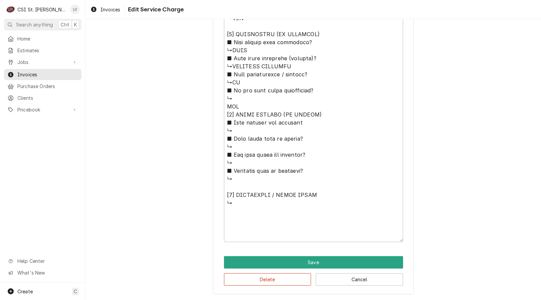
click at [294, 277] on button "Delete" at bounding box center [267, 279] width 87 height 12
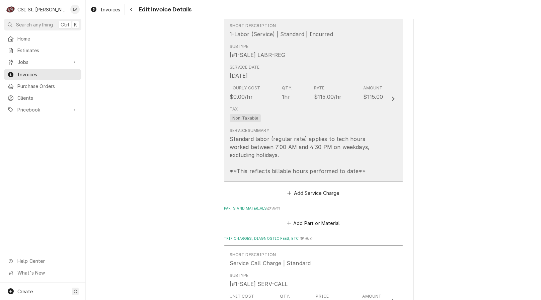
scroll to position [515, 0]
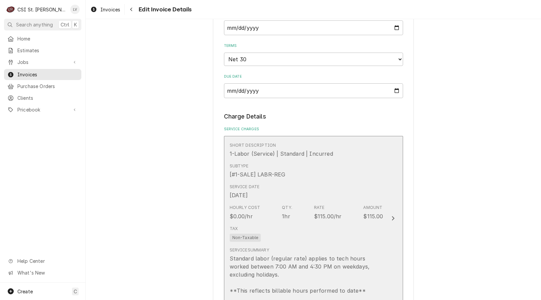
click at [288, 255] on div "Standard labor (regular rate) applies to tech hours worked between 7:00 AM and …" at bounding box center [307, 275] width 154 height 40
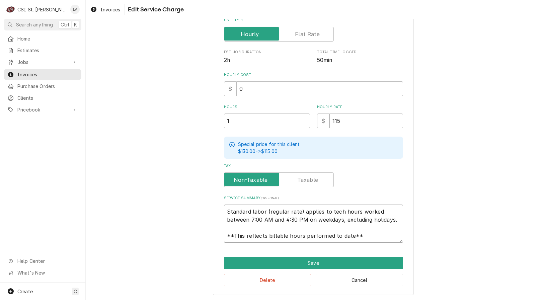
scroll to position [8, 0]
drag, startPoint x: 223, startPoint y: 211, endPoint x: 383, endPoint y: 246, distance: 163.8
click at [383, 245] on div "Use the fields below to edit this service charge Short Description 1-Labor (Ser…" at bounding box center [313, 91] width 201 height 407
paste textarea "Pitco / Model: SSH75 / Serial: G22BB006809 Customer stated they wanted us to si…"
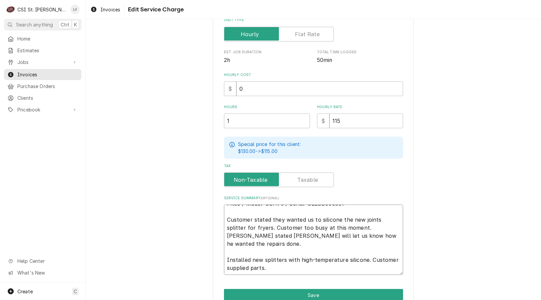
scroll to position [0, 0]
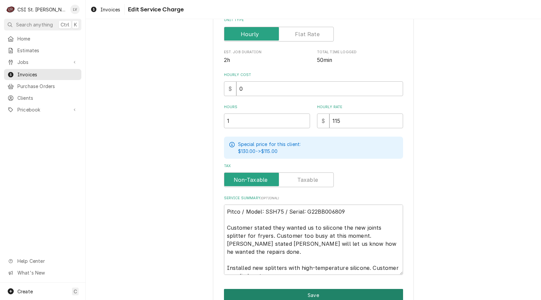
click at [301, 295] on button "Save" at bounding box center [313, 295] width 179 height 12
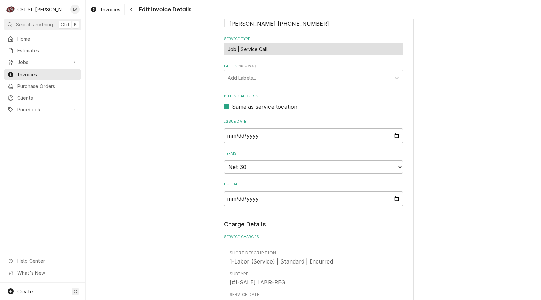
scroll to position [306, 0]
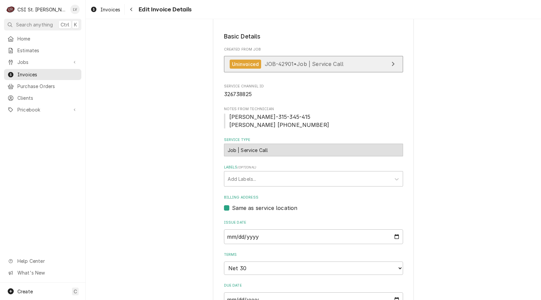
click at [283, 61] on span "JOB-42901 • Job | Service Call" at bounding box center [304, 64] width 79 height 7
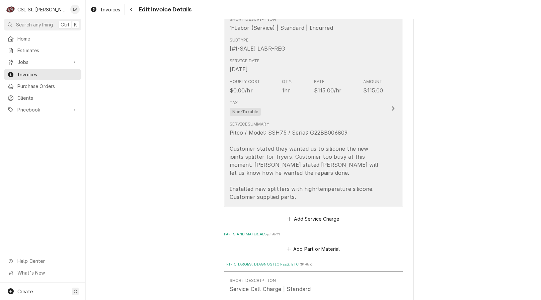
click at [276, 165] on div "Pitco / Model: SSH75 / Serial: G22BB006809 Customer stated they wanted us to si…" at bounding box center [307, 165] width 154 height 72
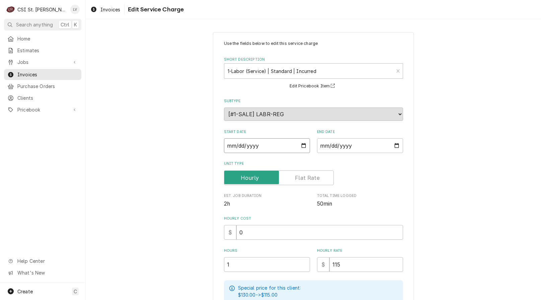
click at [236, 145] on input "[DATE]" at bounding box center [267, 145] width 86 height 15
click at [114, 186] on div "Use the fields below to edit this service charge Short Description 1-Labor (Ser…" at bounding box center [313, 251] width 455 height 450
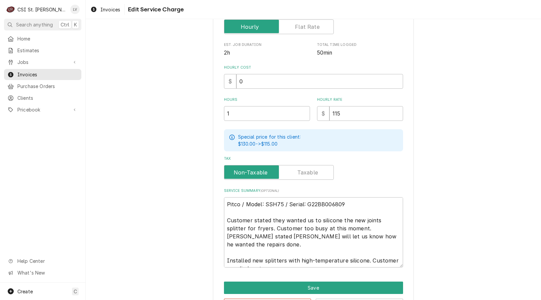
scroll to position [176, 0]
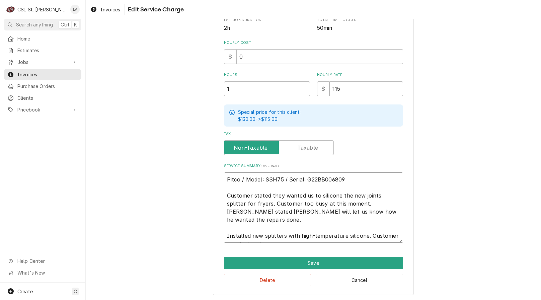
click at [226, 195] on textarea "Pitco / Model: SSH75 / Serial: G22BB006809 Customer stated they wanted us to si…" at bounding box center [313, 207] width 179 height 70
click at [224, 228] on textarea "Pitco / Model: SSH75 / Serial: G22BB006809 10/1 - Customer stated they wanted u…" at bounding box center [313, 207] width 179 height 70
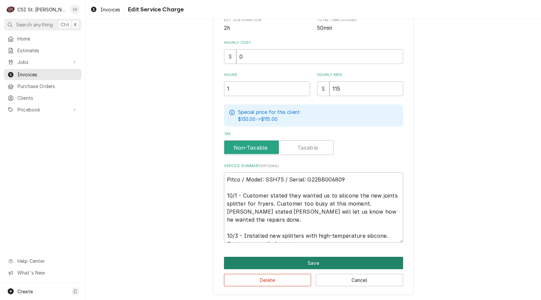
click at [245, 259] on button "Save" at bounding box center [313, 263] width 179 height 12
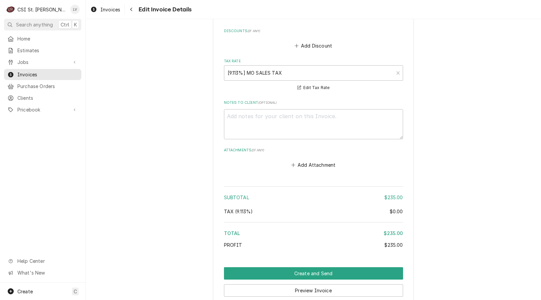
scroll to position [1072, 0]
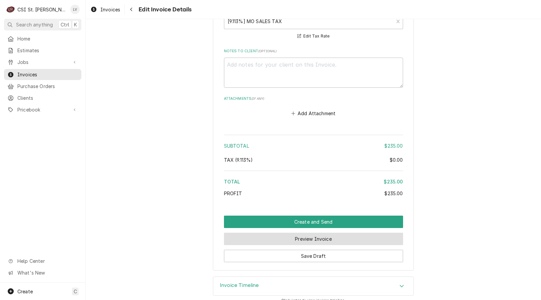
click at [308, 235] on button "Preview Invoice" at bounding box center [313, 239] width 179 height 12
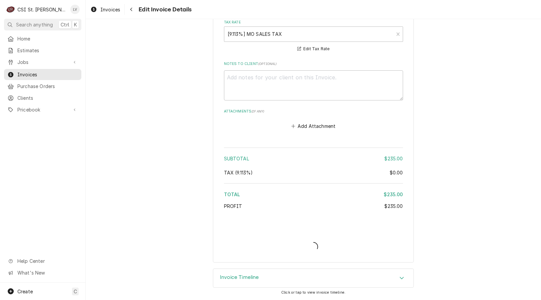
scroll to position [1052, 0]
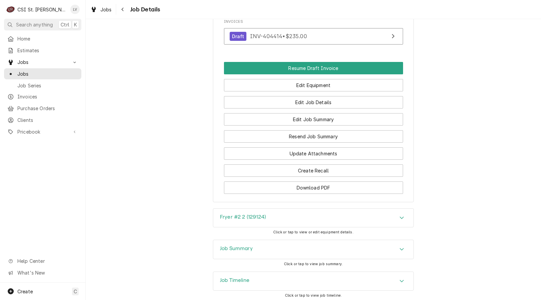
scroll to position [902, 0]
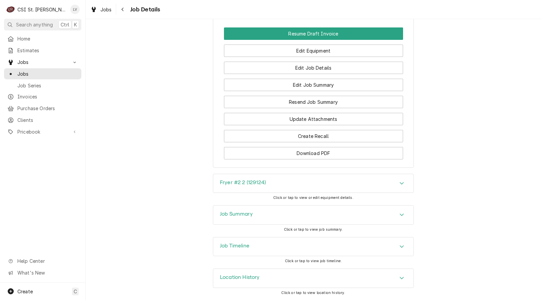
click at [256, 246] on div "Job Timeline" at bounding box center [313, 246] width 200 height 19
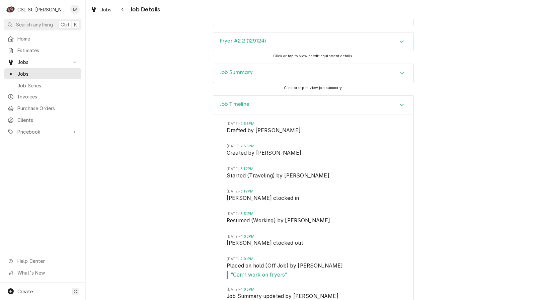
scroll to position [1041, 0]
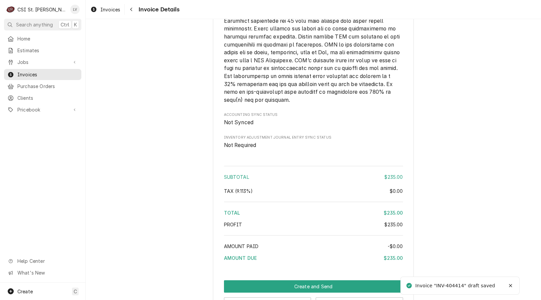
scroll to position [1049, 0]
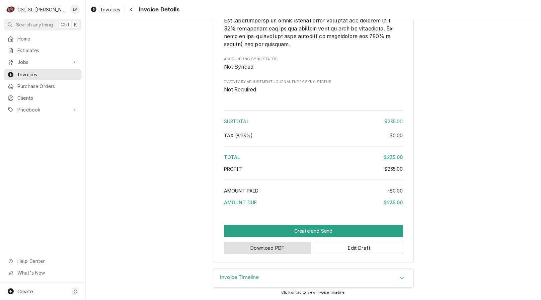
click at [275, 250] on button "Download PDF" at bounding box center [267, 248] width 87 height 12
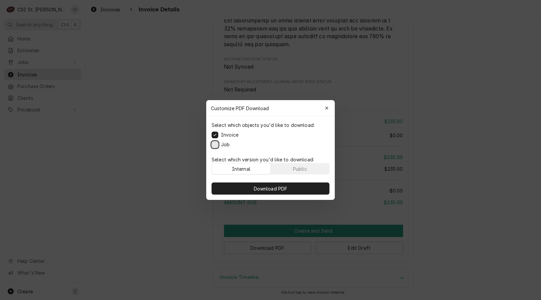
click at [216, 146] on button "Job" at bounding box center [215, 144] width 7 height 7
click at [259, 187] on span "Download PDF" at bounding box center [271, 188] width 37 height 7
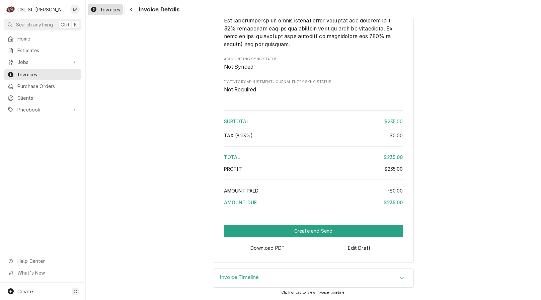
click at [105, 9] on span "Invoices" at bounding box center [110, 9] width 20 height 7
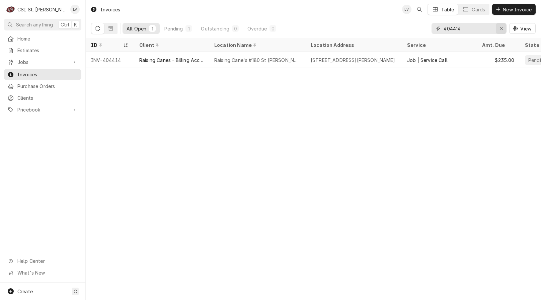
click at [501, 27] on icon "Erase input" at bounding box center [502, 28] width 4 height 5
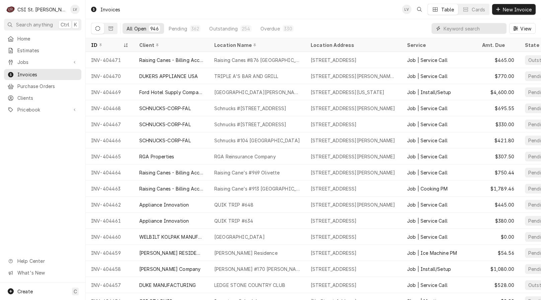
click at [466, 29] on input "Dynamic Content Wrapper" at bounding box center [474, 28] width 60 height 11
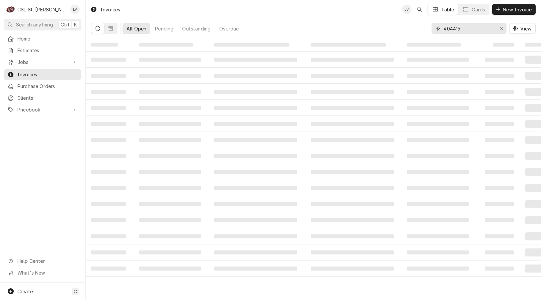
type input "404415"
